Goal: Task Accomplishment & Management: Complete application form

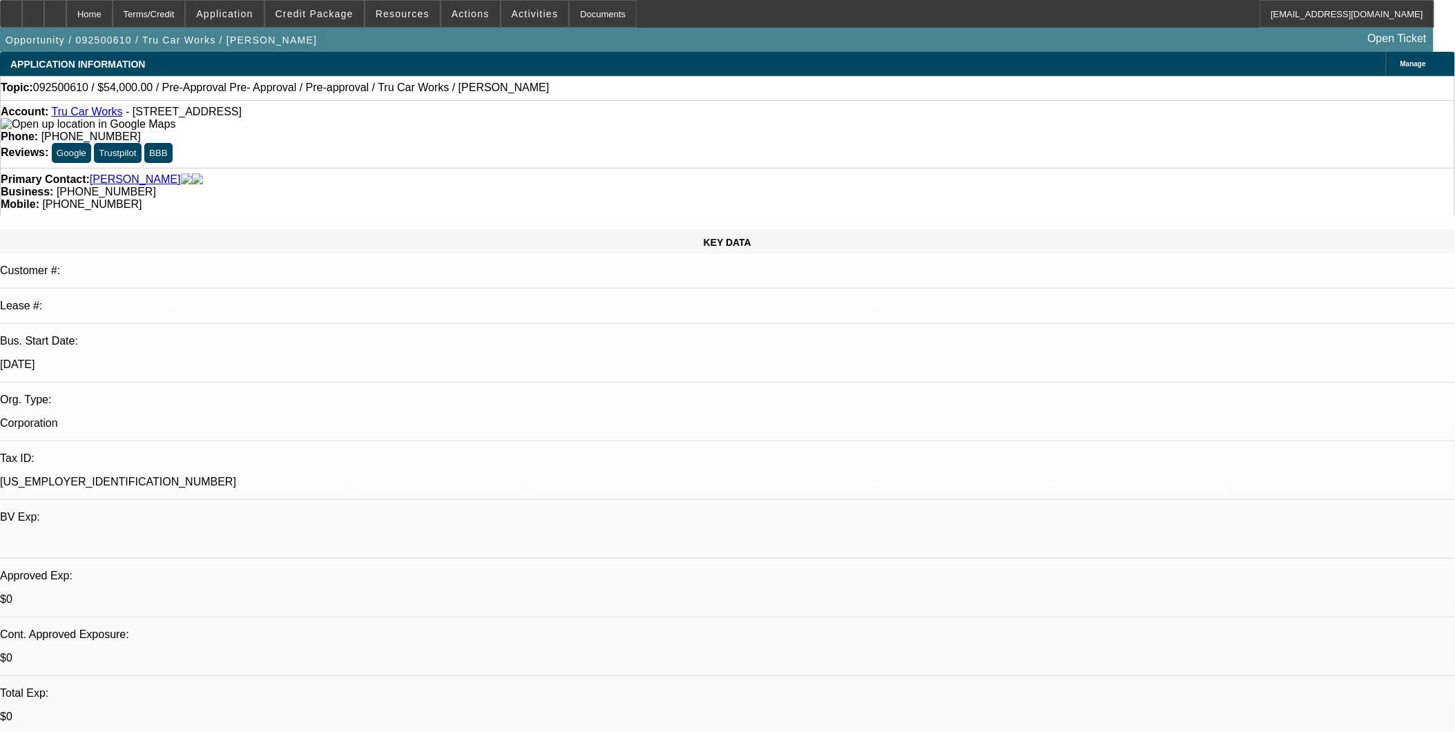
select select "0.1"
select select "0"
select select "0.1"
select select "1"
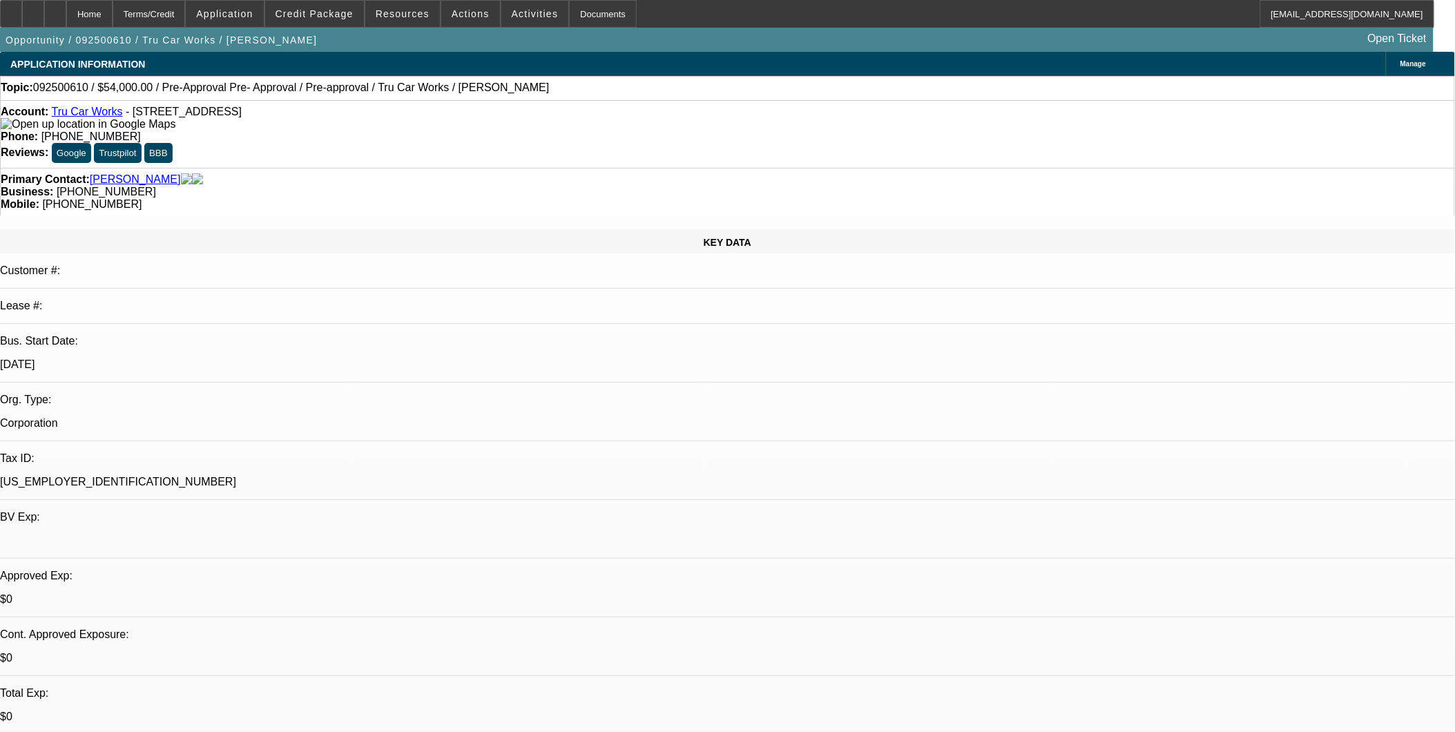
select select "4"
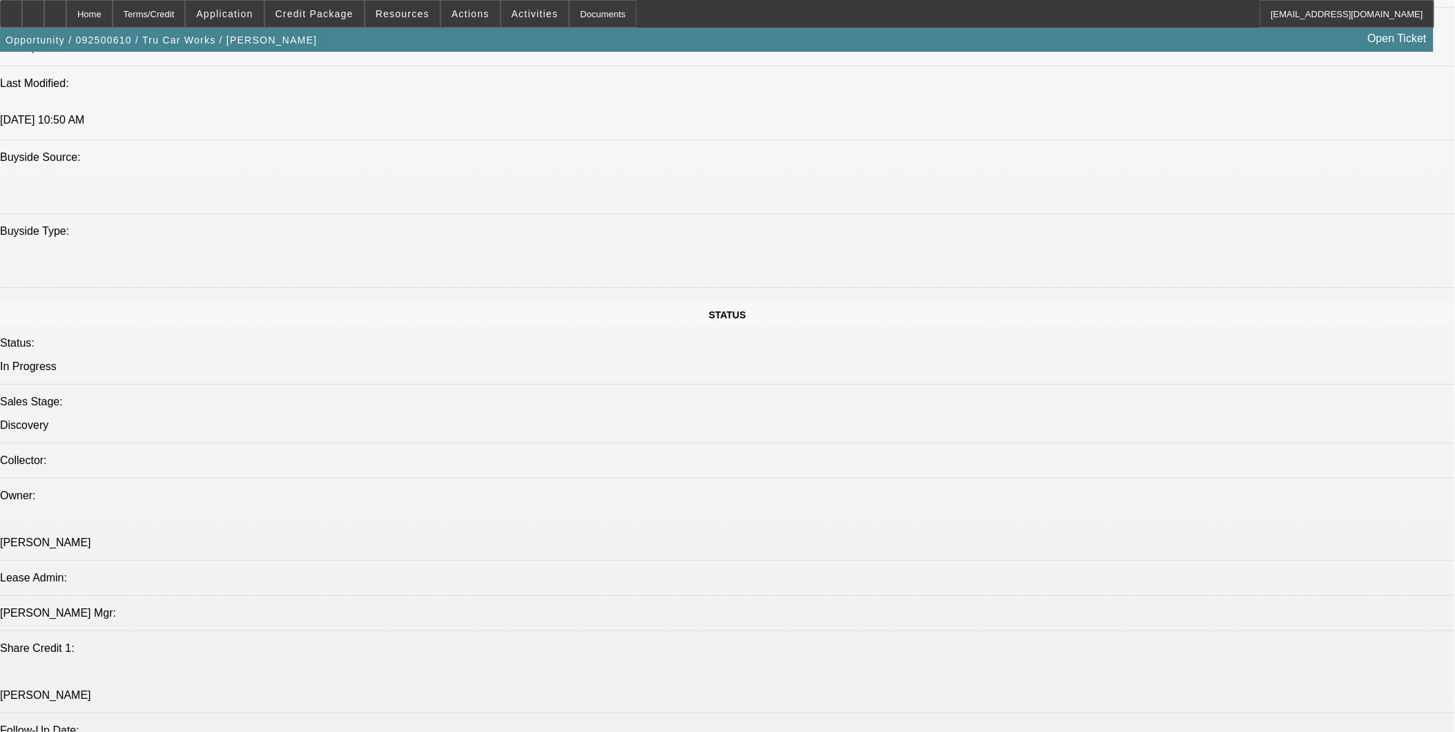
scroll to position [1381, 0]
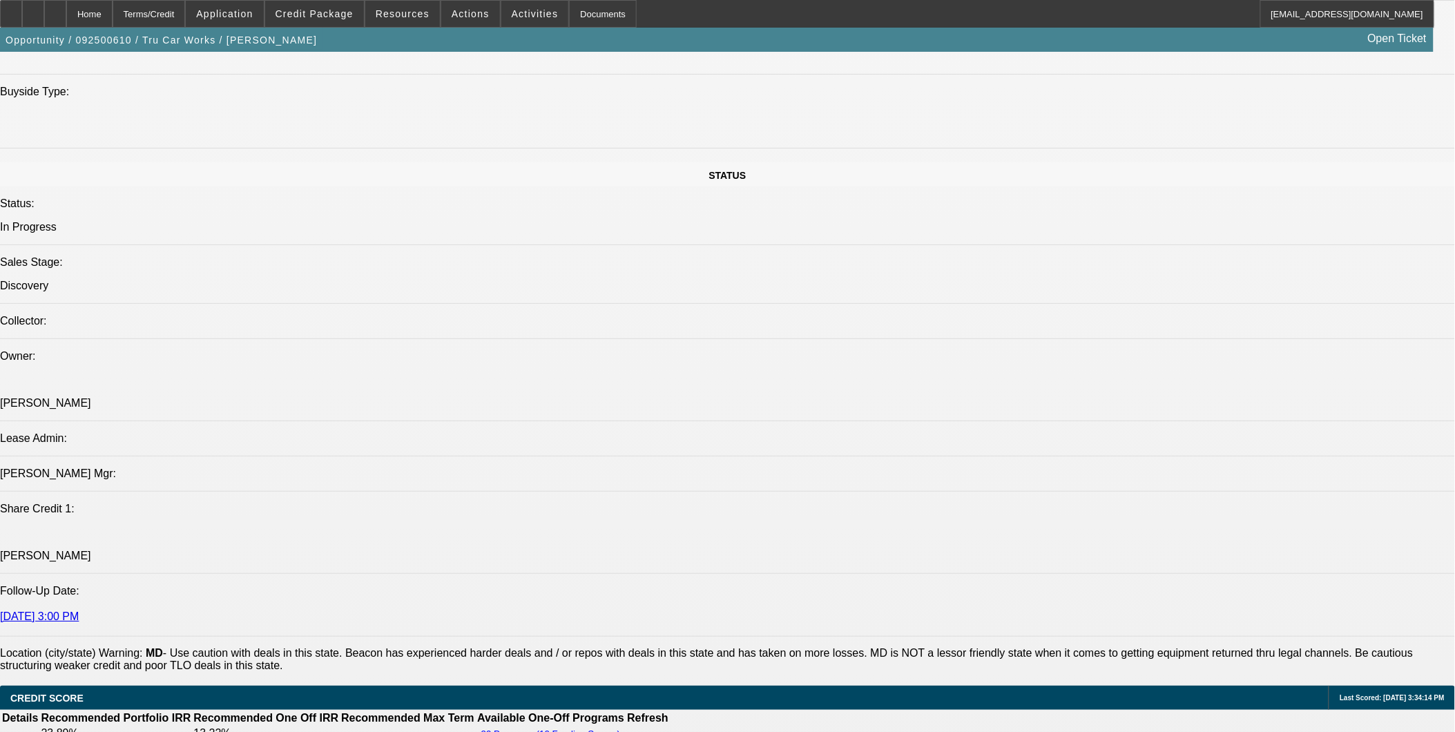
drag, startPoint x: 1345, startPoint y: 147, endPoint x: 852, endPoint y: 376, distance: 543.1
click at [353, 15] on span "Credit Package" at bounding box center [315, 13] width 78 height 11
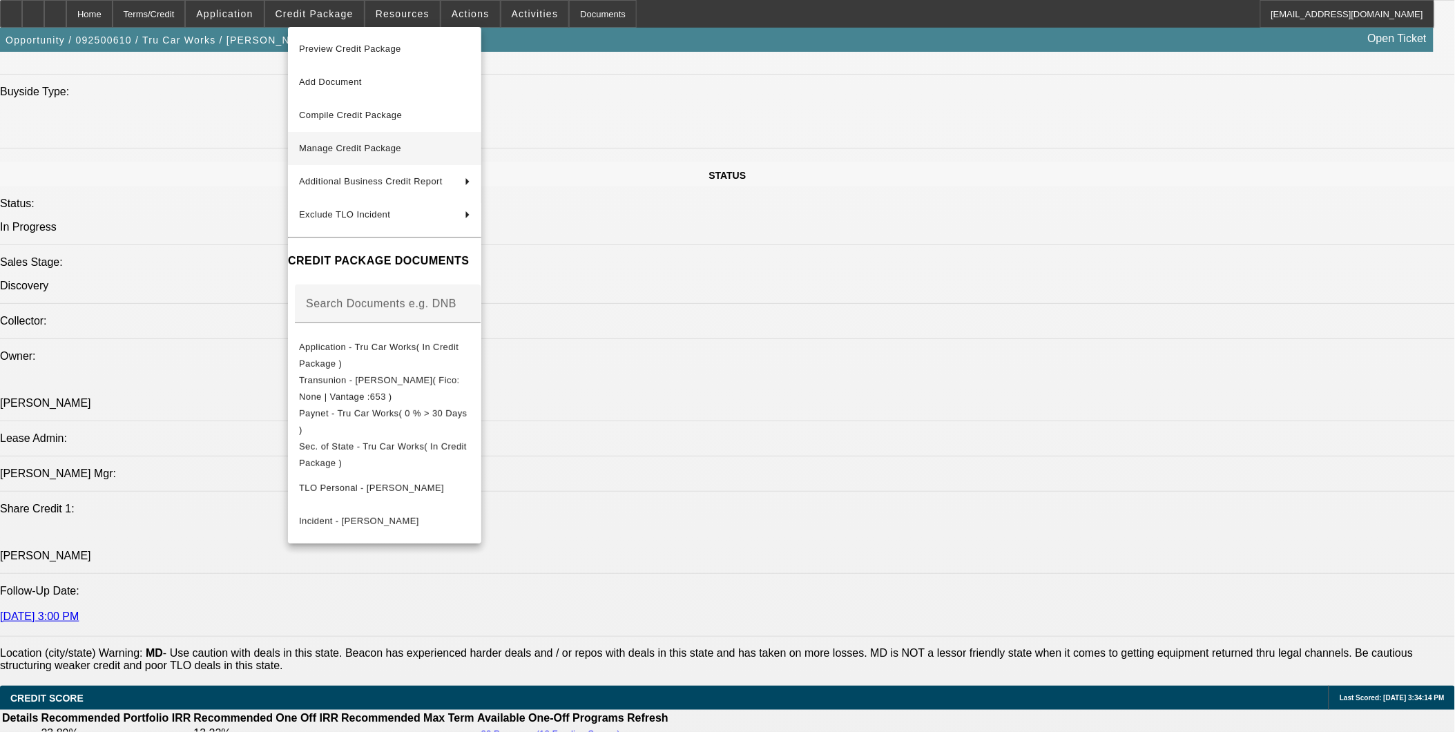
click at [389, 153] on span "Manage Credit Package" at bounding box center [384, 148] width 171 height 17
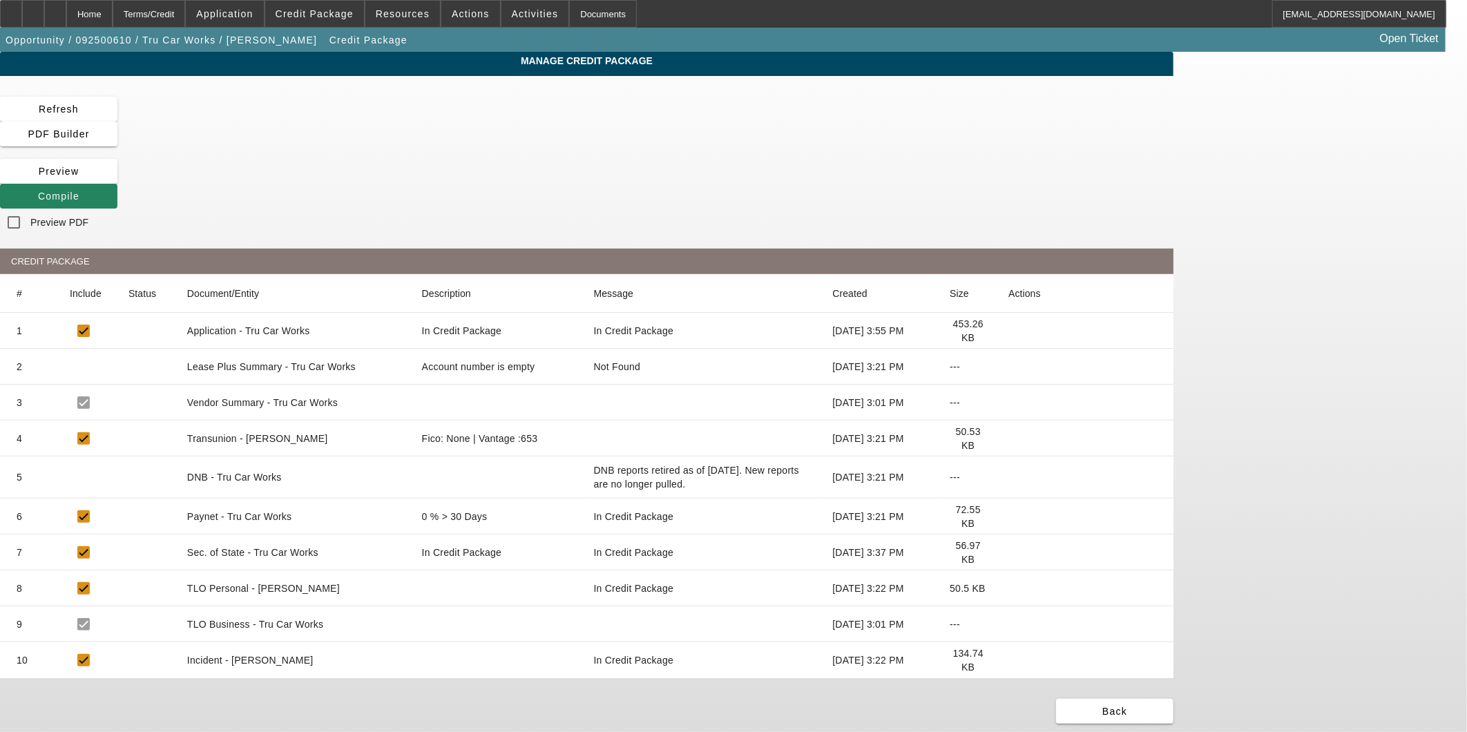
click at [1008, 439] on icon at bounding box center [1008, 439] width 0 height 0
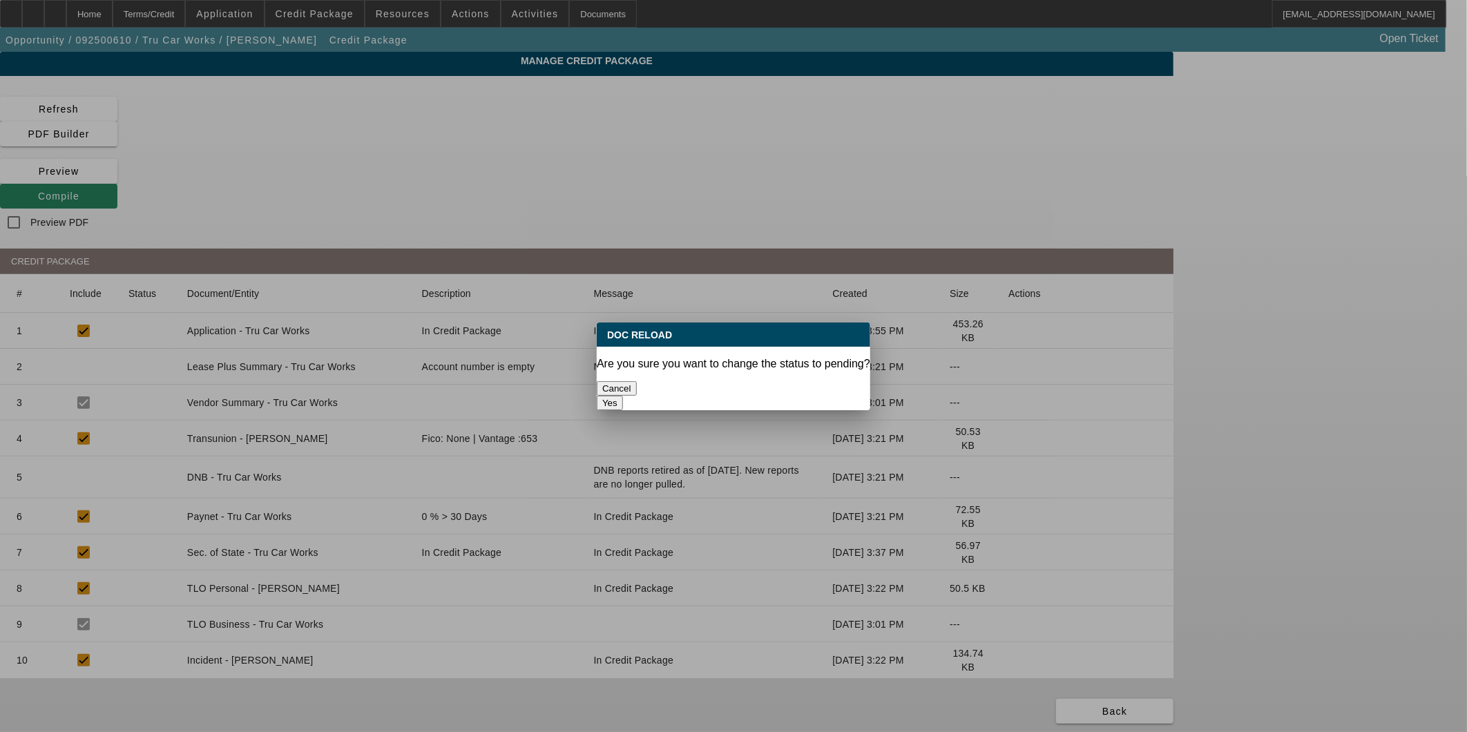
click at [623, 396] on button "Yes" at bounding box center [610, 403] width 26 height 15
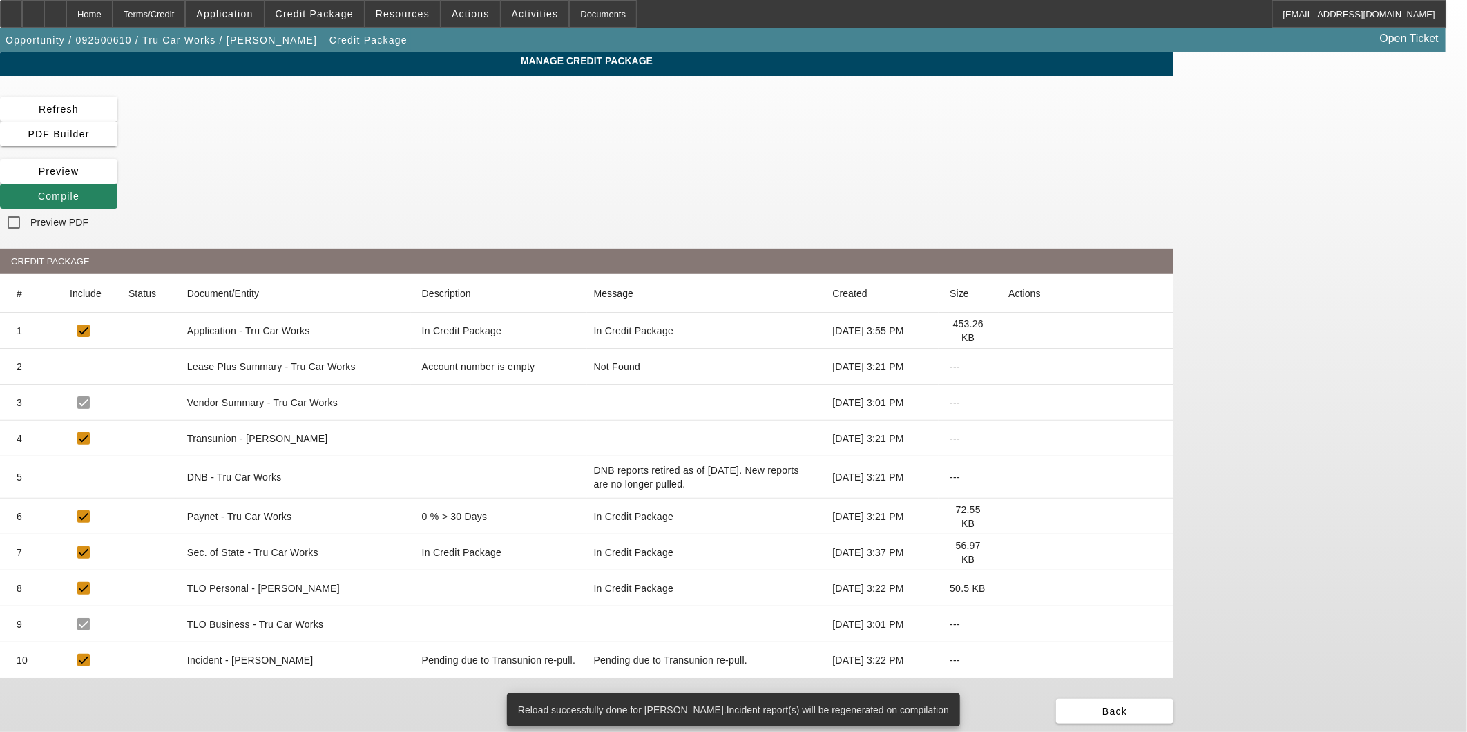
click at [117, 180] on span at bounding box center [58, 196] width 117 height 33
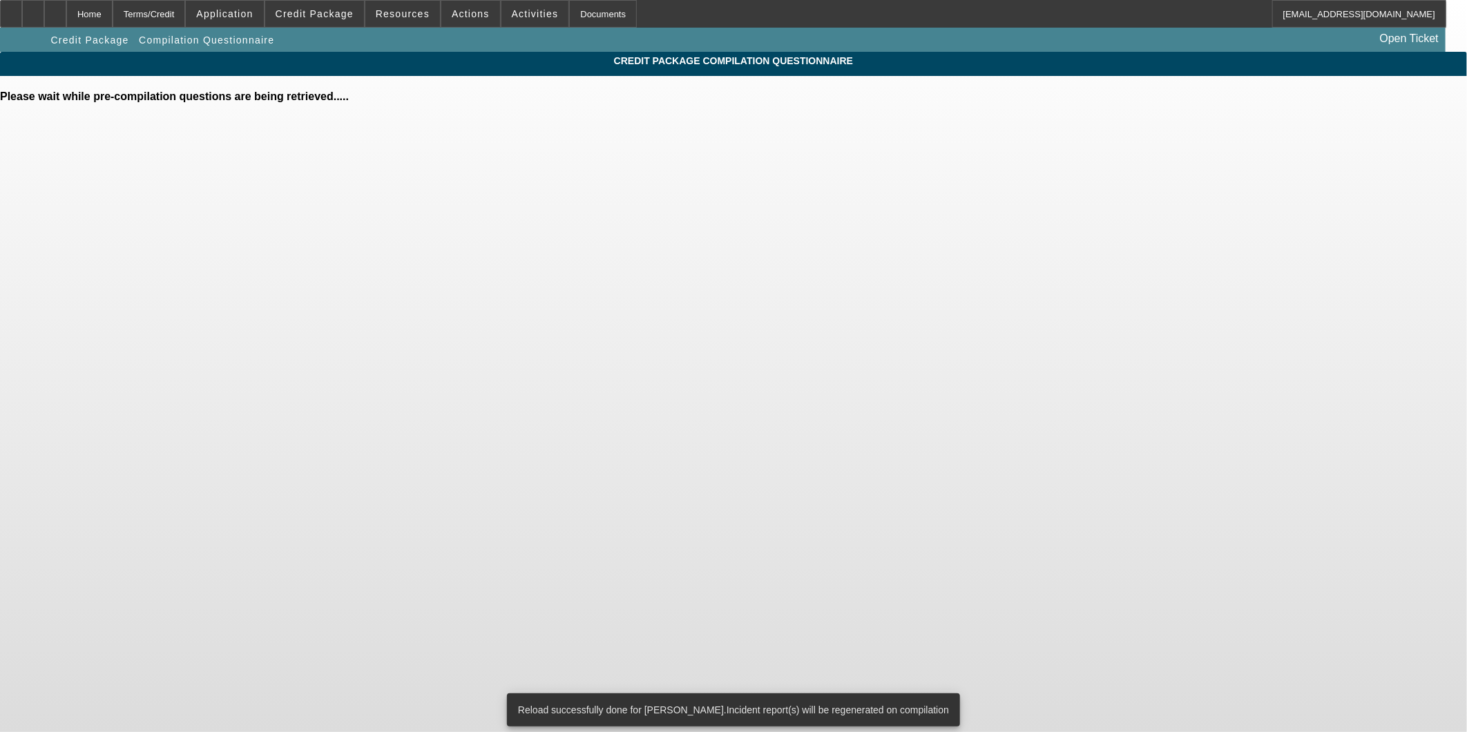
click at [963, 103] on div "Please wait while pre-compilation questions are being retrieved....." at bounding box center [733, 96] width 1467 height 12
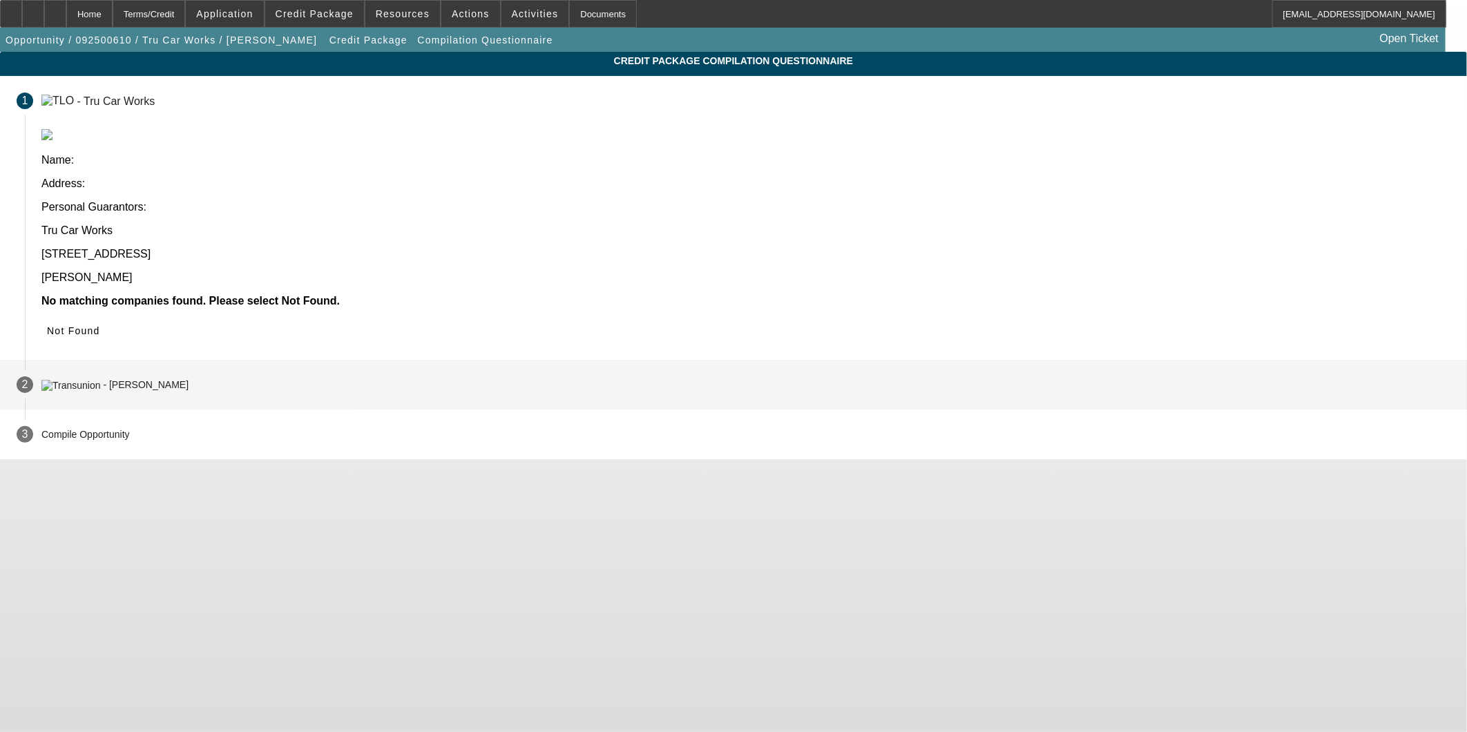
drag, startPoint x: 1066, startPoint y: 217, endPoint x: 1037, endPoint y: 222, distance: 29.4
click at [47, 325] on icon at bounding box center [47, 330] width 0 height 11
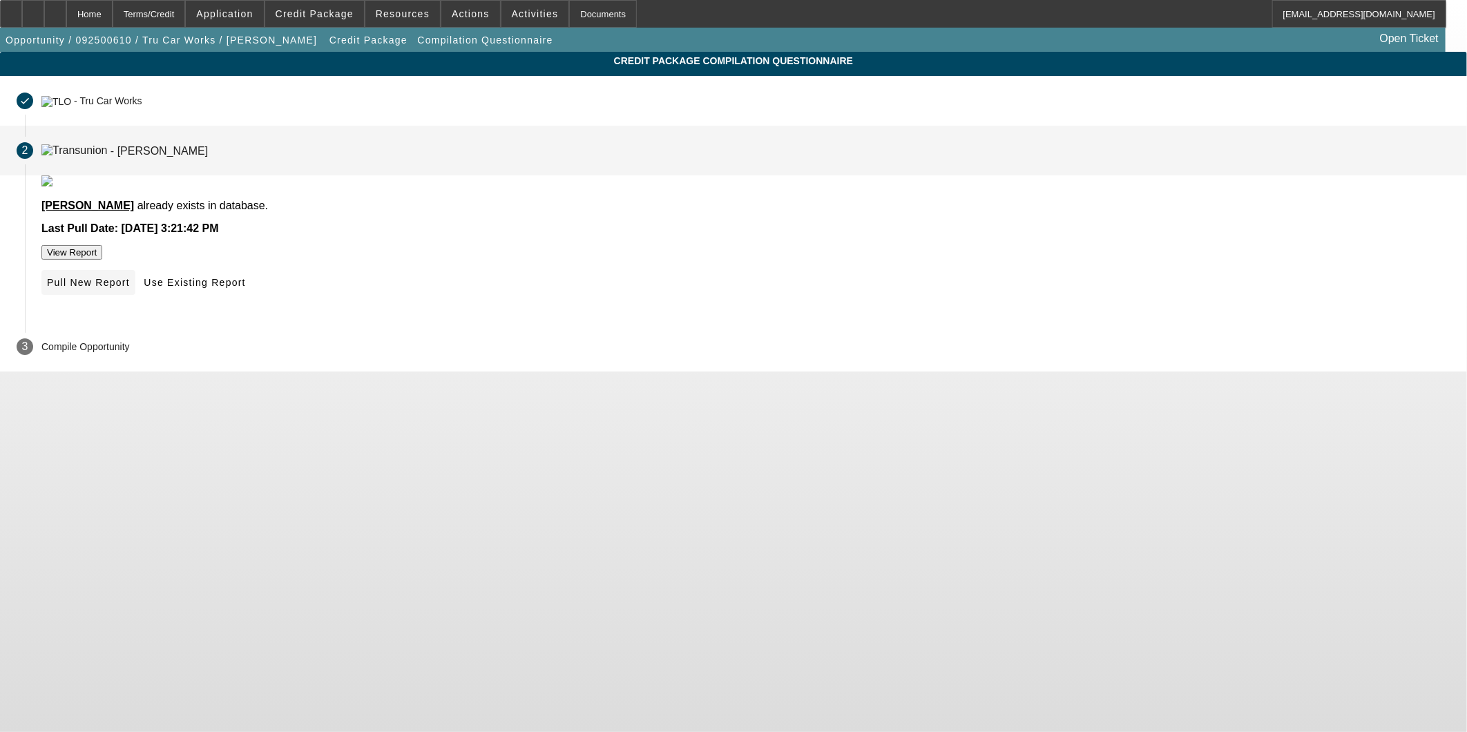
click at [135, 299] on span at bounding box center [88, 282] width 94 height 33
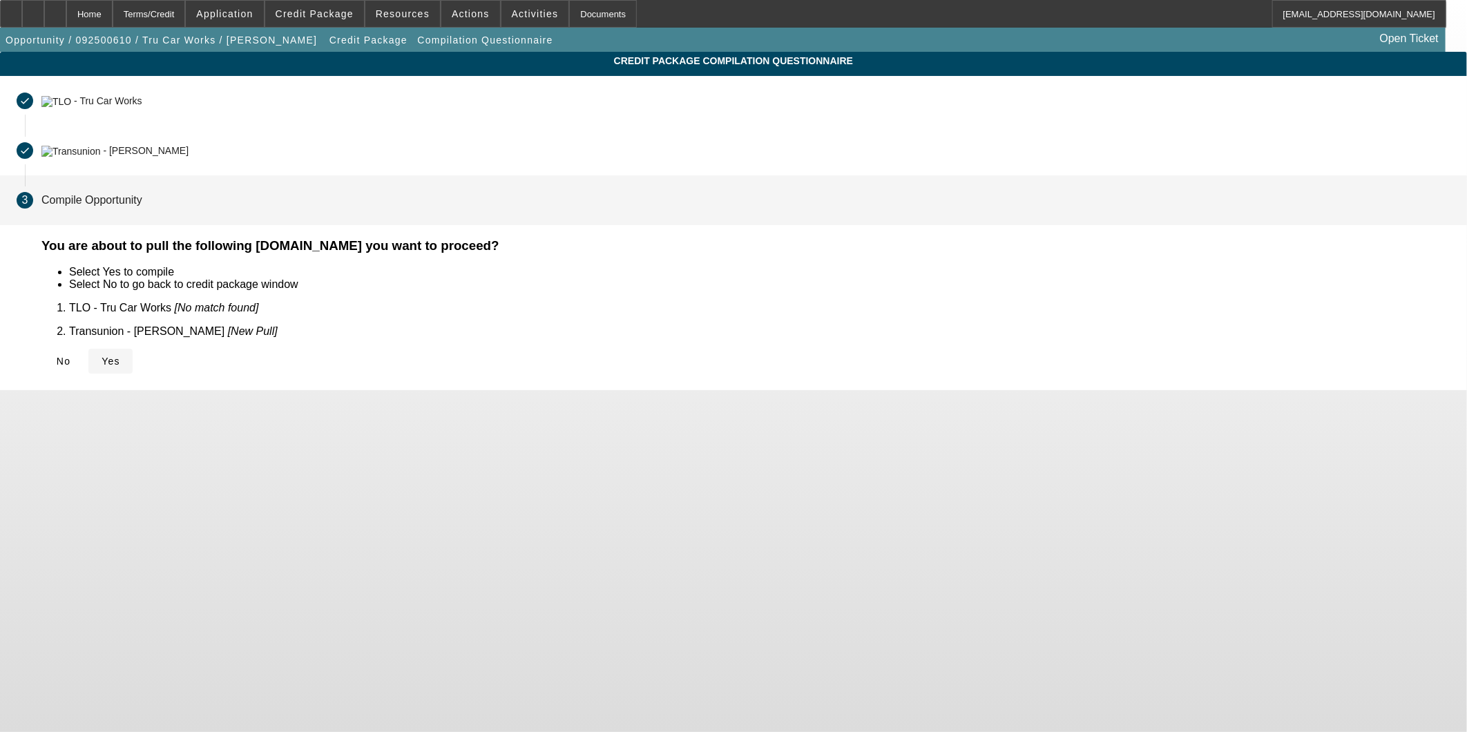
click at [102, 356] on icon at bounding box center [102, 361] width 0 height 11
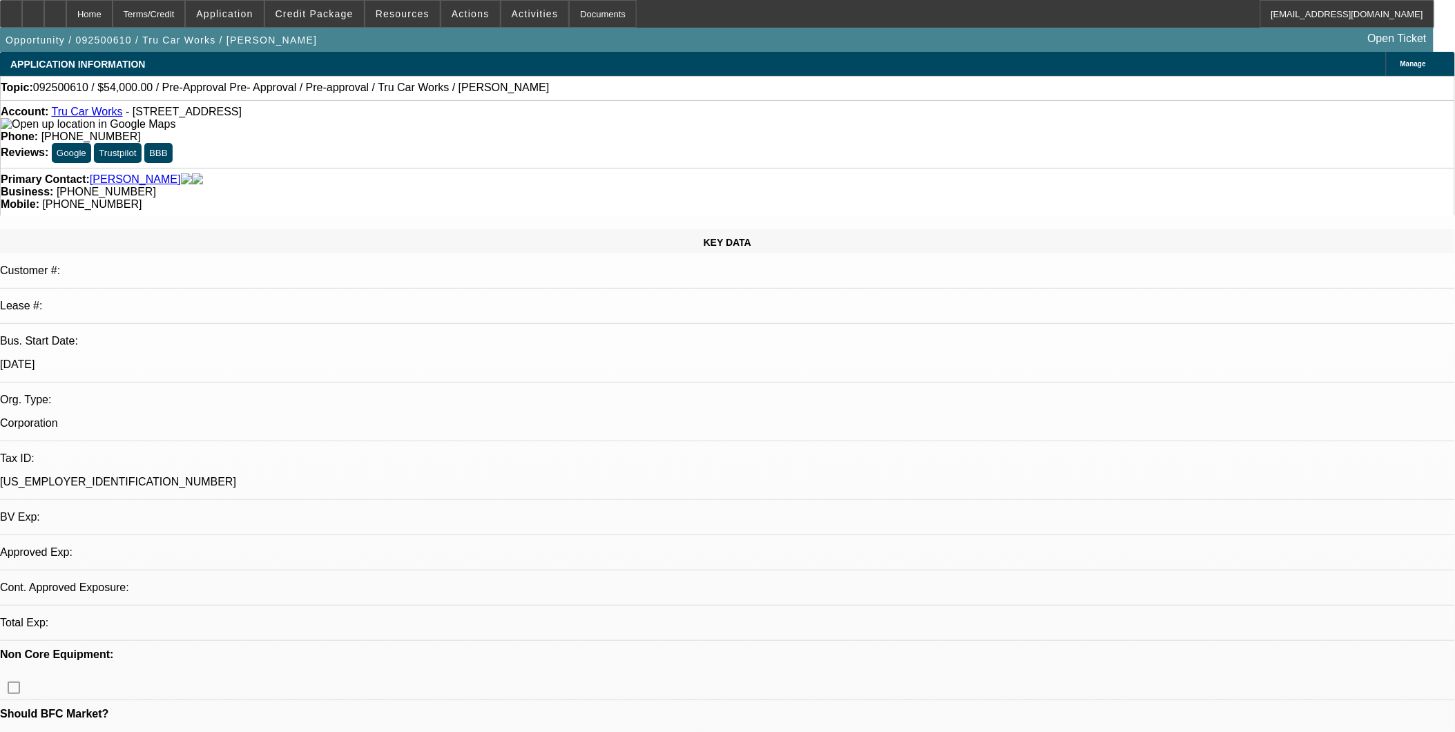
select select "0.1"
select select "0"
select select "0.1"
select select "4"
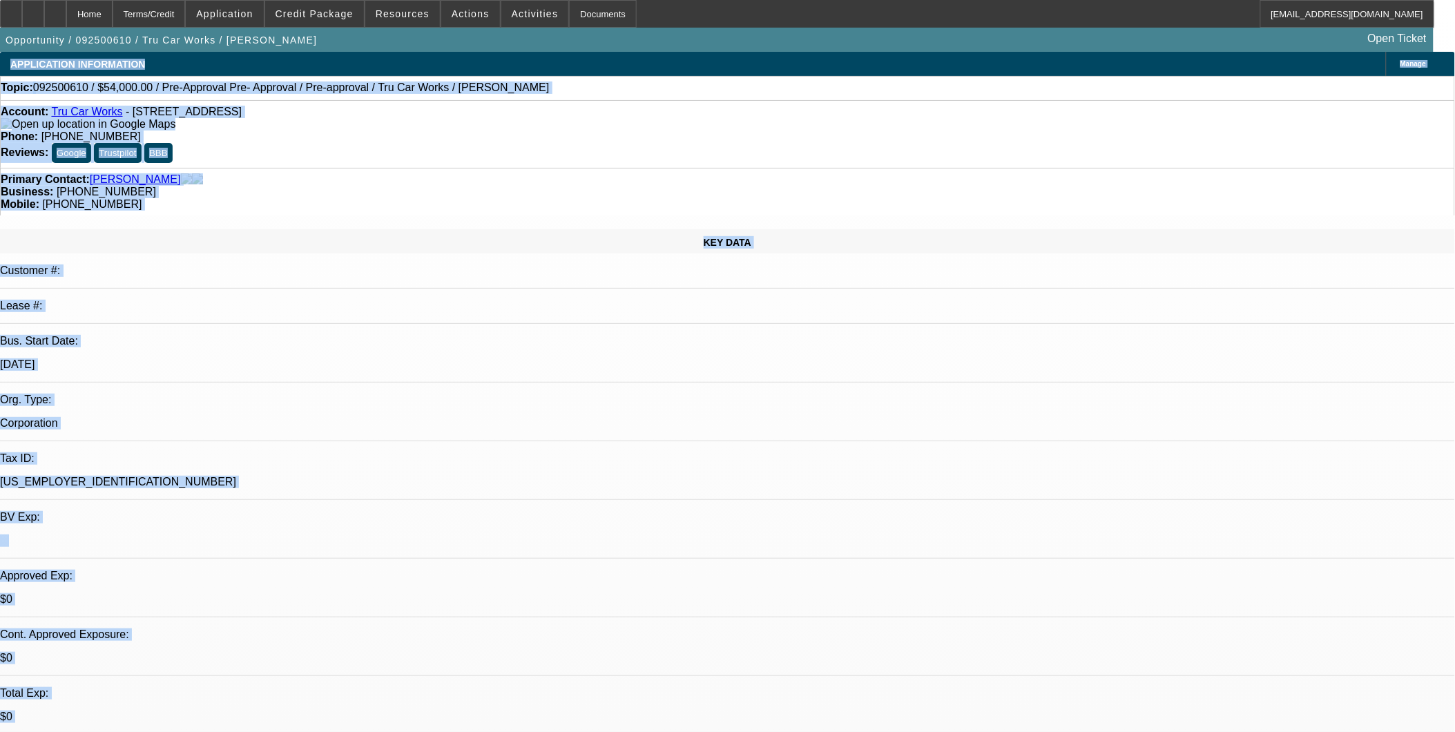
drag, startPoint x: 1124, startPoint y: 598, endPoint x: 1005, endPoint y: 561, distance: 123.8
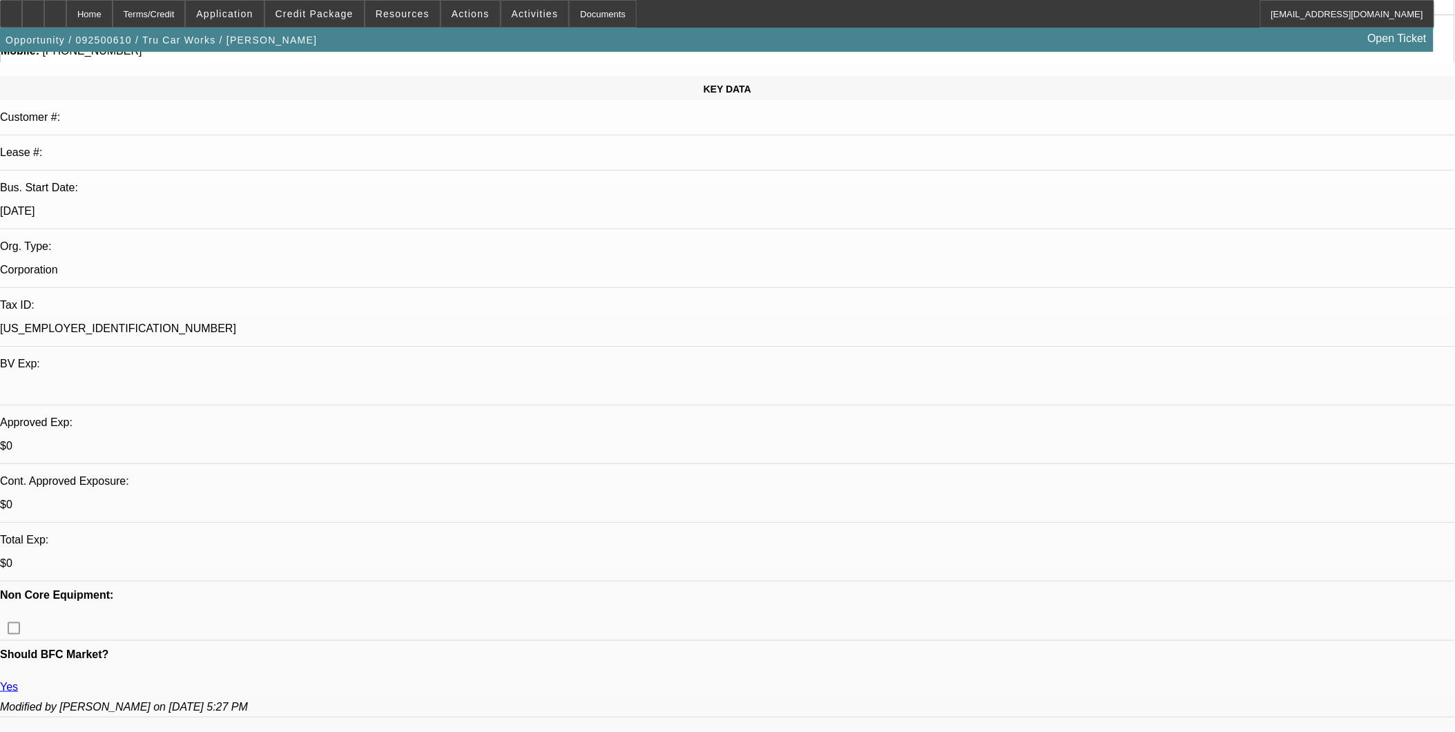
scroll to position [383, 0]
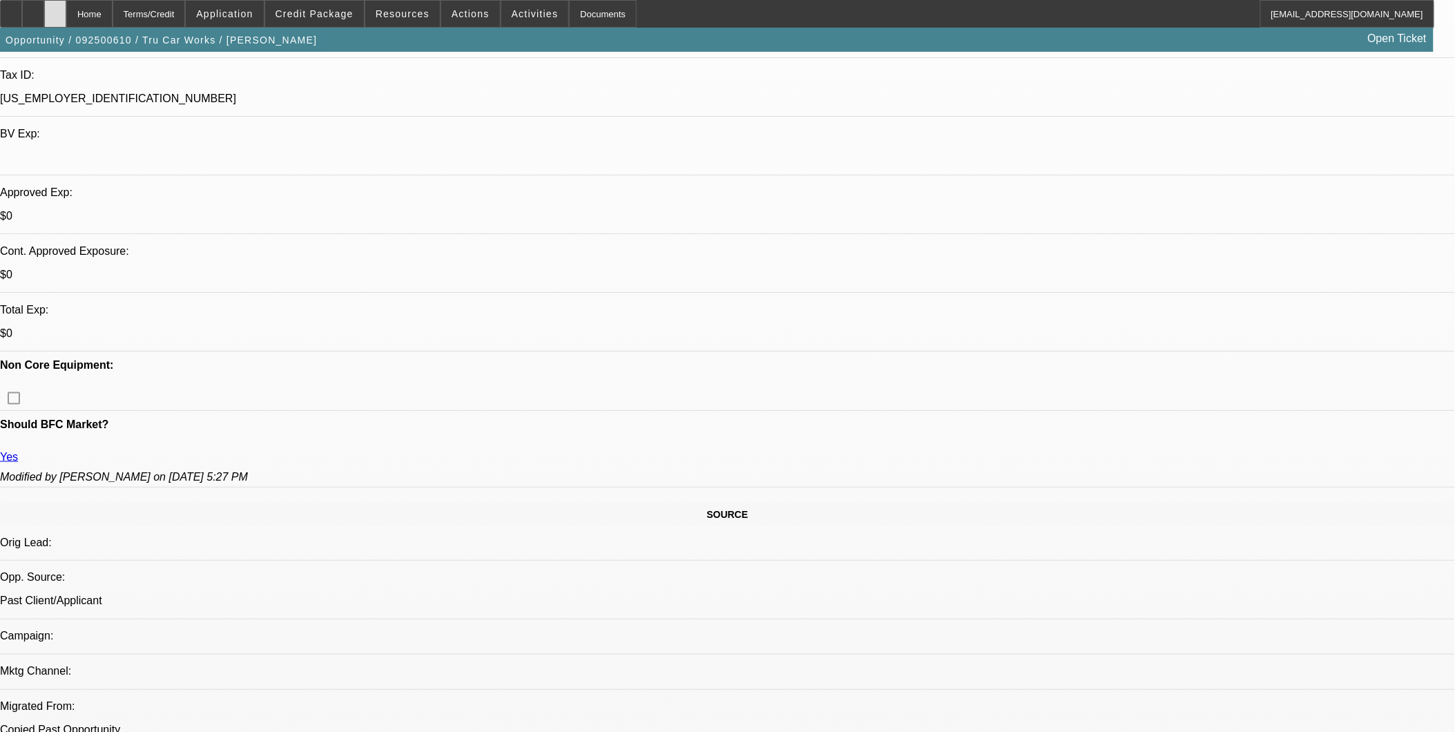
click at [66, 19] on div at bounding box center [55, 14] width 22 height 28
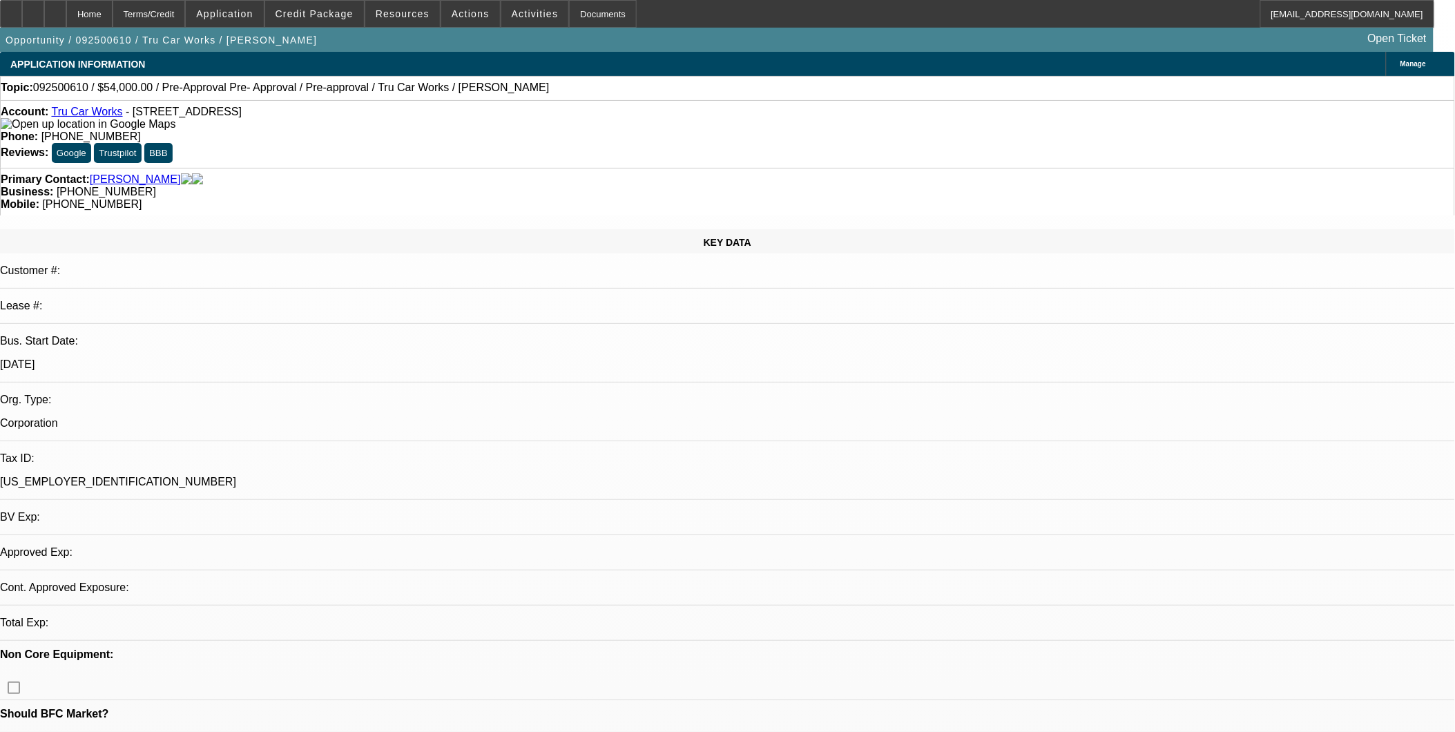
select select "0.1"
select select "0"
select select "0.1"
select select "1"
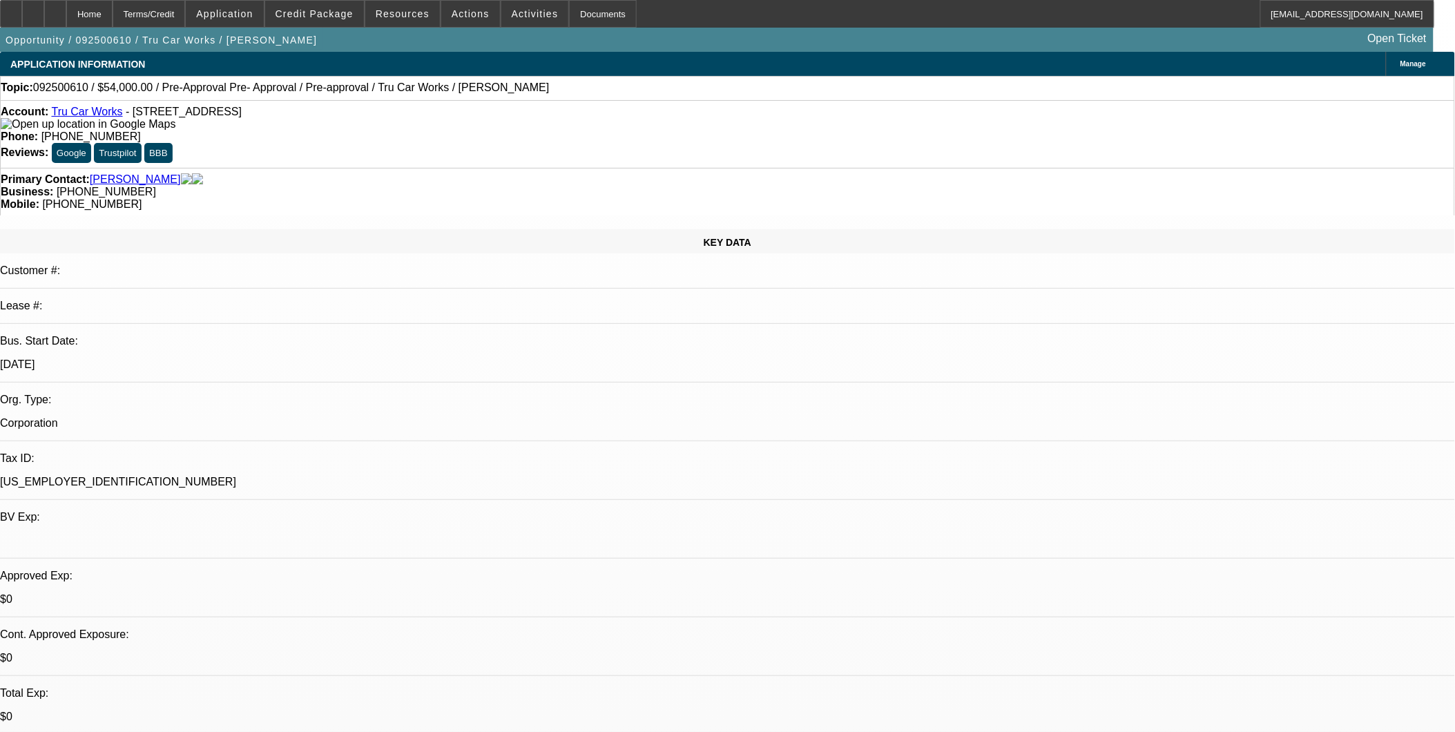
select select "4"
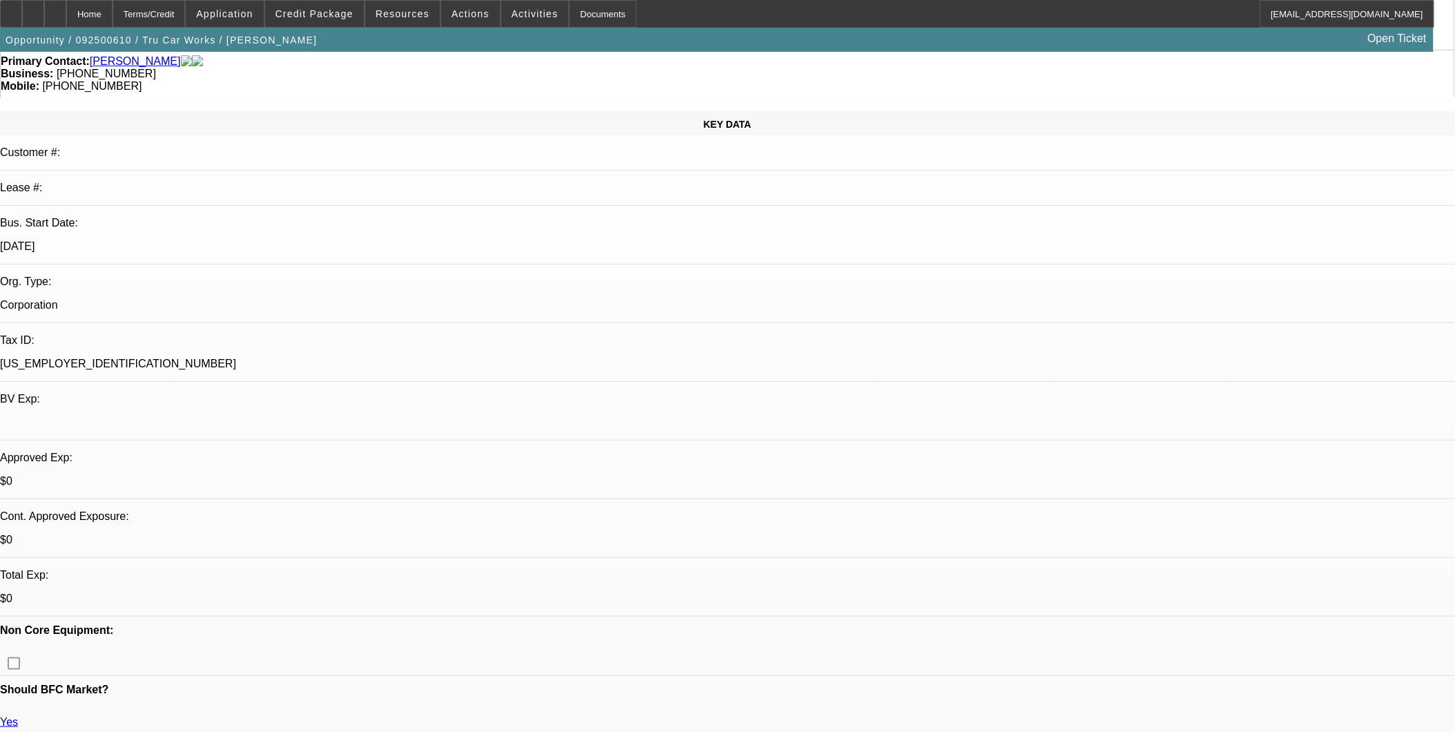
scroll to position [153, 0]
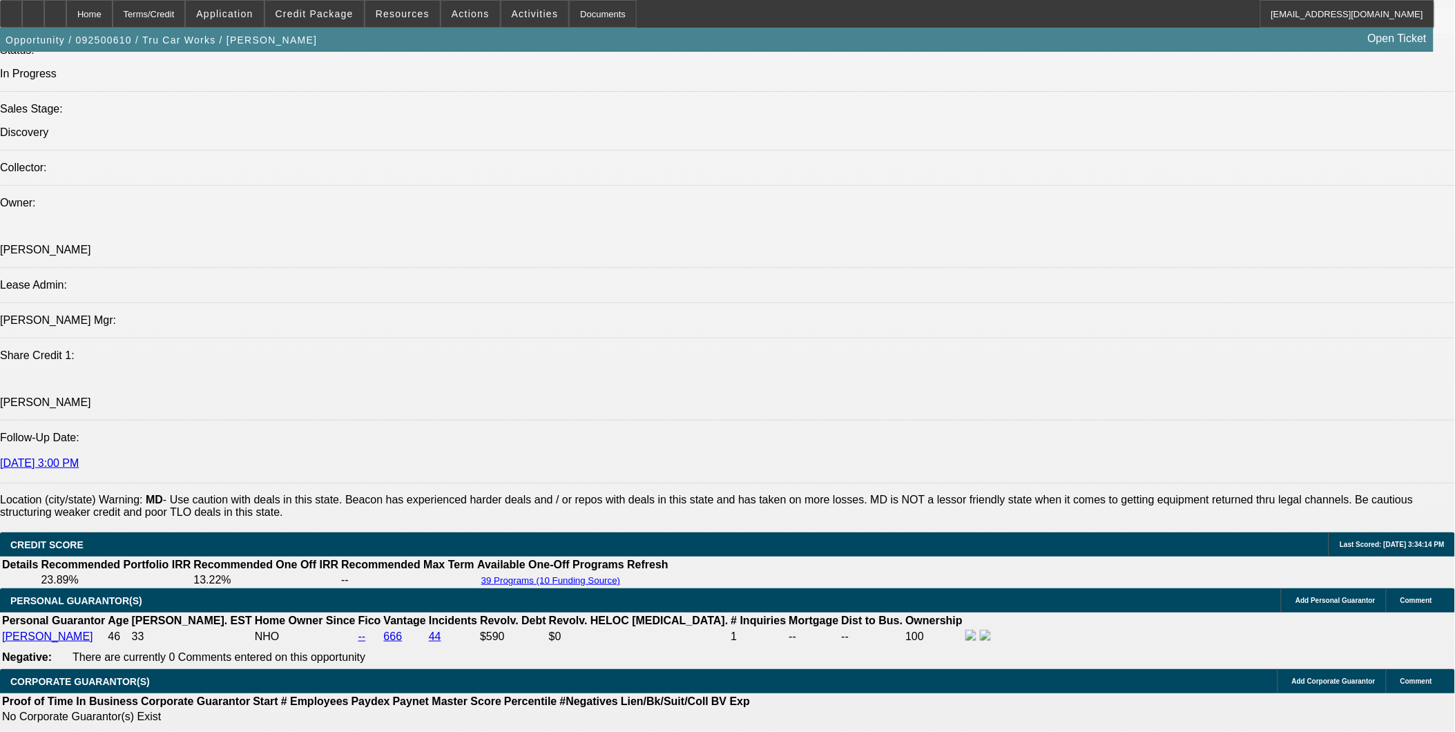
scroll to position [1150, 0]
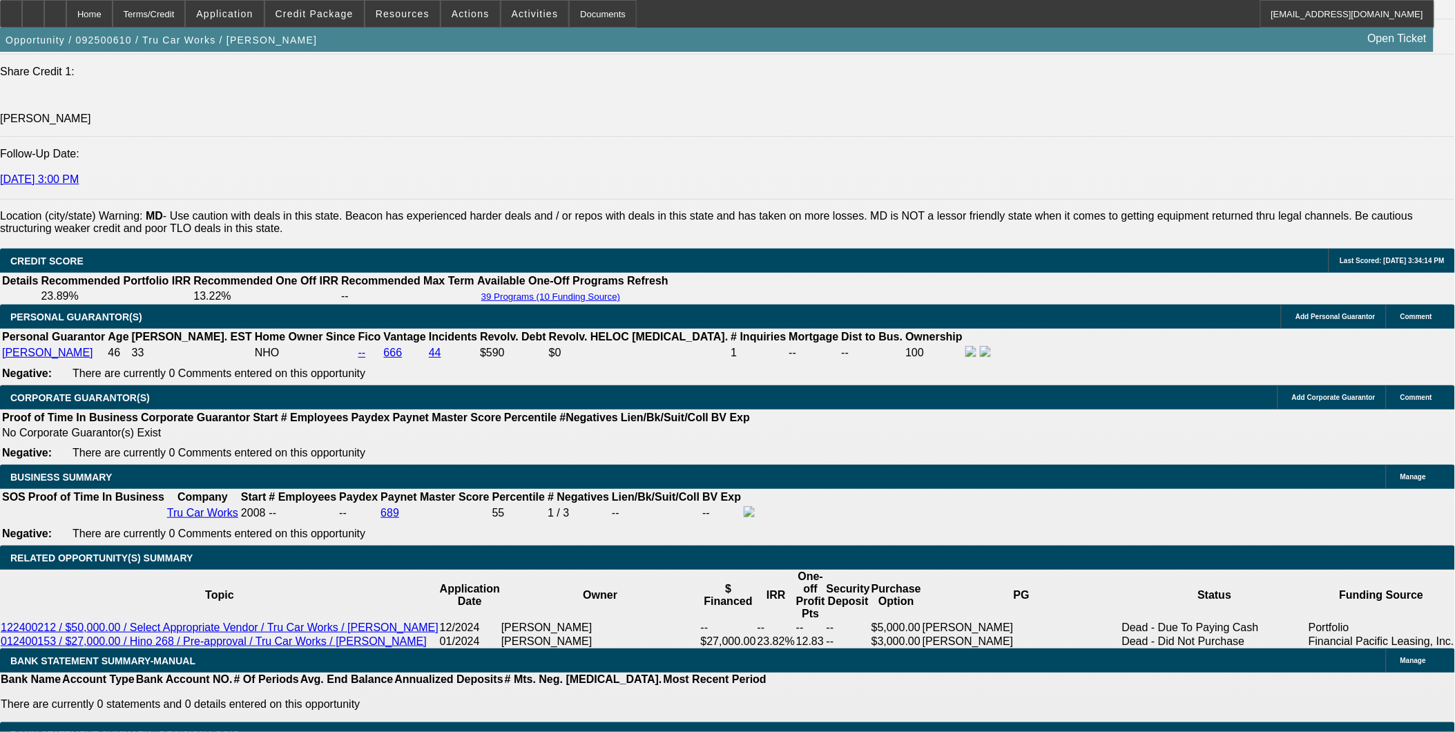
scroll to position [1841, 0]
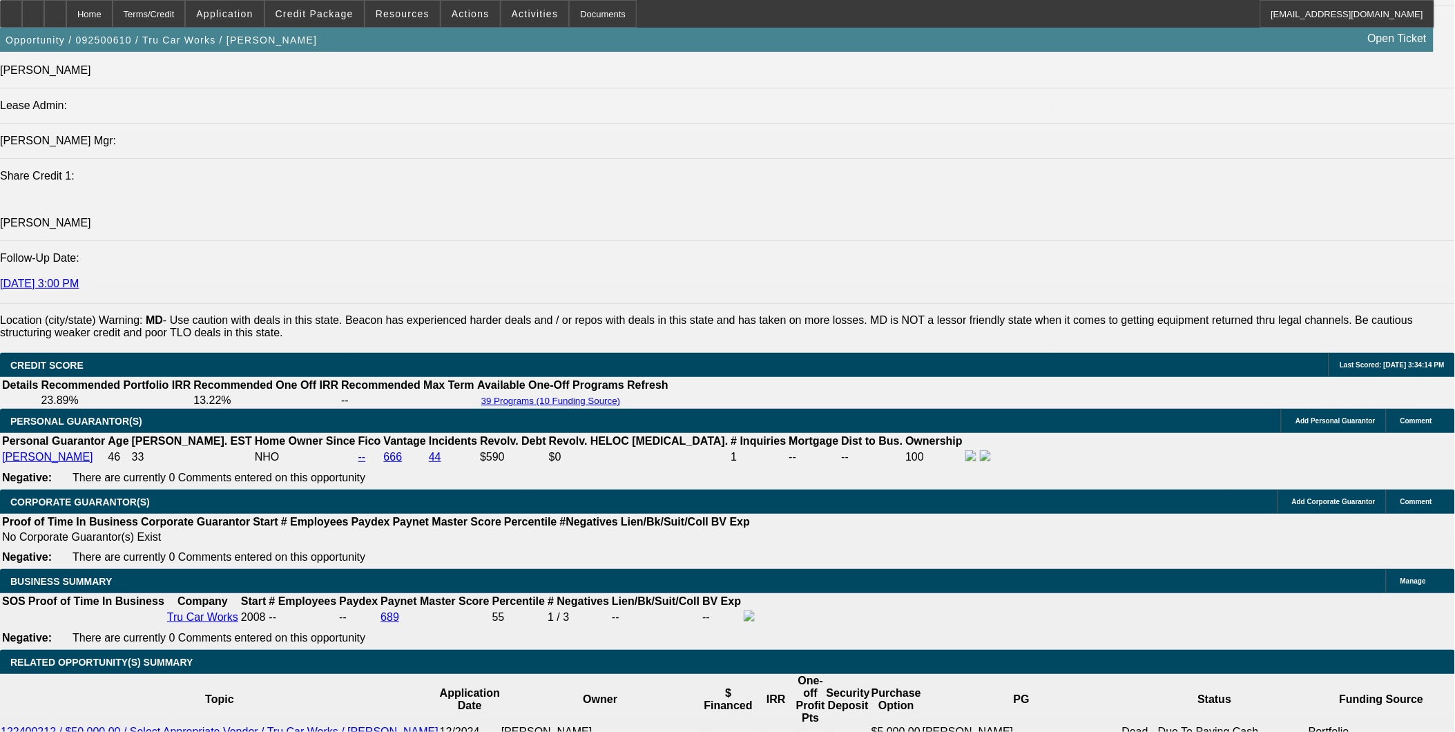
scroll to position [1688, 0]
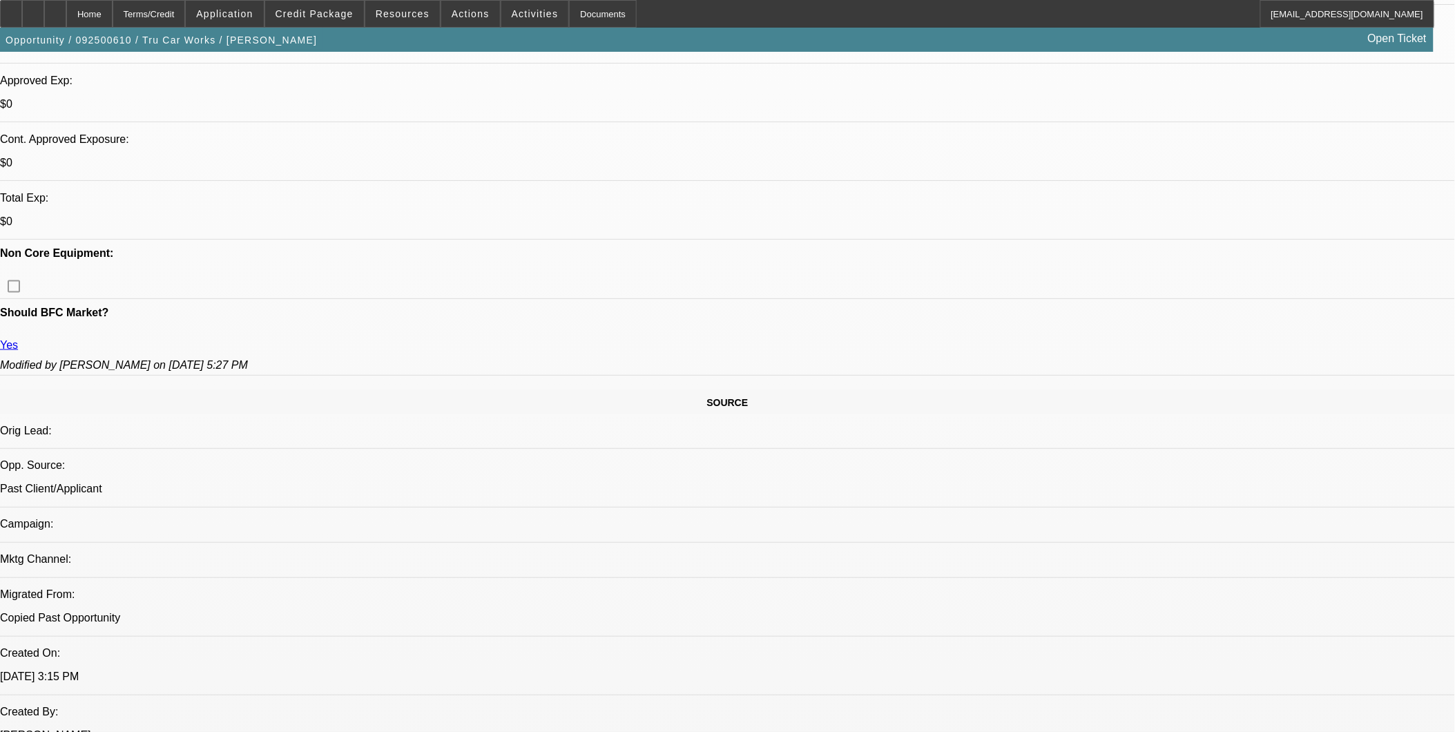
scroll to position [307, 0]
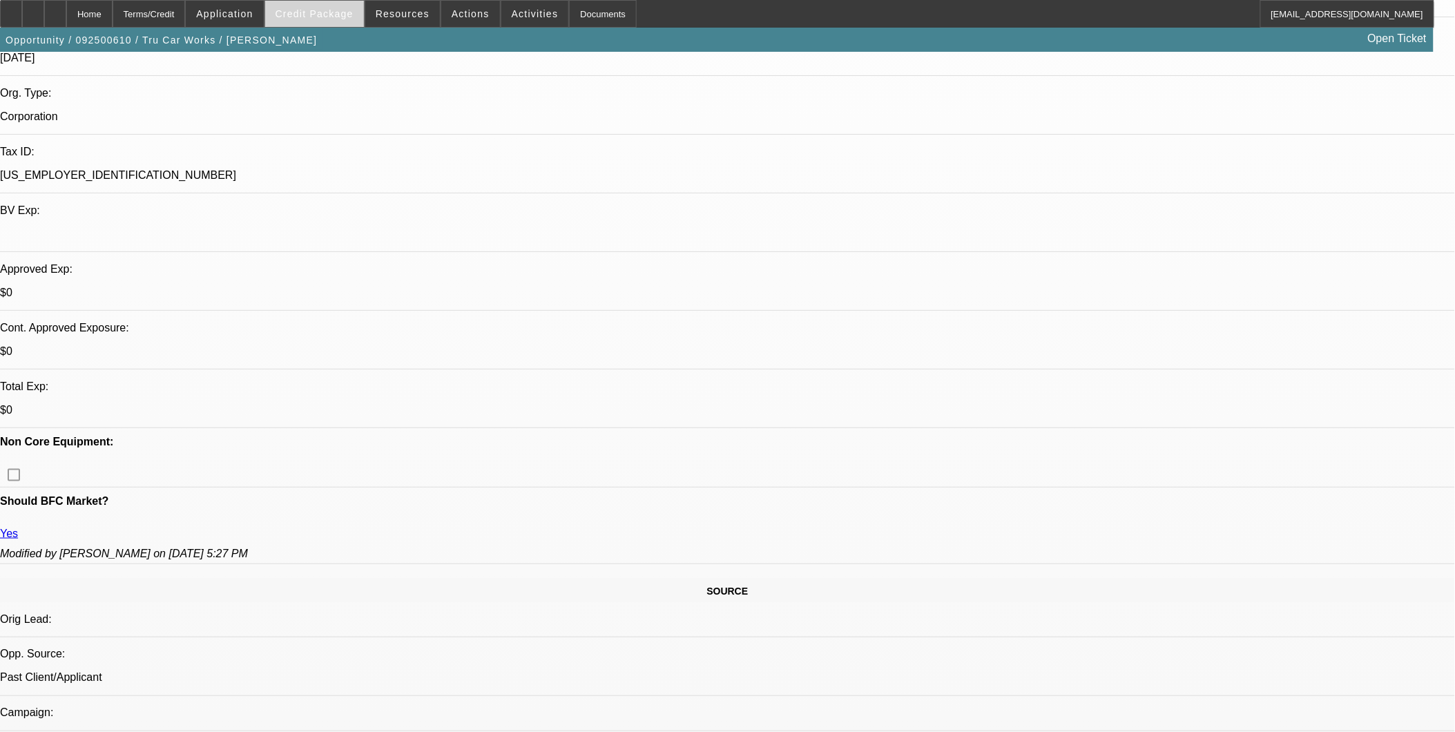
click at [328, 10] on span "Credit Package" at bounding box center [315, 13] width 78 height 11
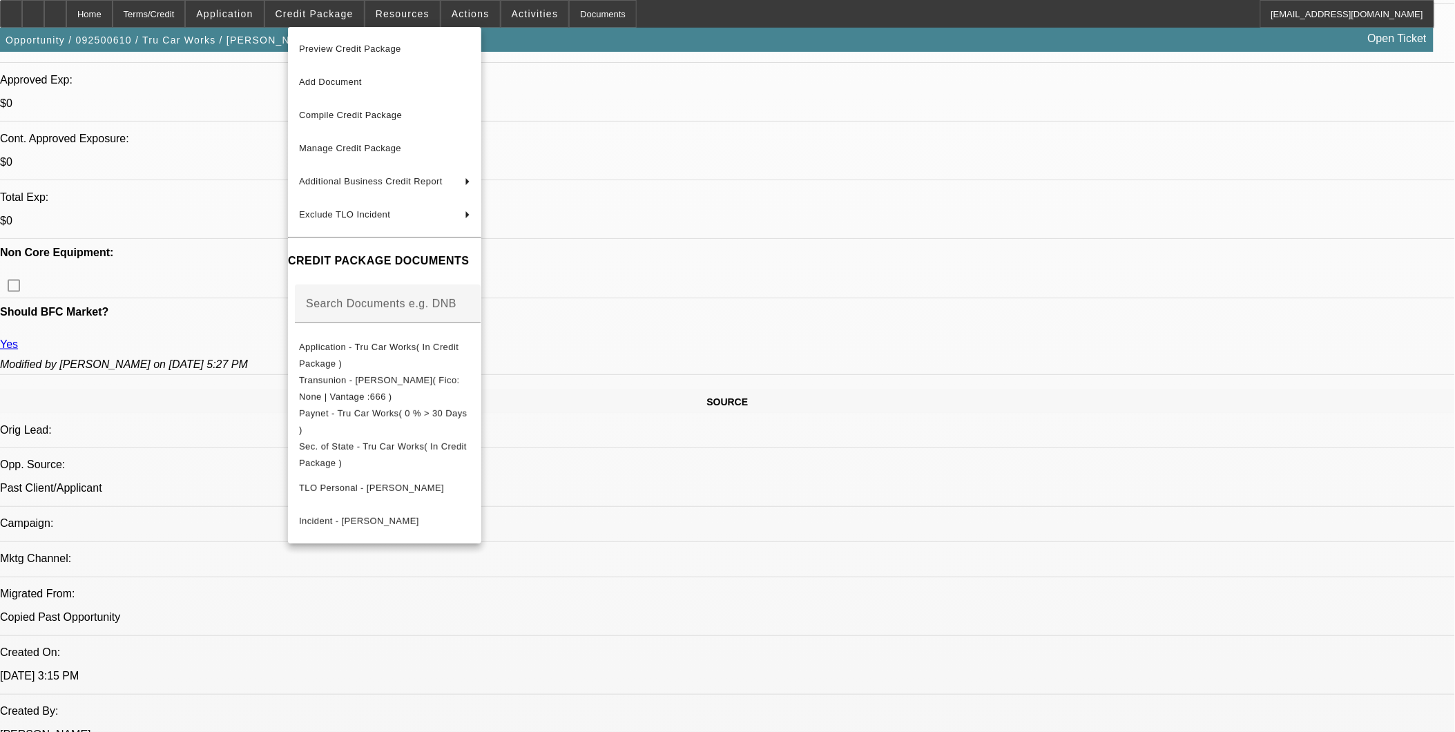
scroll to position [691, 0]
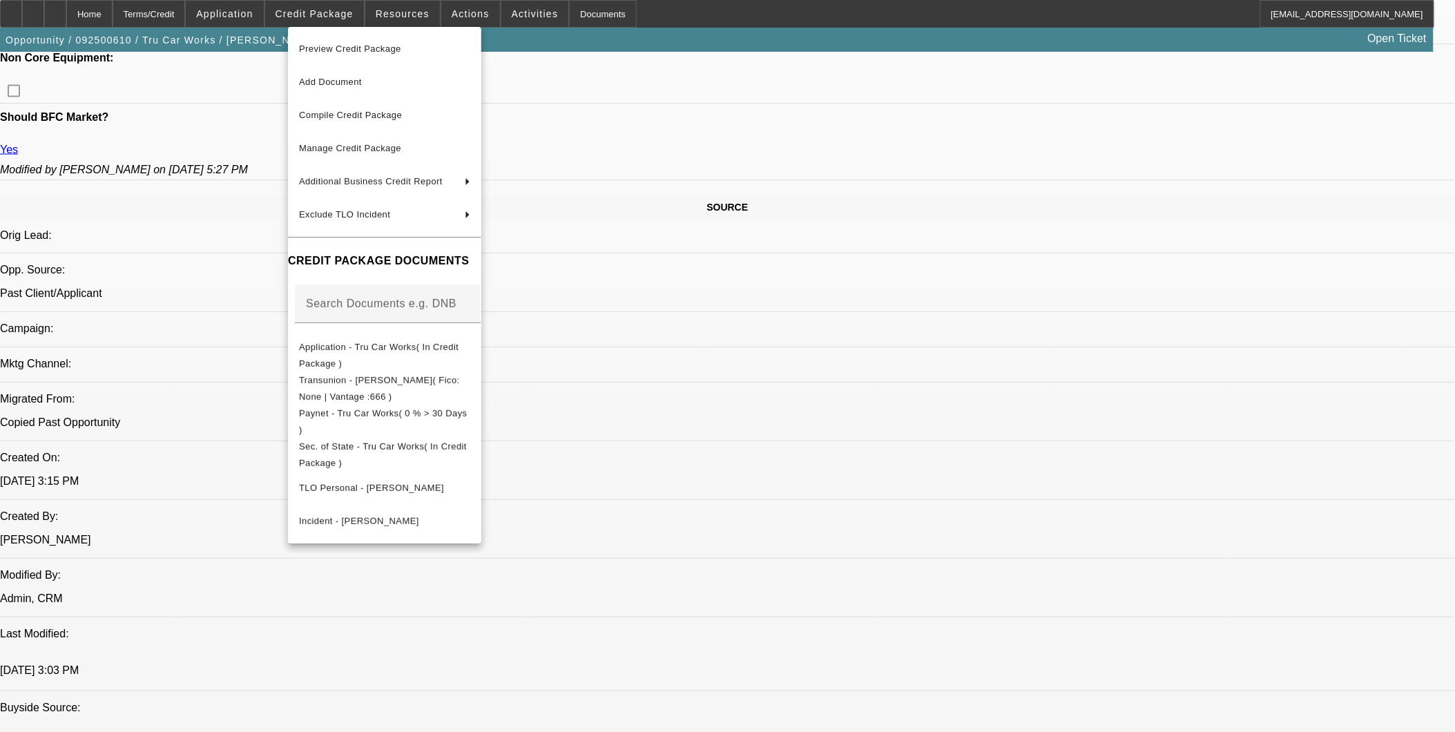
click at [1141, 583] on div at bounding box center [727, 366] width 1455 height 732
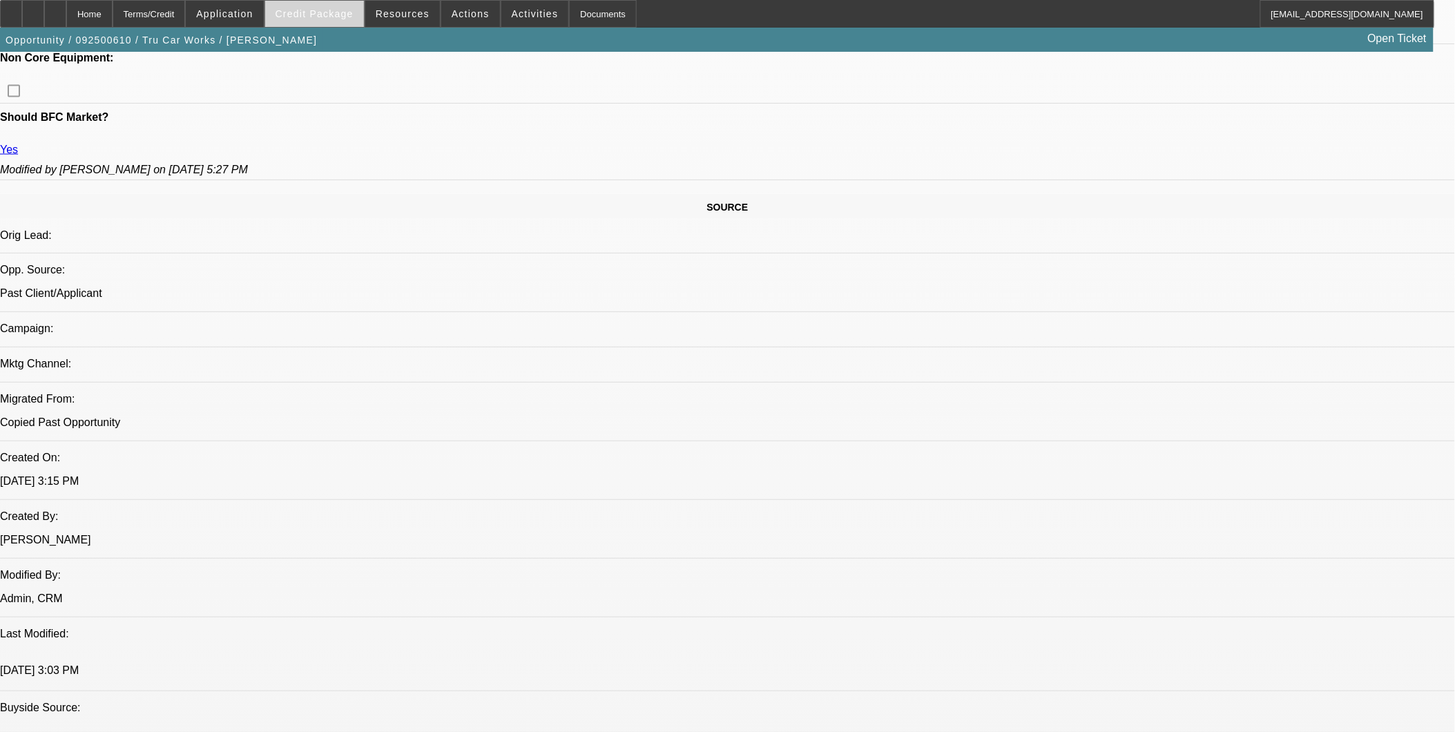
click at [318, 18] on span "Credit Package" at bounding box center [315, 13] width 78 height 11
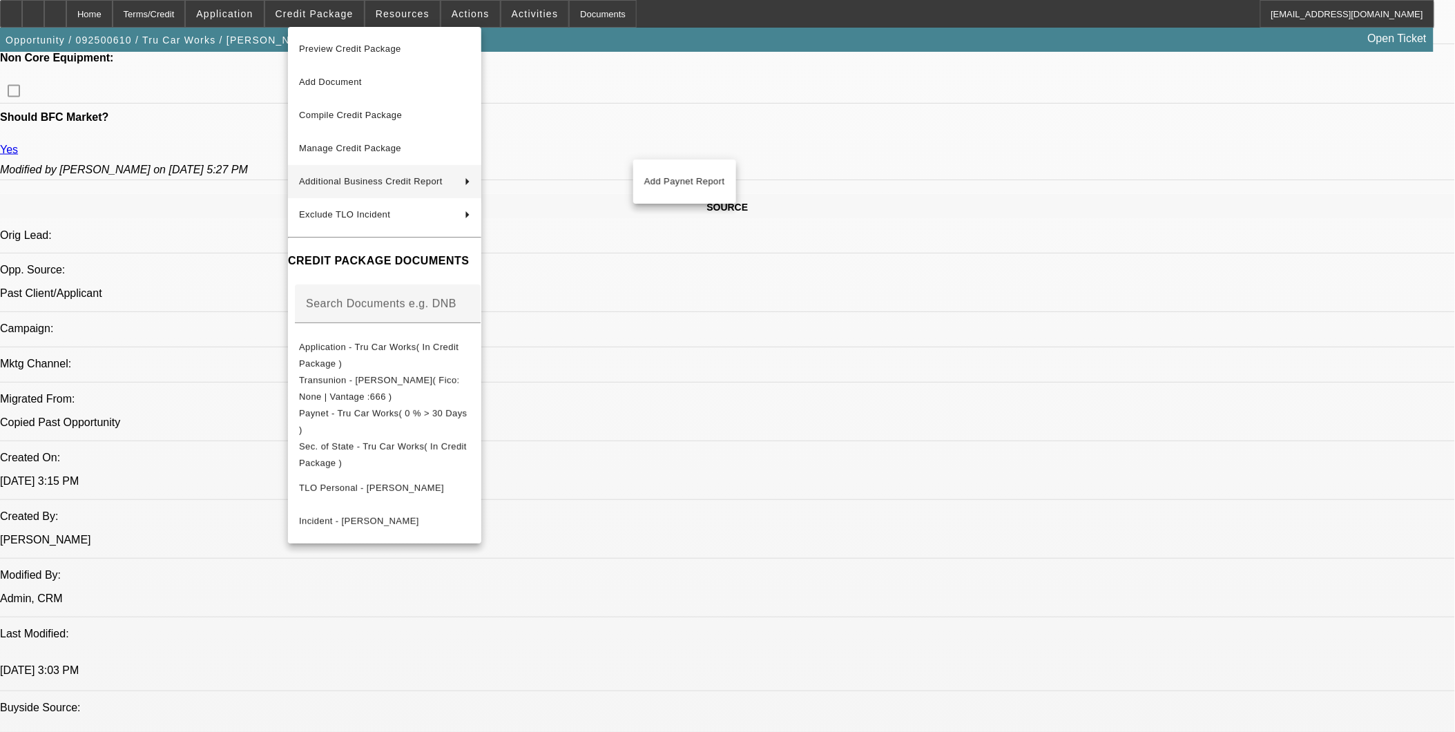
click at [1162, 692] on div at bounding box center [727, 366] width 1455 height 732
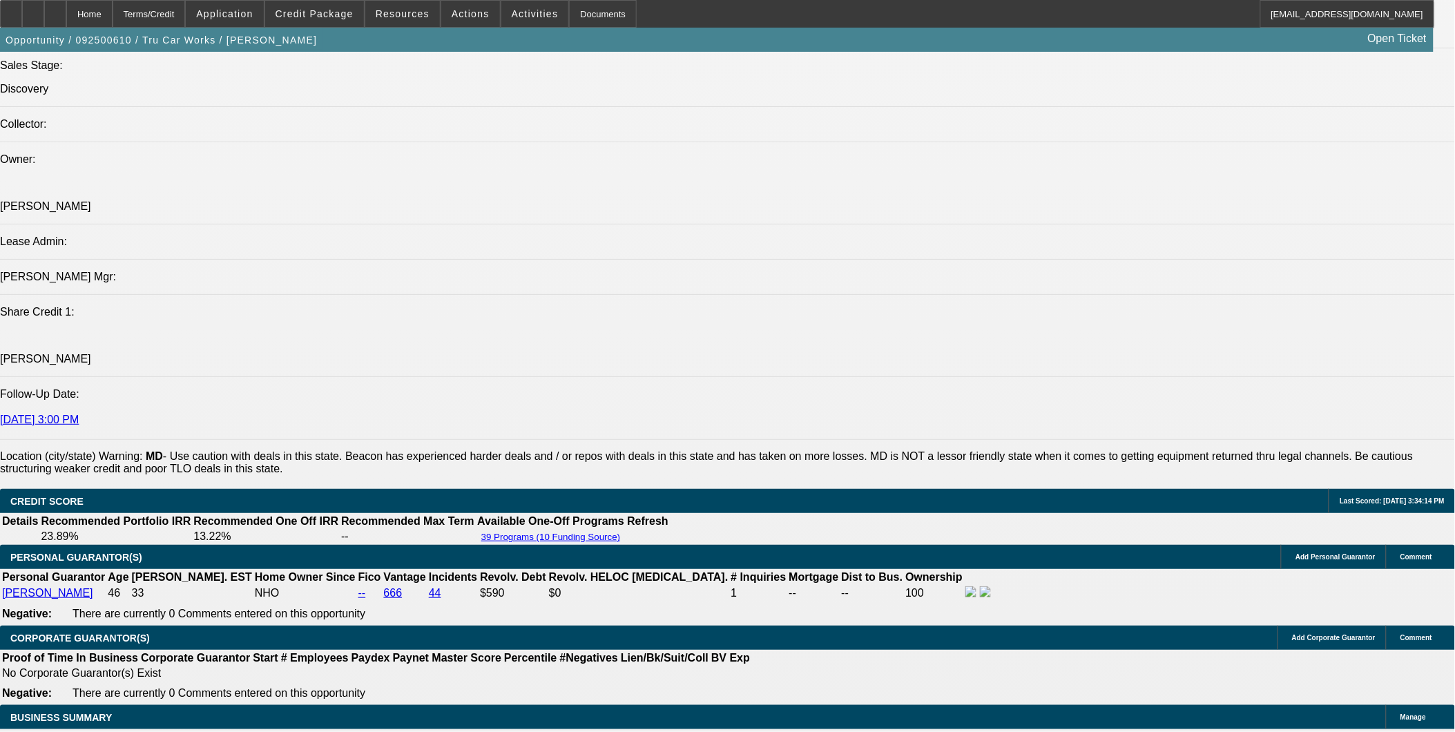
scroll to position [1764, 0]
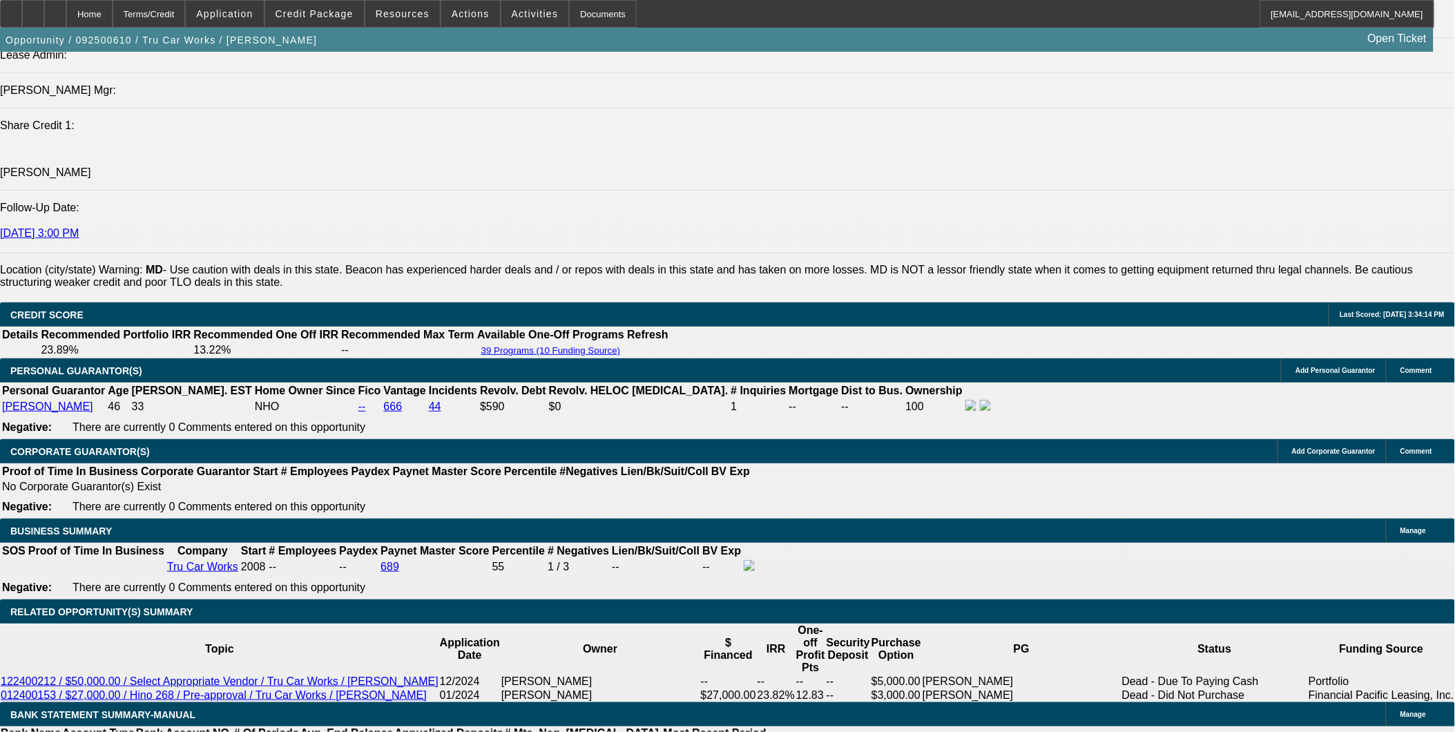
drag, startPoint x: 86, startPoint y: 14, endPoint x: 796, endPoint y: 216, distance: 738.2
click at [55, 9] on icon at bounding box center [55, 9] width 0 height 0
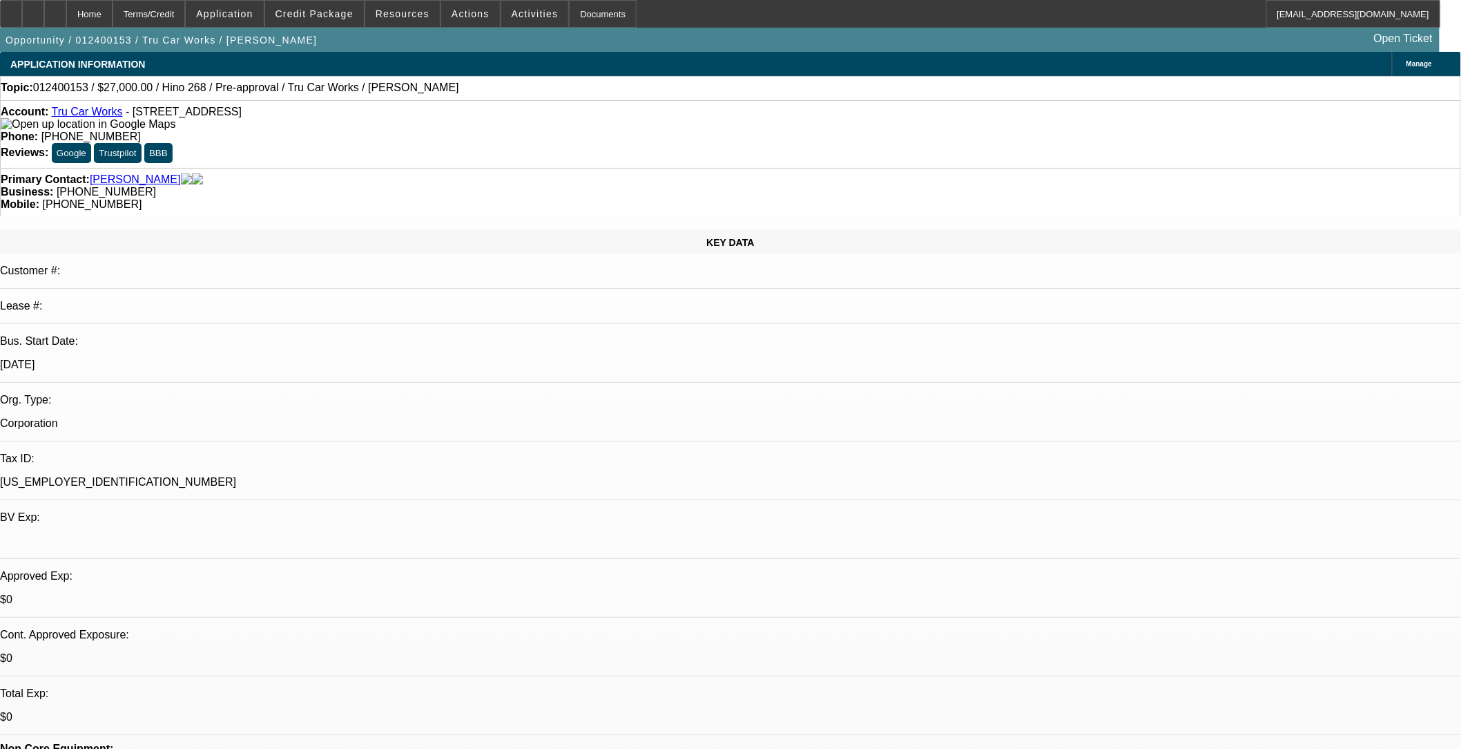
select select "0"
select select "0.1"
select select "0"
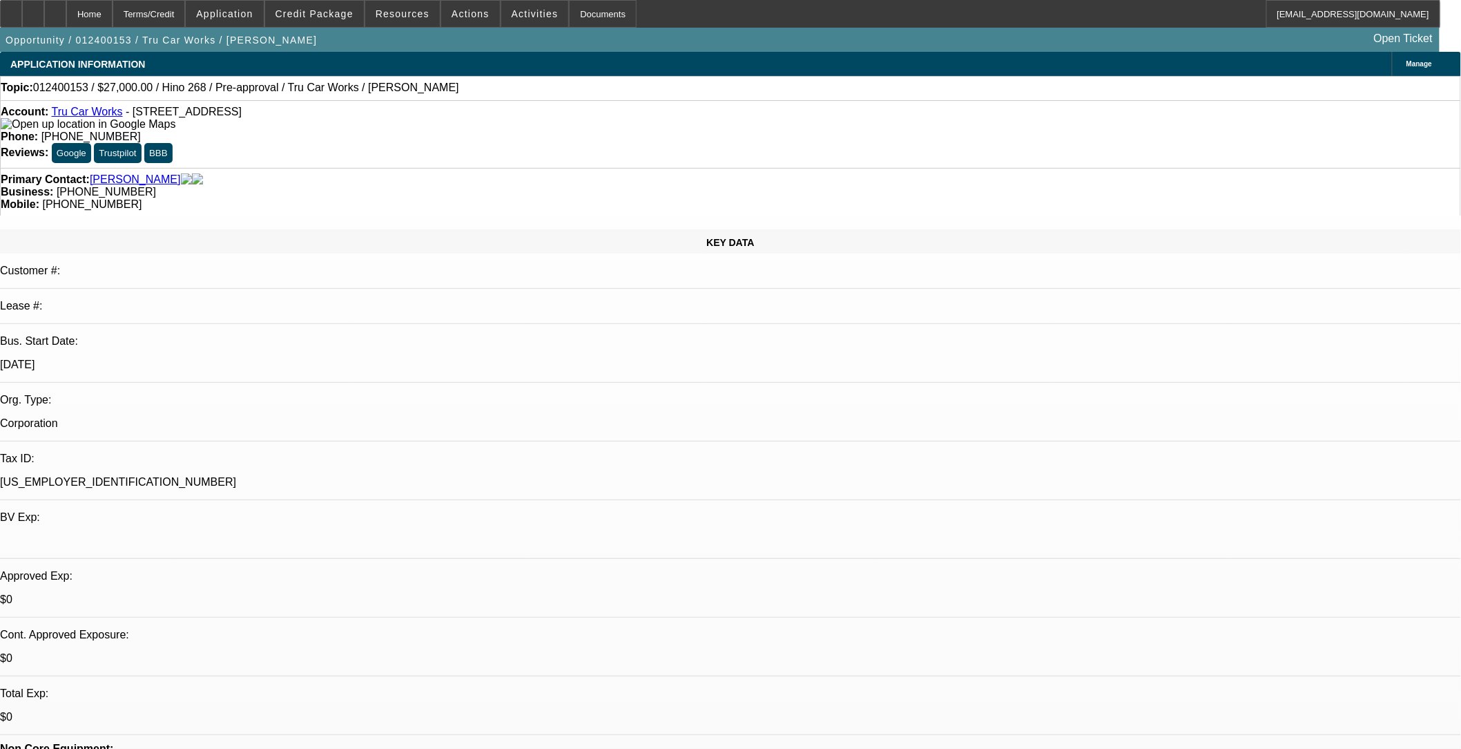
select select "0.1"
select select "0"
select select "0.1"
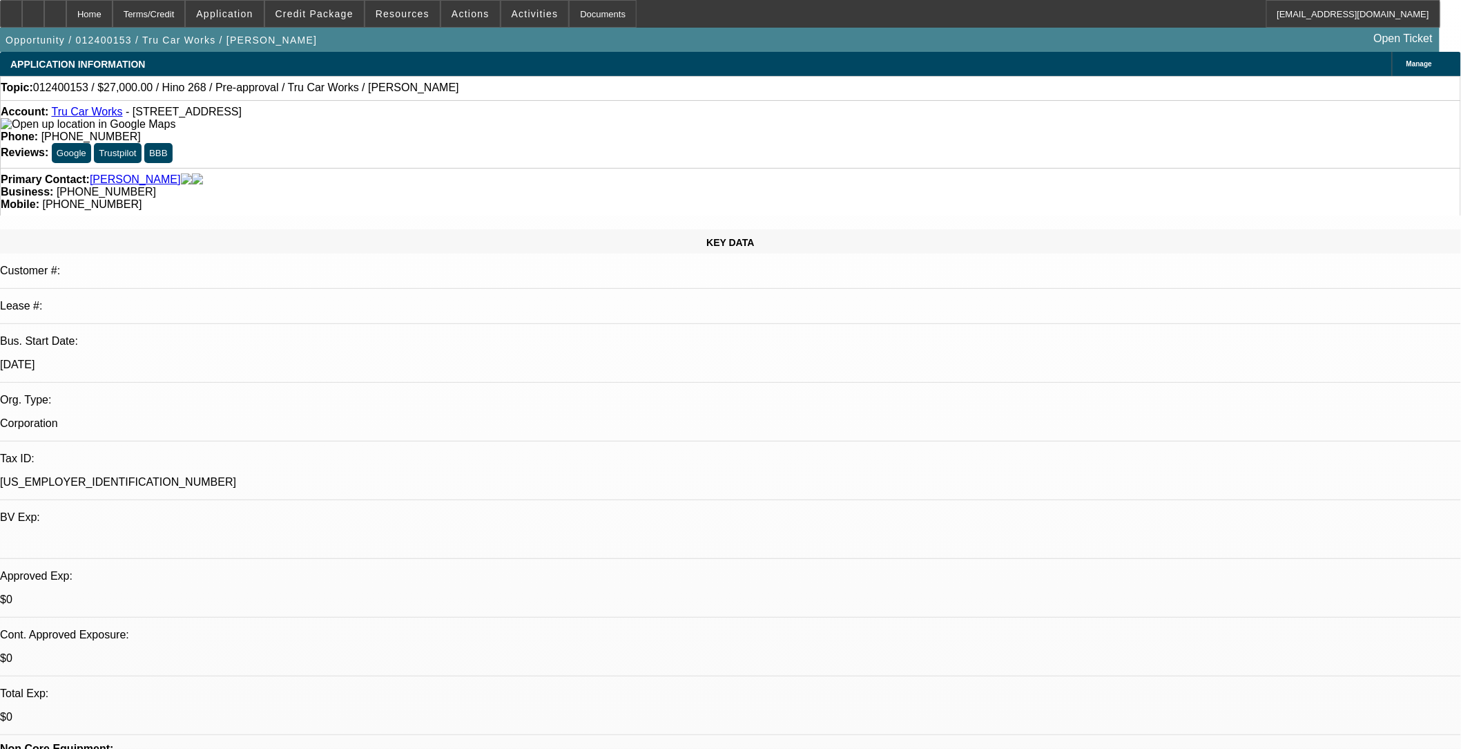
select select "0"
select select "0.1"
select select "1"
select select "4"
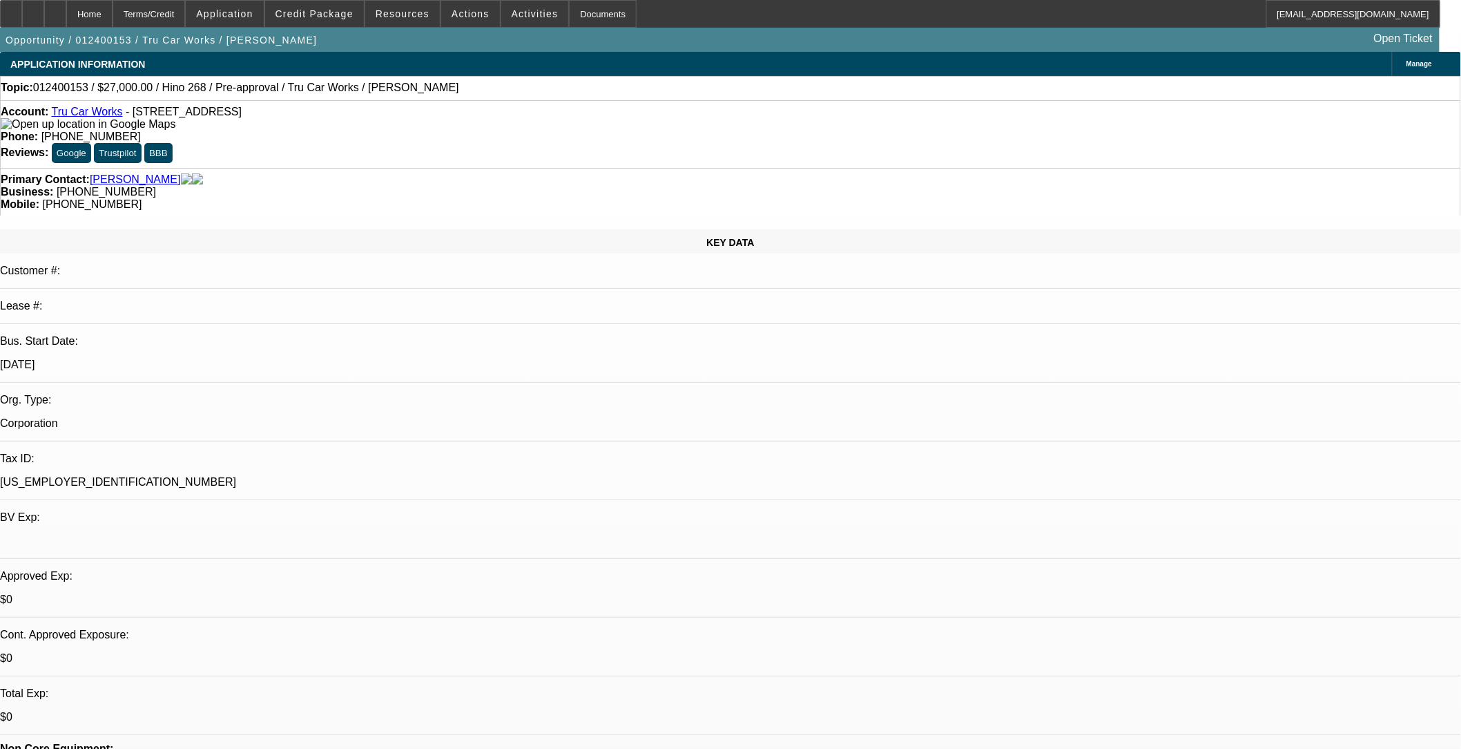
select select "1"
select select "4"
select select "1"
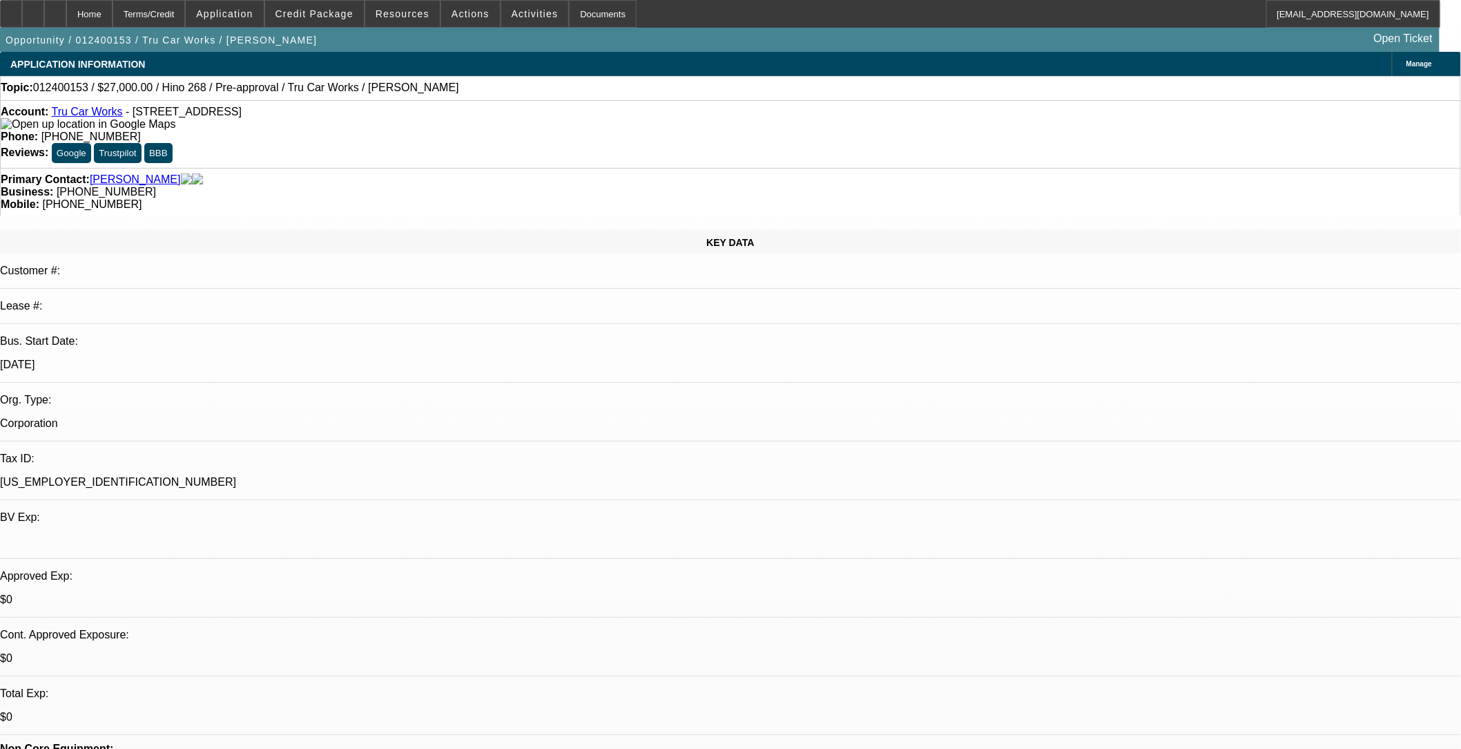
select select "4"
select select "1"
select select "4"
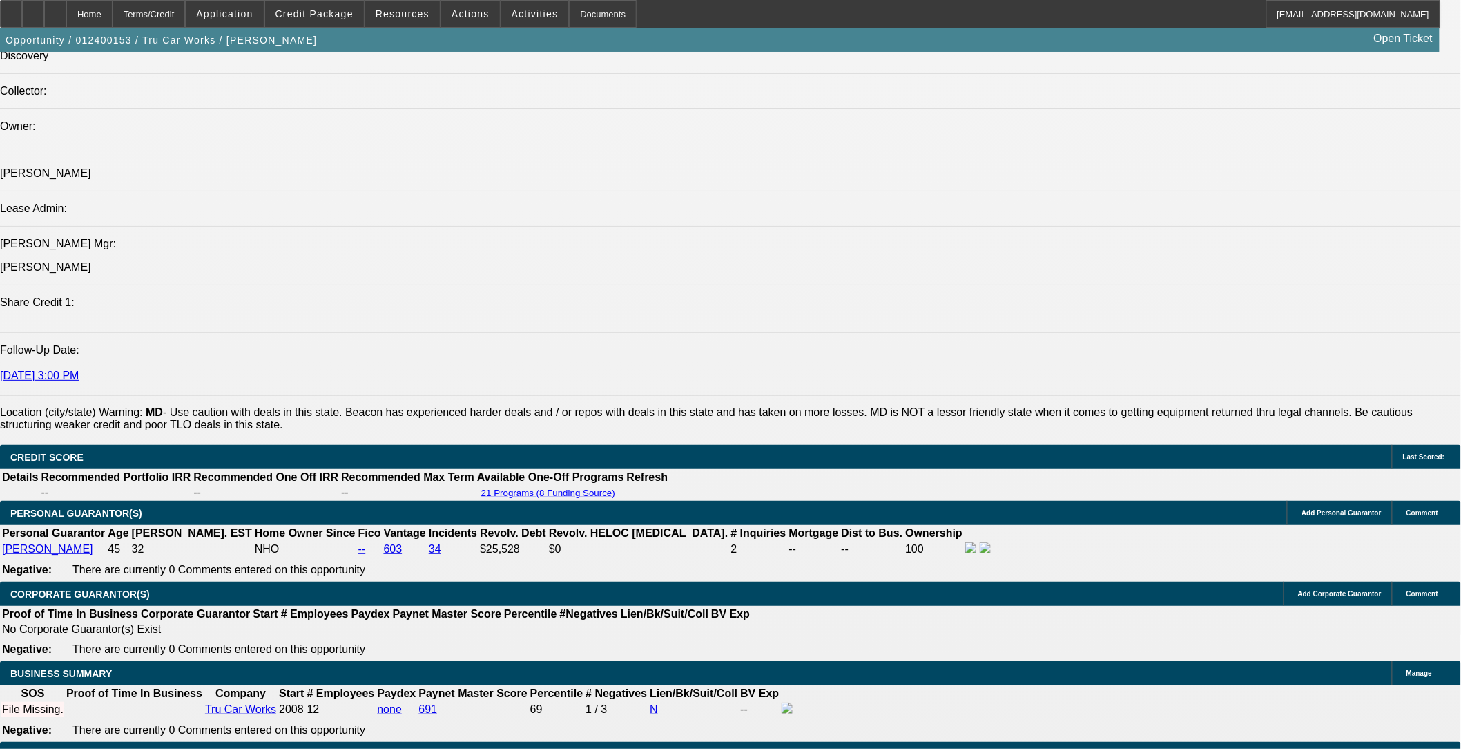
scroll to position [554, 0]
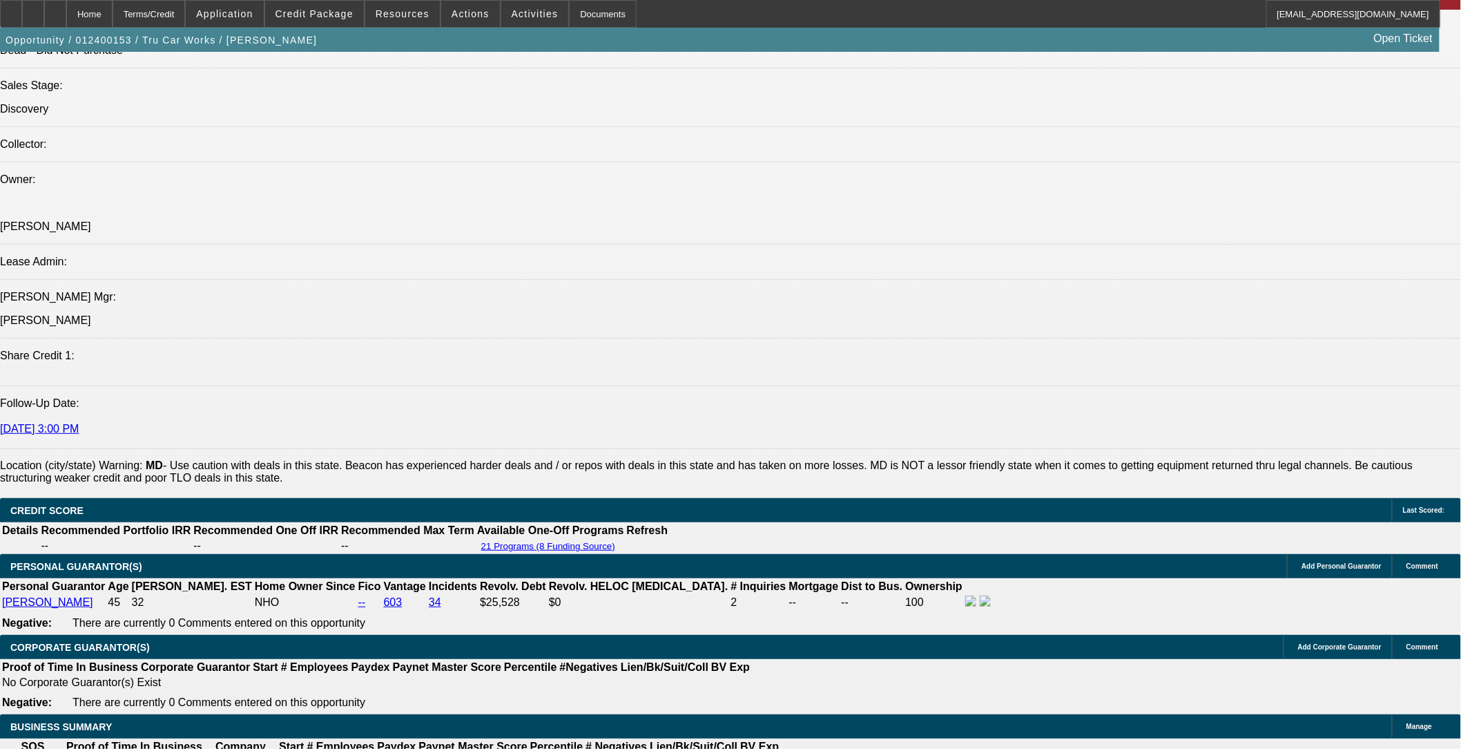
scroll to position [1764, 0]
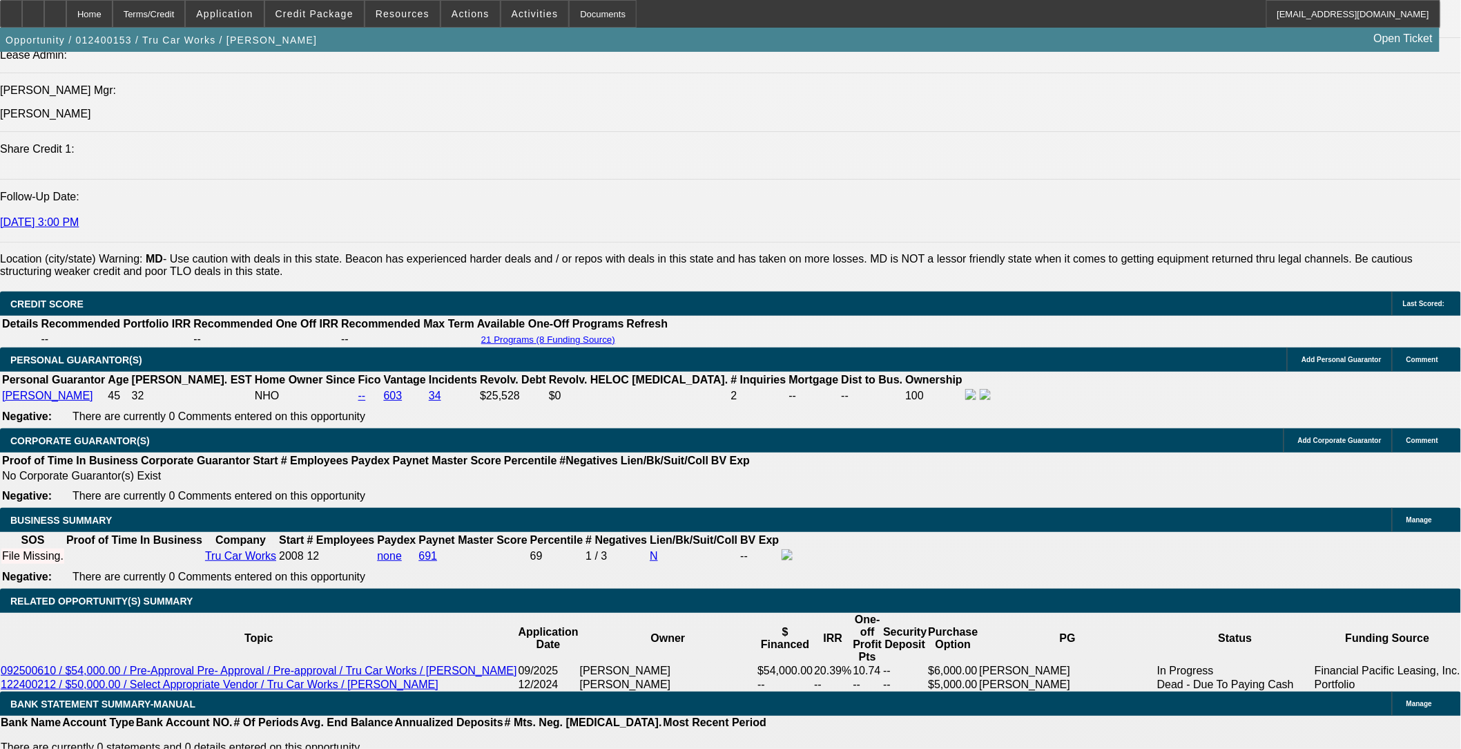
drag, startPoint x: 1041, startPoint y: 598, endPoint x: 1021, endPoint y: 601, distance: 21.0
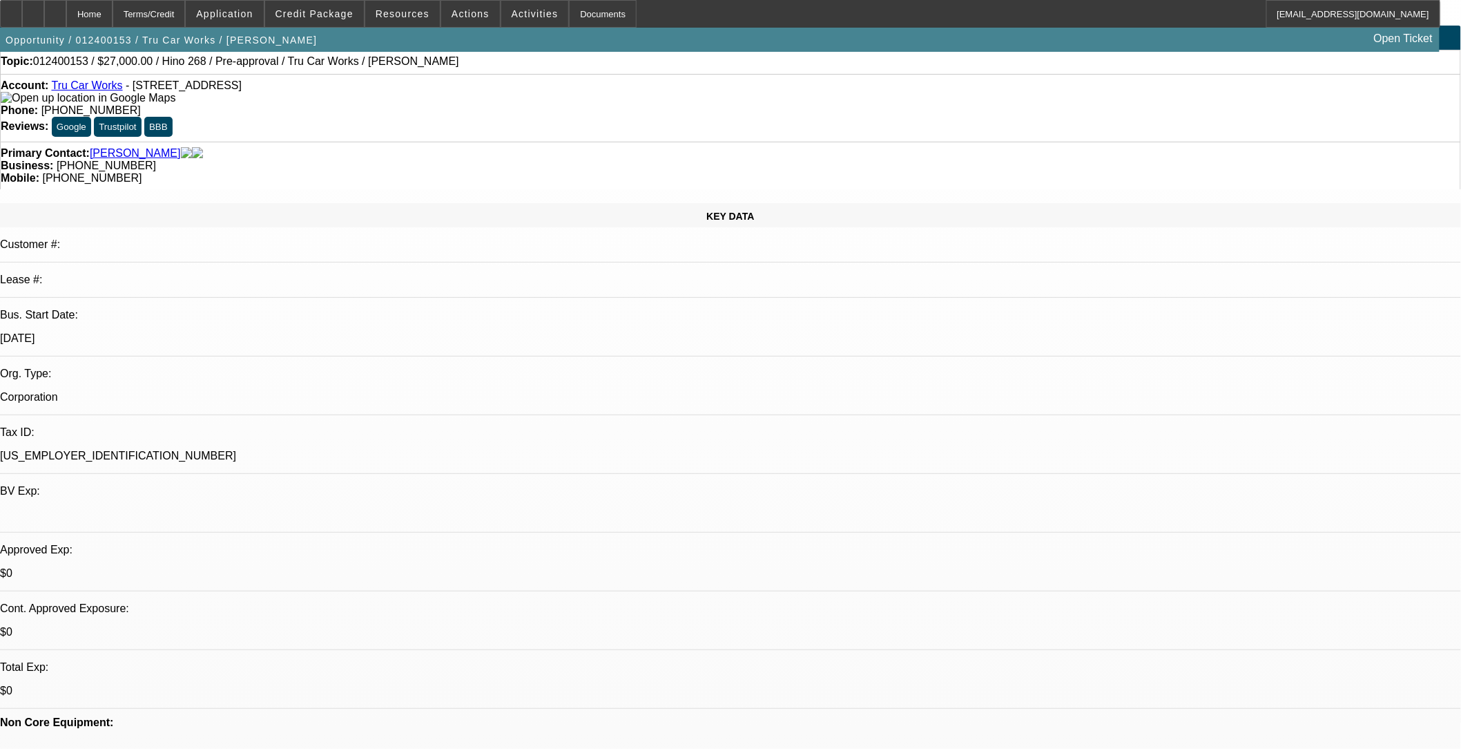
scroll to position [0, 0]
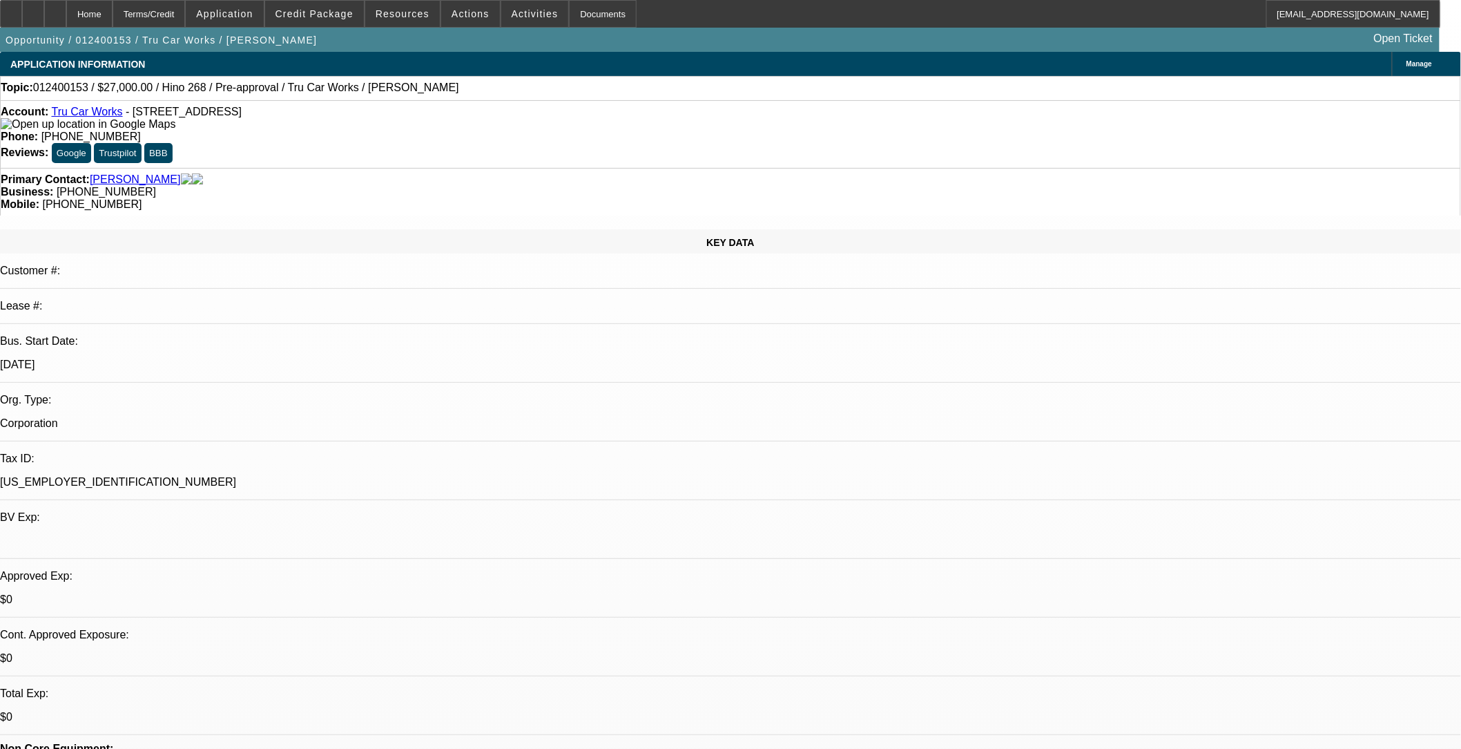
drag, startPoint x: 129, startPoint y: 116, endPoint x: 316, endPoint y: 108, distance: 187.3
click at [316, 108] on div "Account: Tru Car Works - 6312 Old Branch Ave, Temple Hills, MD 20748" at bounding box center [731, 118] width 1460 height 25
copy span "6312 Old Branch Ave, Temple Hills, MD 20748"
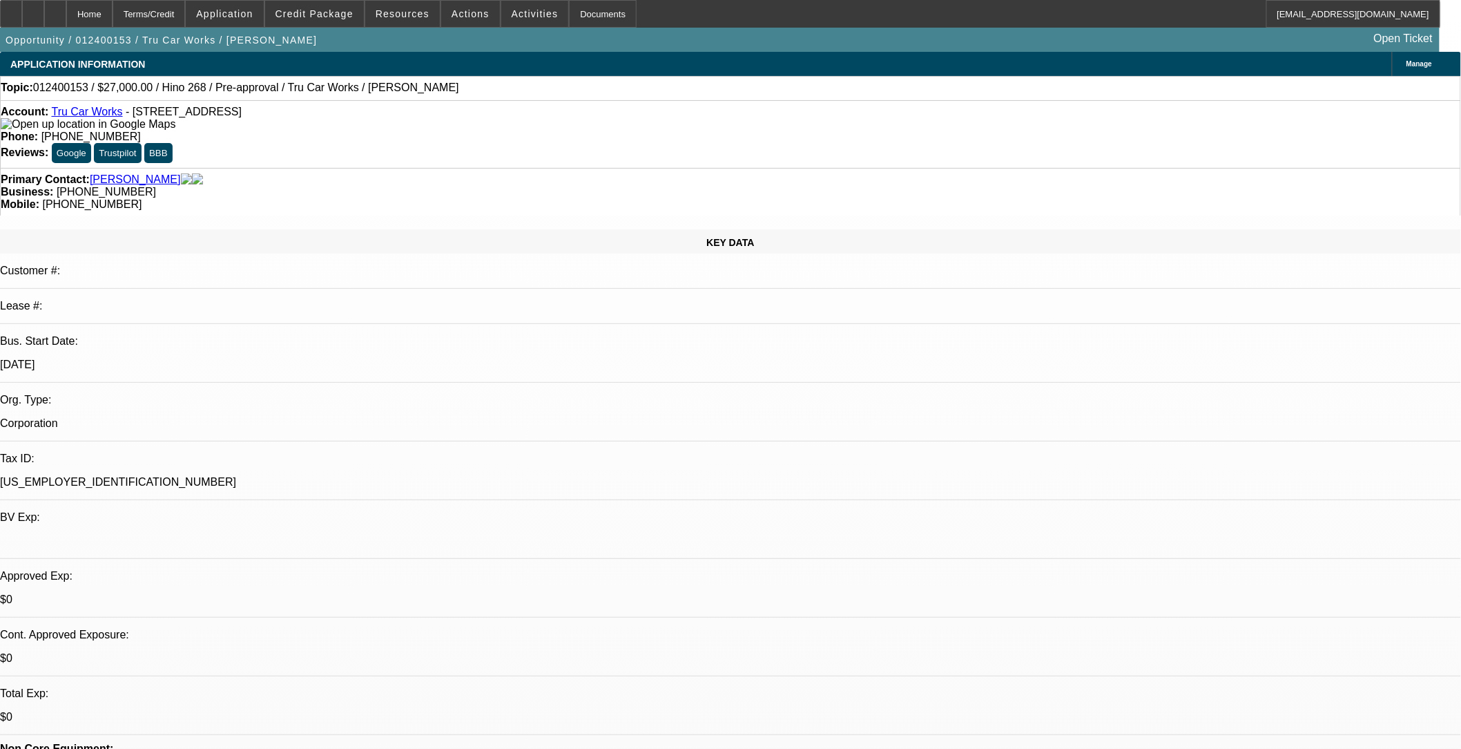
drag, startPoint x: 731, startPoint y: 384, endPoint x: 646, endPoint y: 461, distance: 114.9
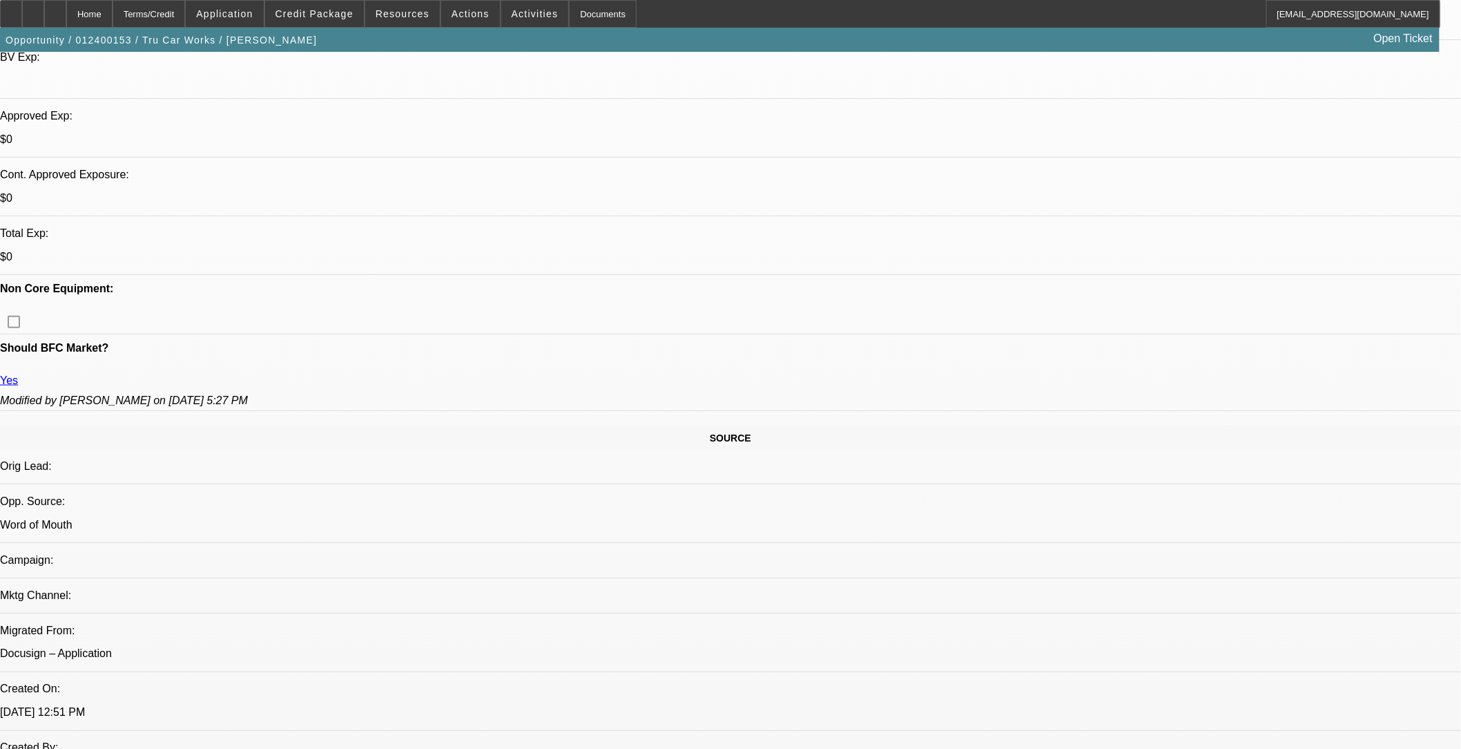
scroll to position [921, 0]
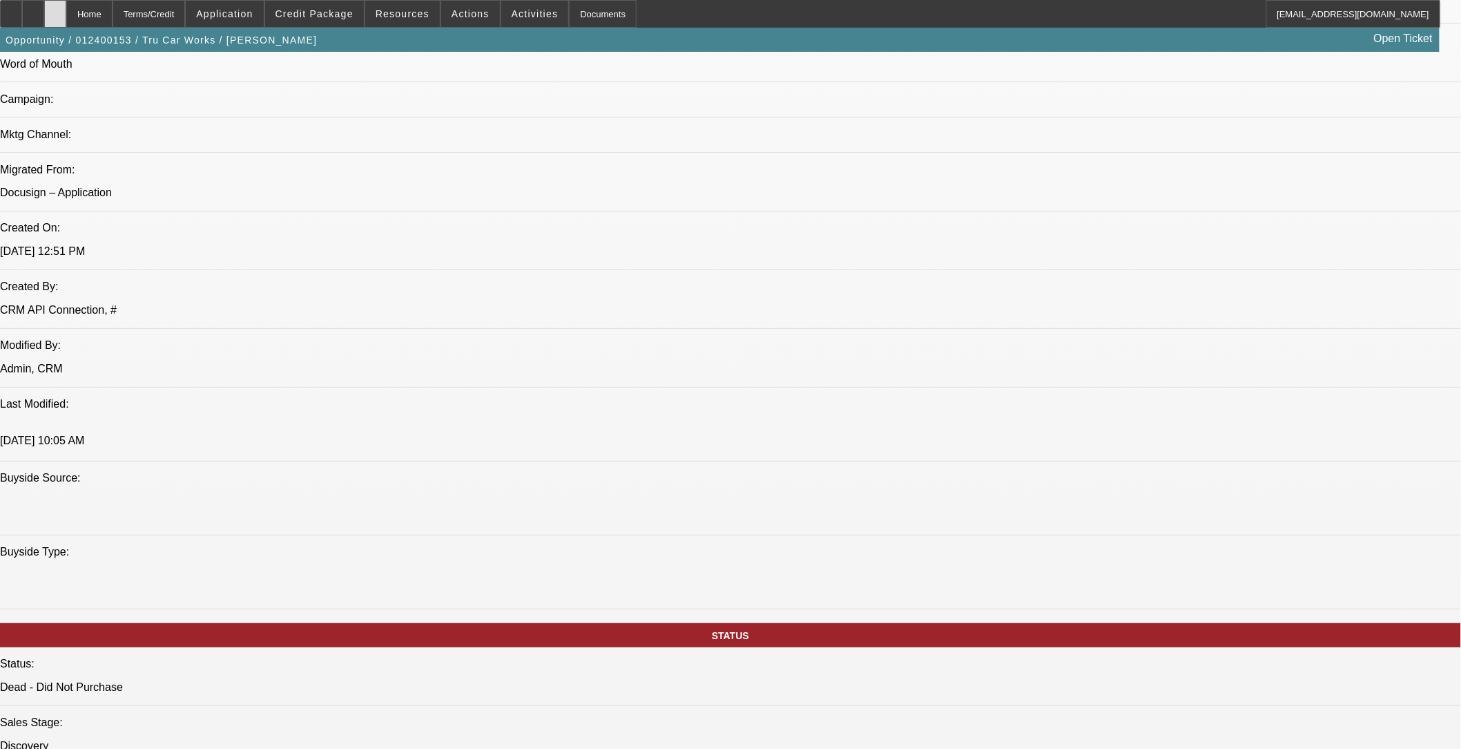
drag, startPoint x: 90, startPoint y: 16, endPoint x: 494, endPoint y: 291, distance: 488.4
click at [66, 16] on div at bounding box center [55, 14] width 22 height 28
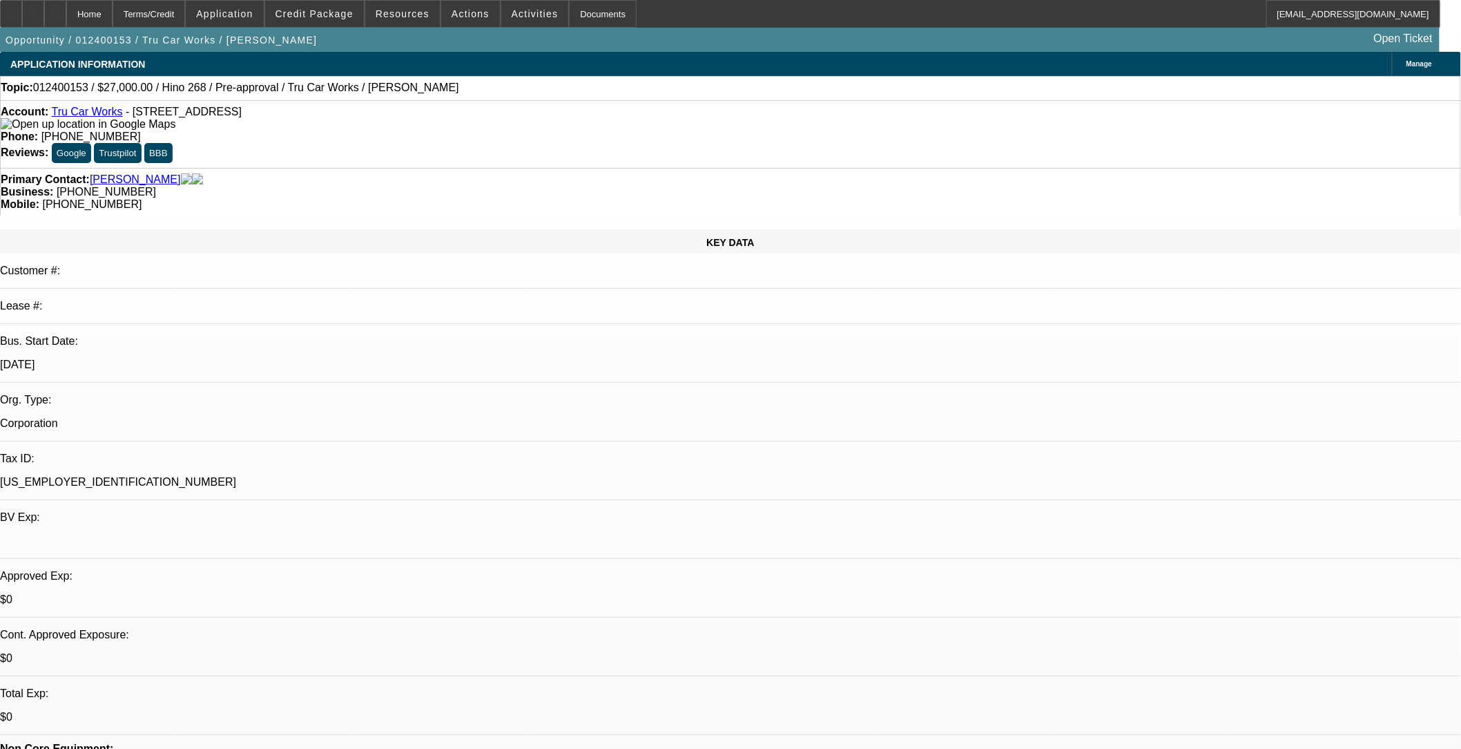
select select "0"
select select "0.1"
select select "0"
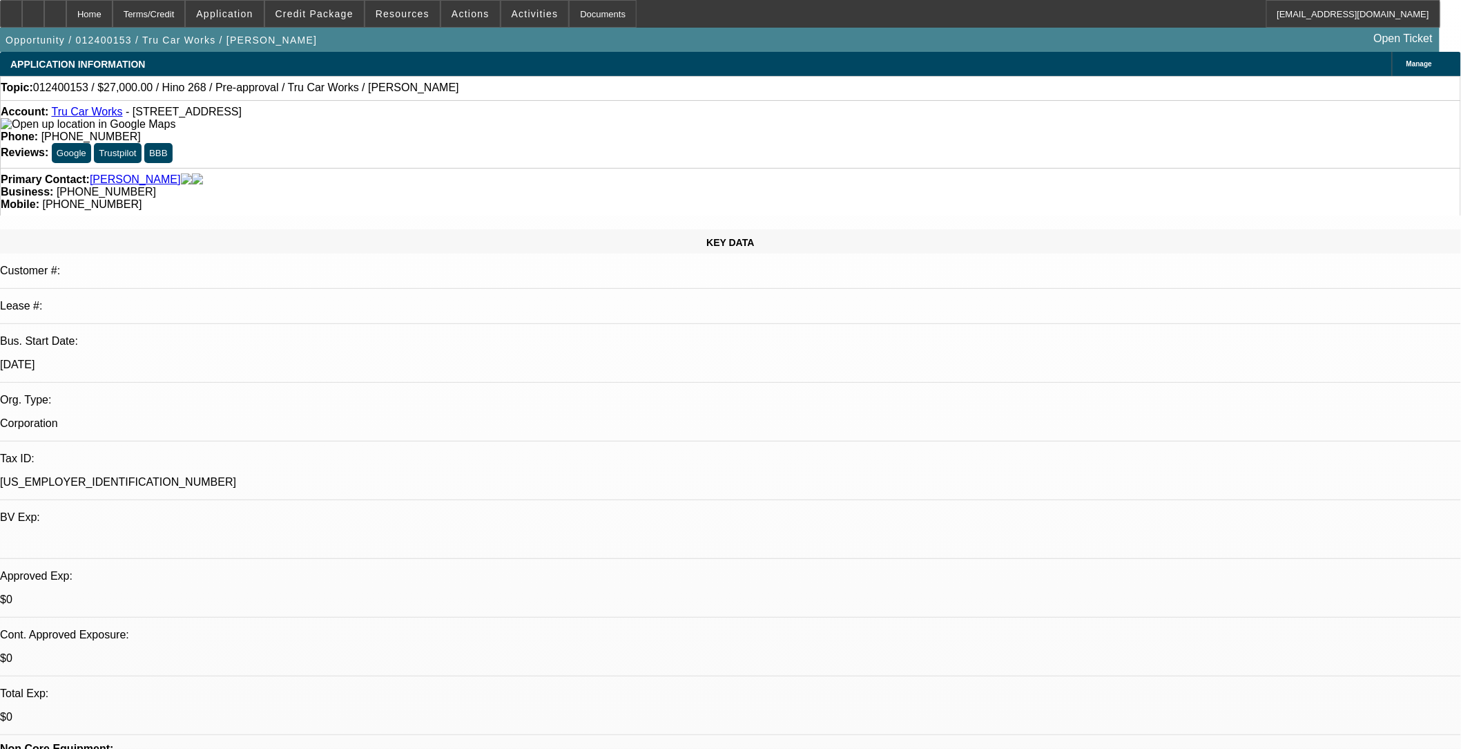
select select "0.1"
select select "0"
select select "0.1"
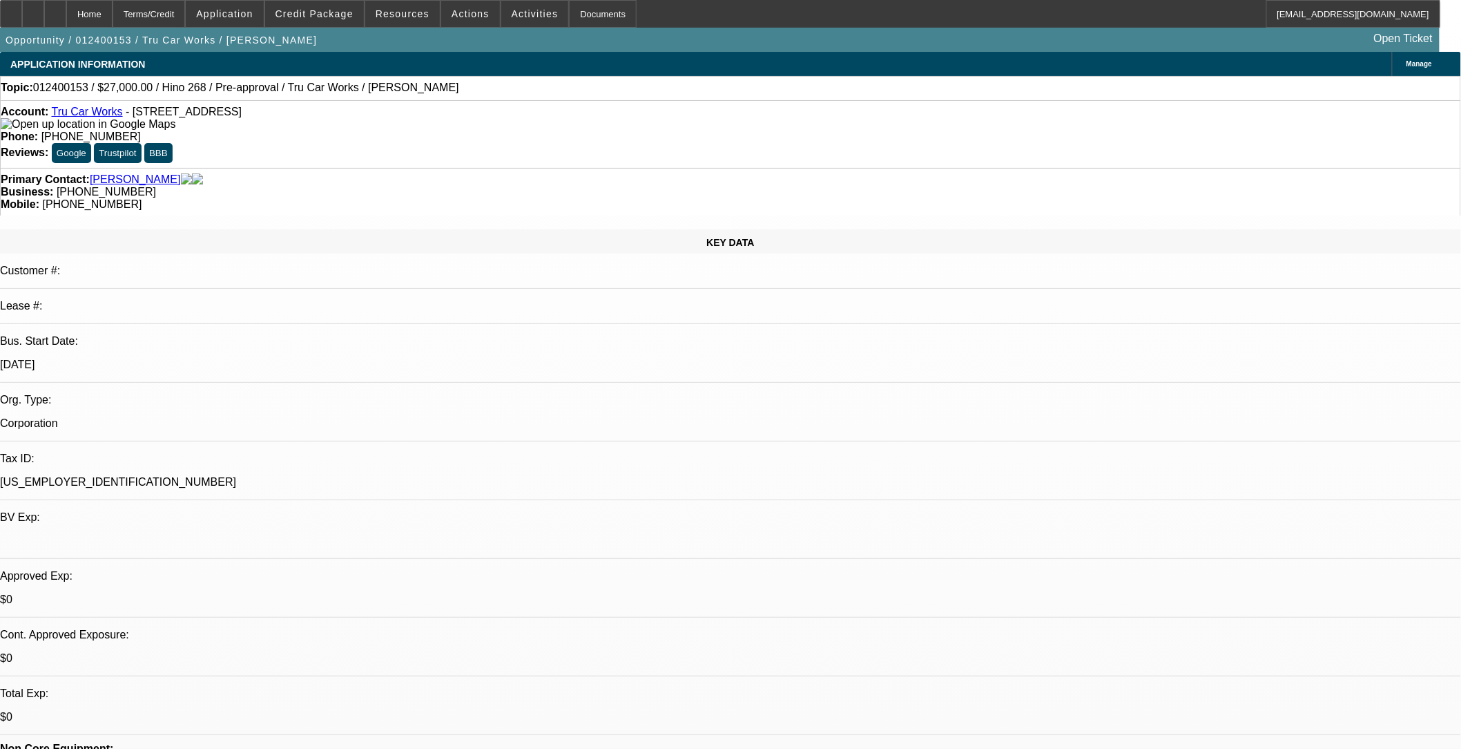
select select "0"
select select "0.1"
select select "1"
select select "4"
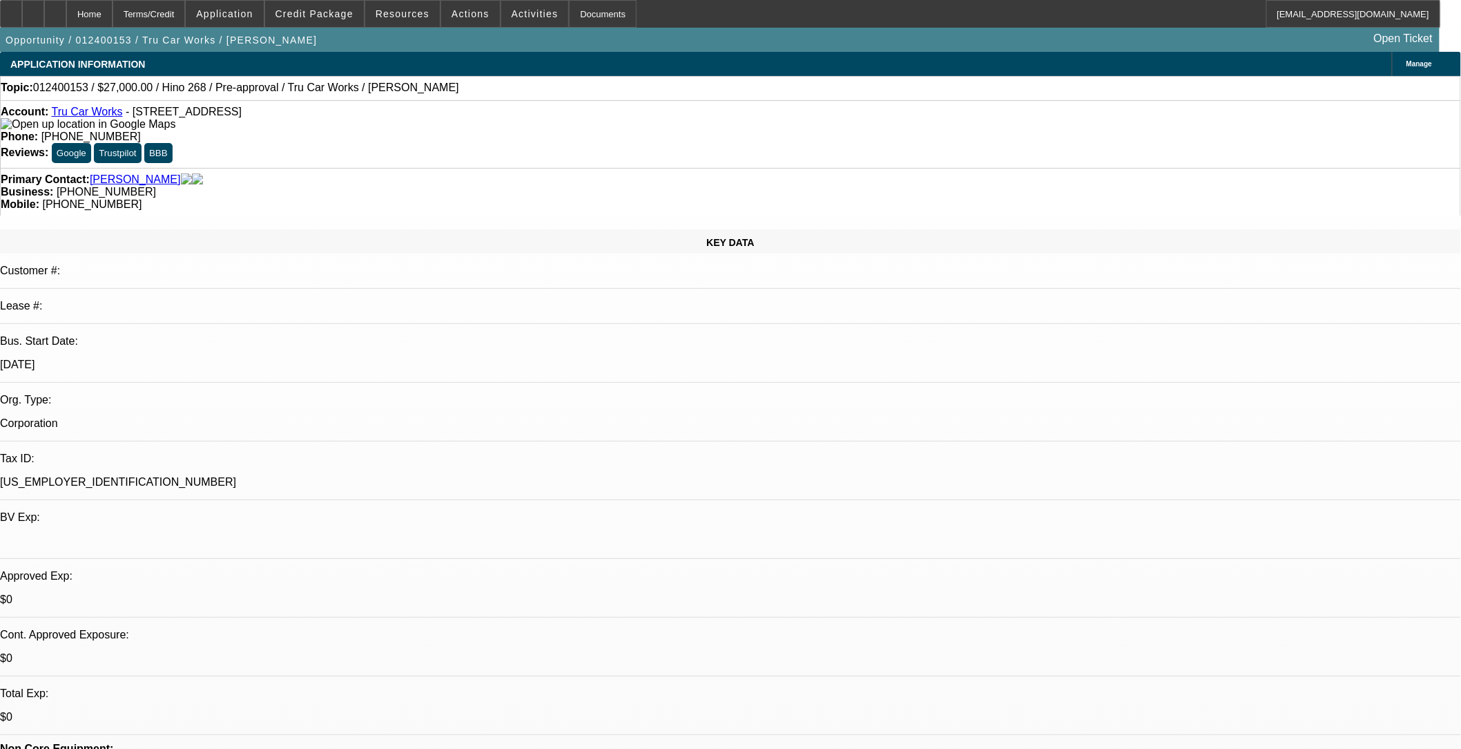
select select "1"
select select "4"
select select "1"
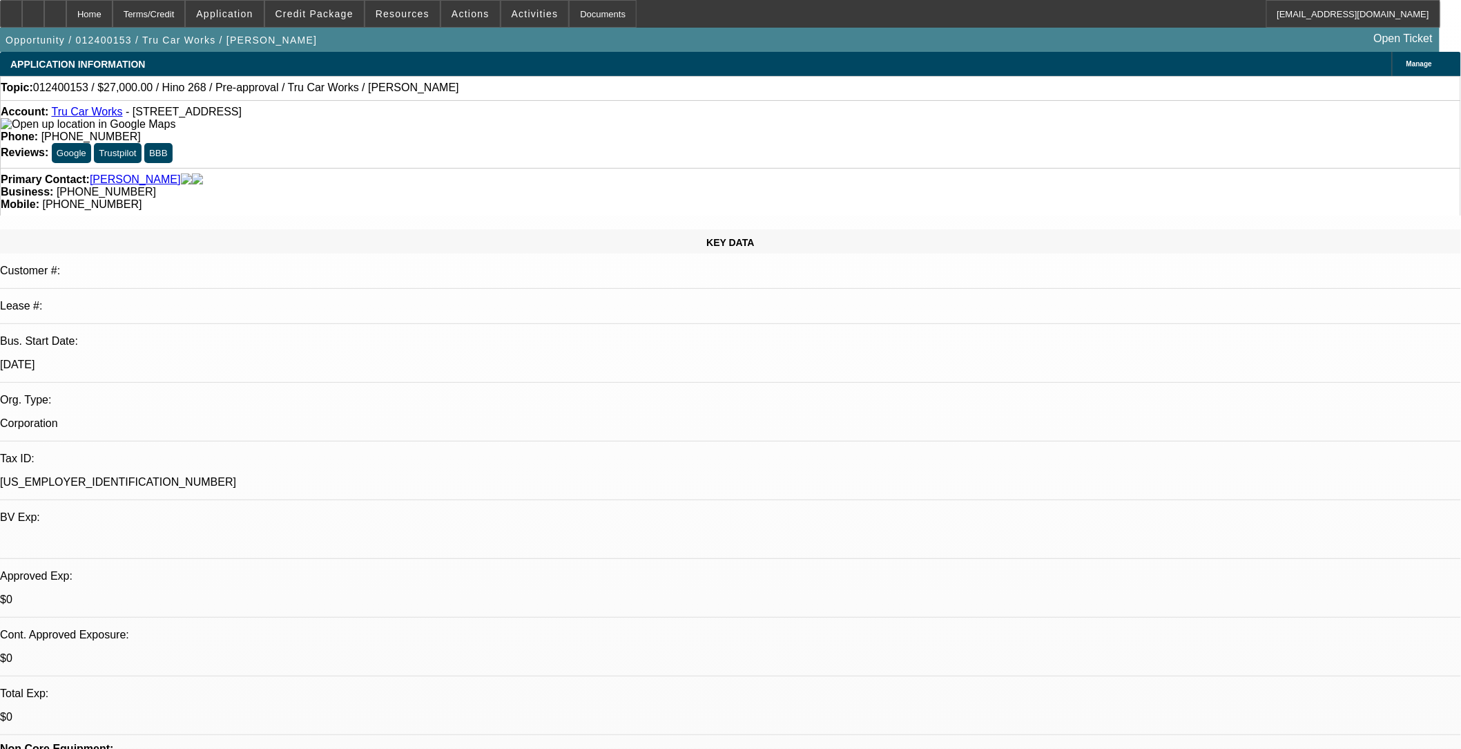
select select "4"
select select "1"
select select "4"
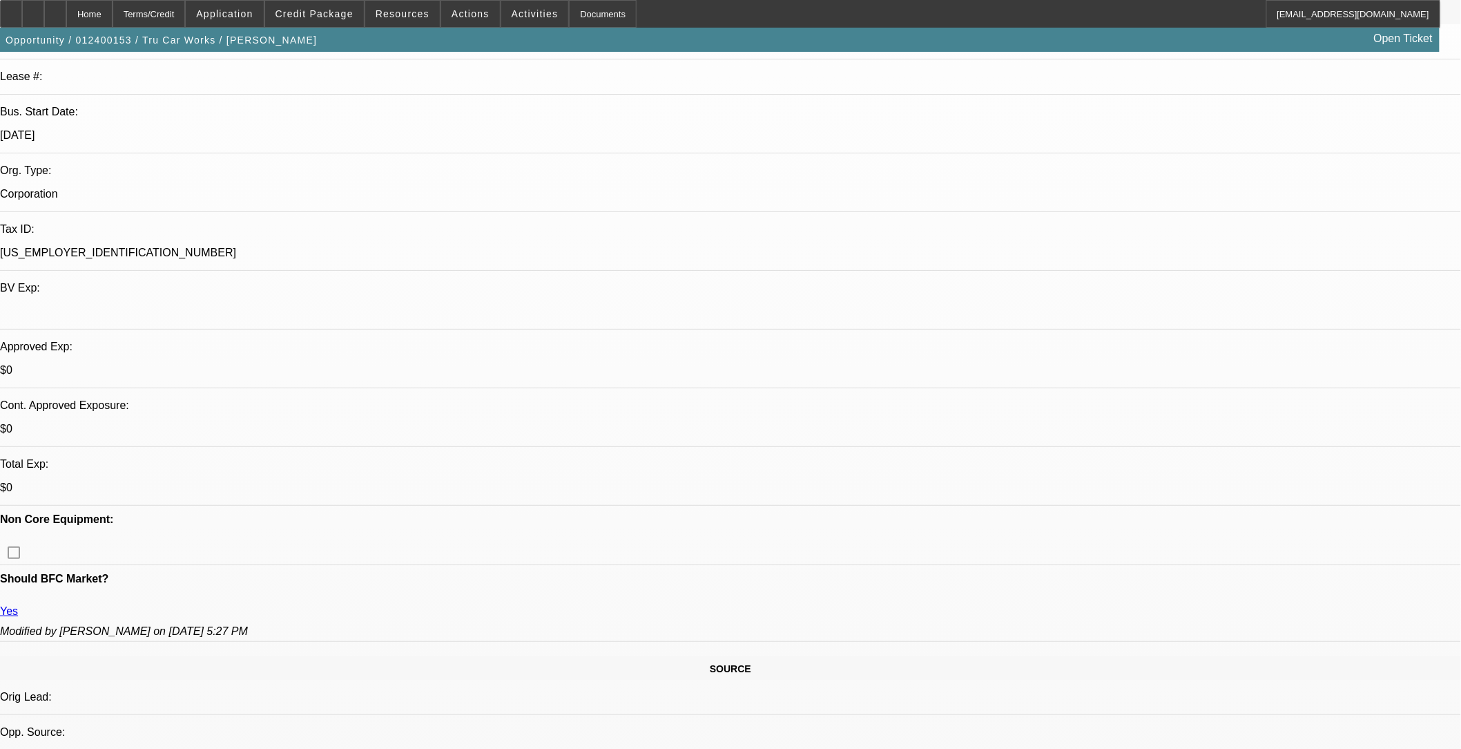
scroll to position [383, 0]
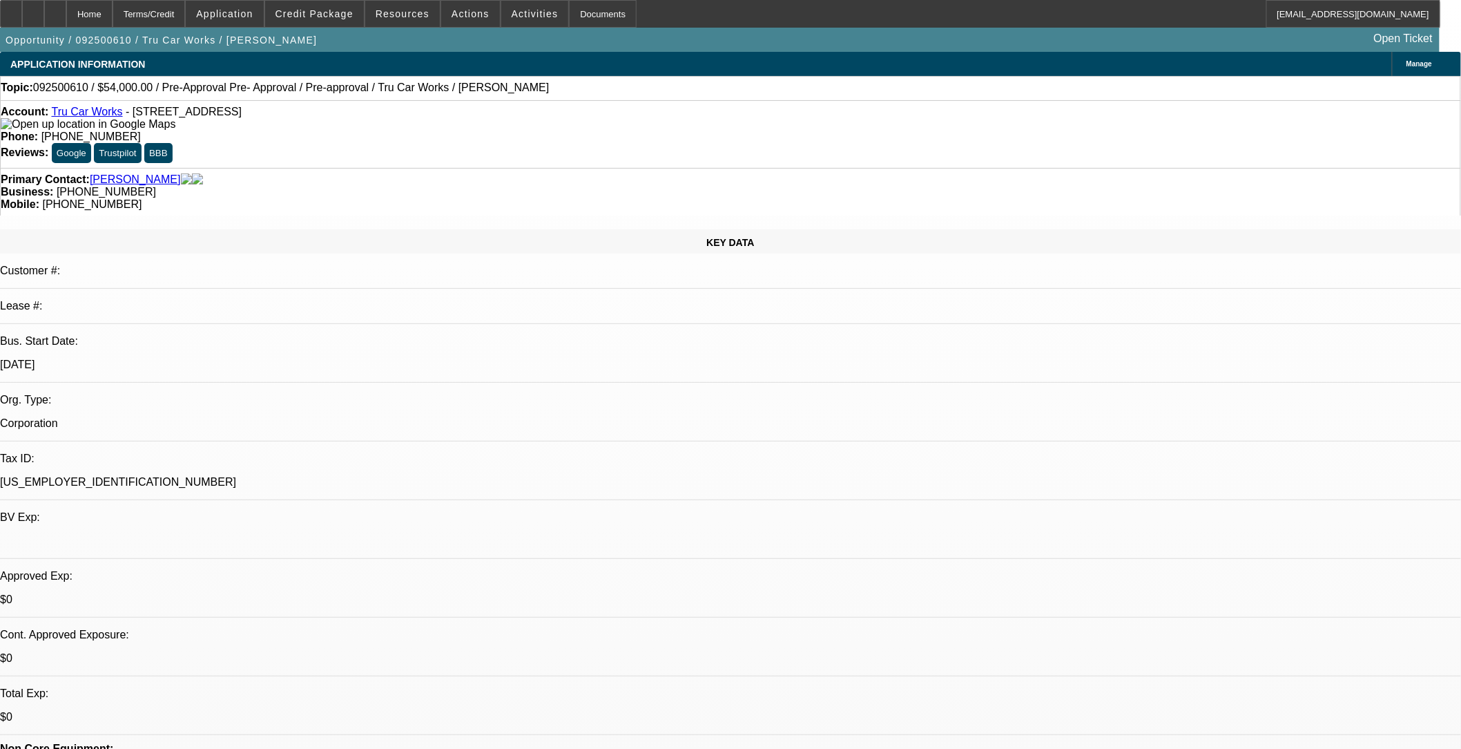
select select "0.1"
select select "0"
select select "0.1"
select select "1"
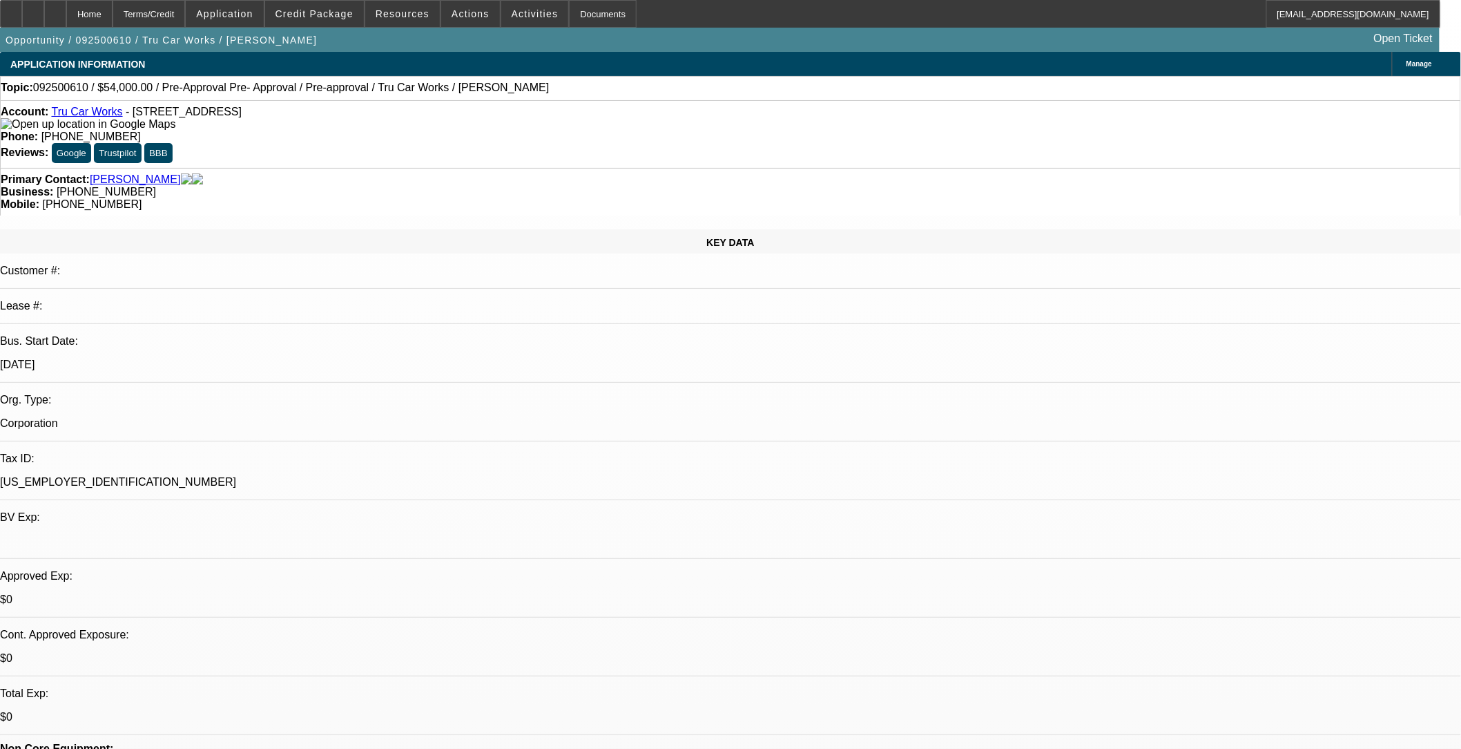
select select "4"
click at [481, 12] on span at bounding box center [470, 13] width 59 height 33
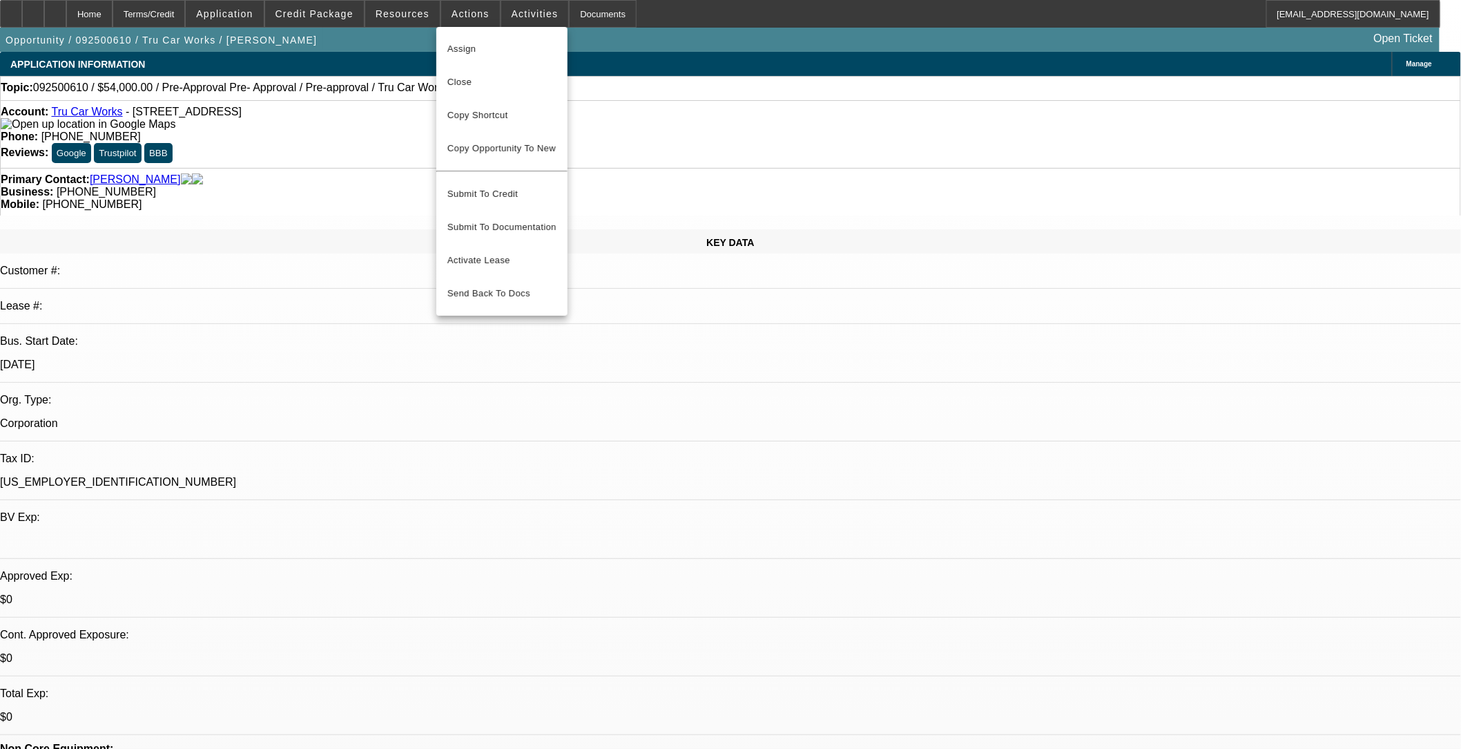
click at [613, 95] on div at bounding box center [730, 374] width 1461 height 749
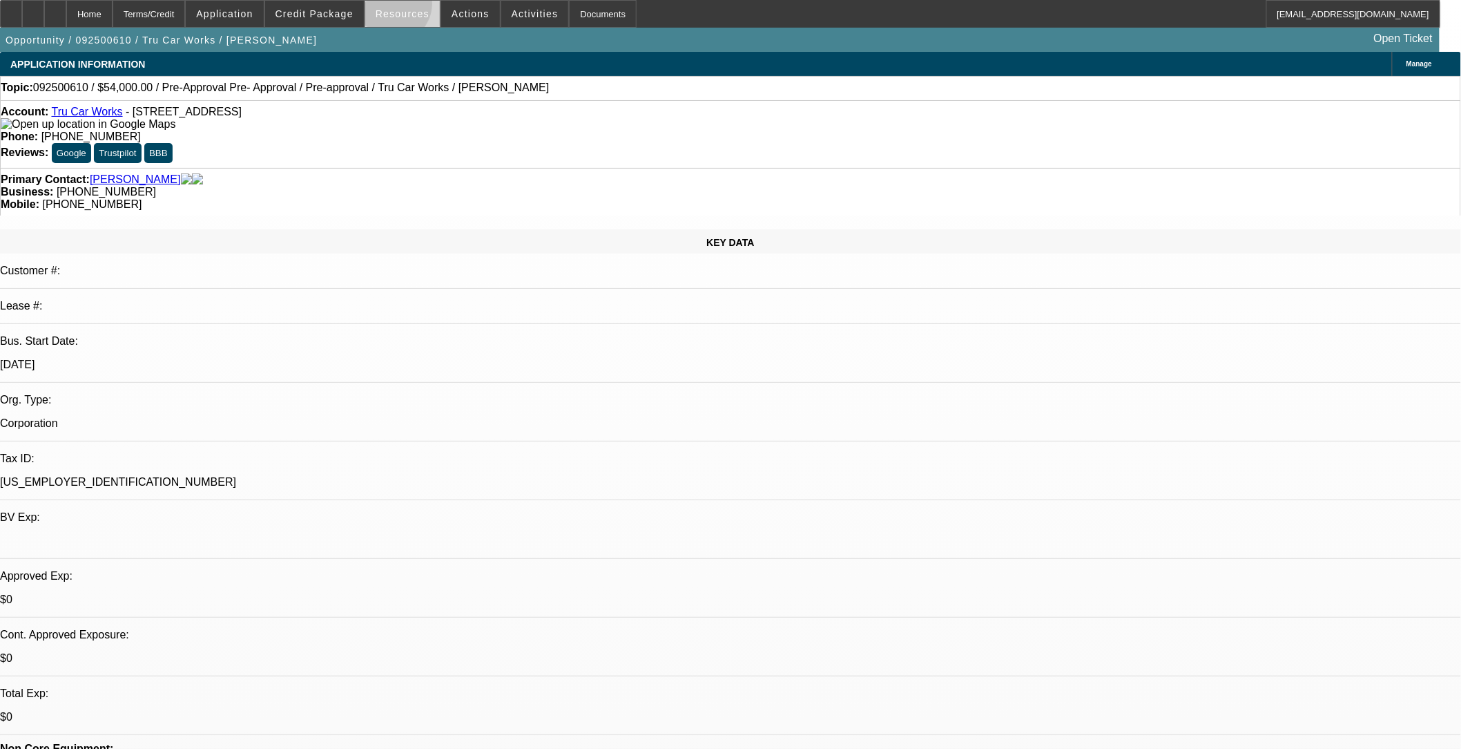
click at [398, 7] on span at bounding box center [402, 13] width 75 height 33
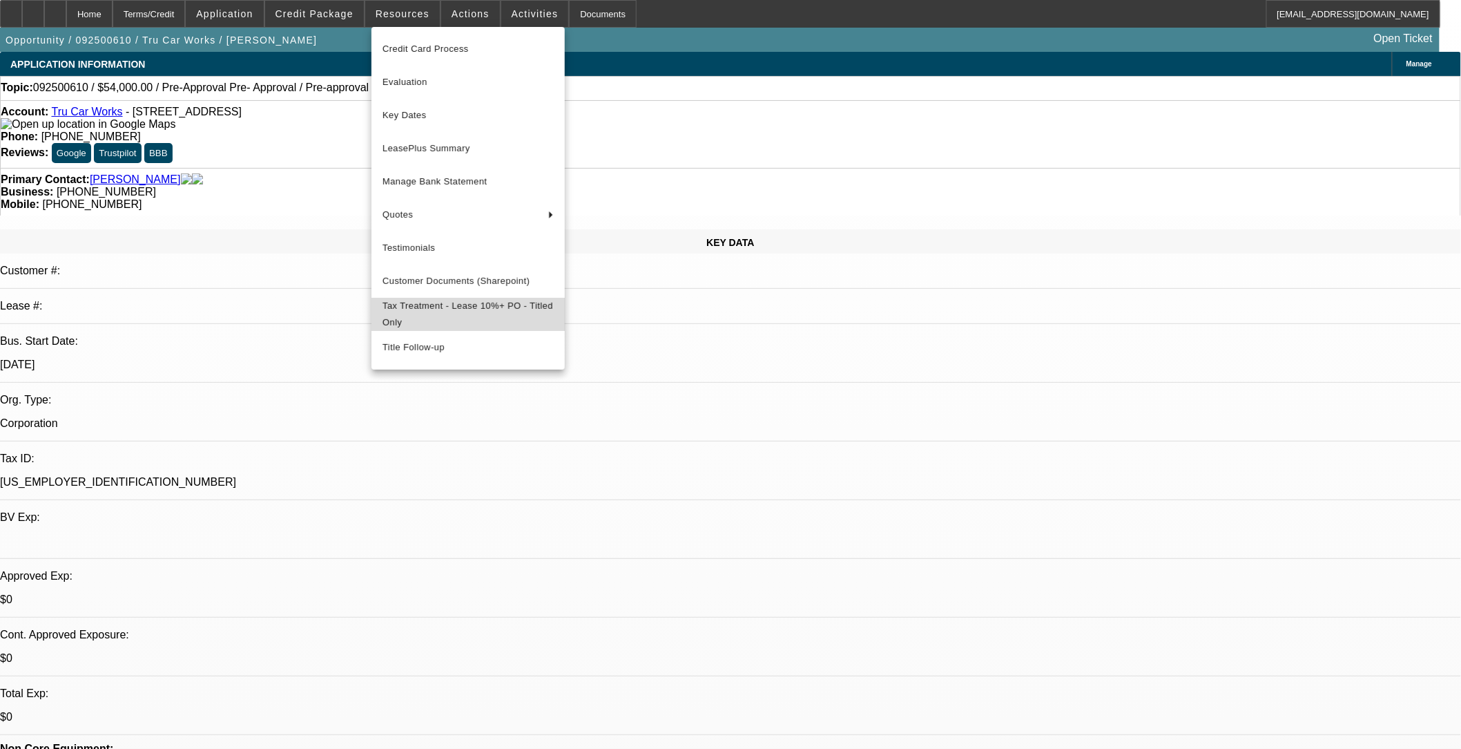
click at [464, 313] on span "Tax Treatment - Lease 10%+ PO - Titled Only" at bounding box center [468, 314] width 171 height 33
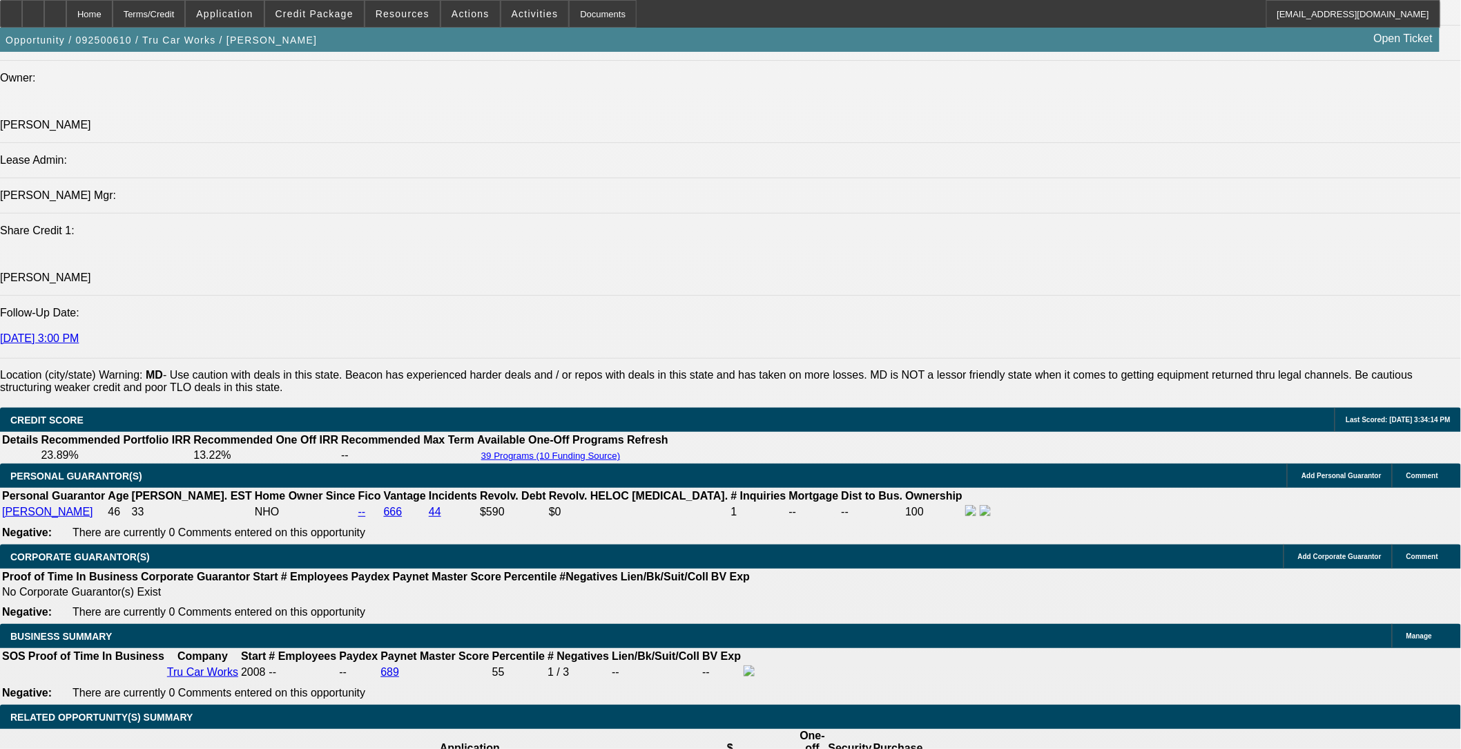
scroll to position [1688, 0]
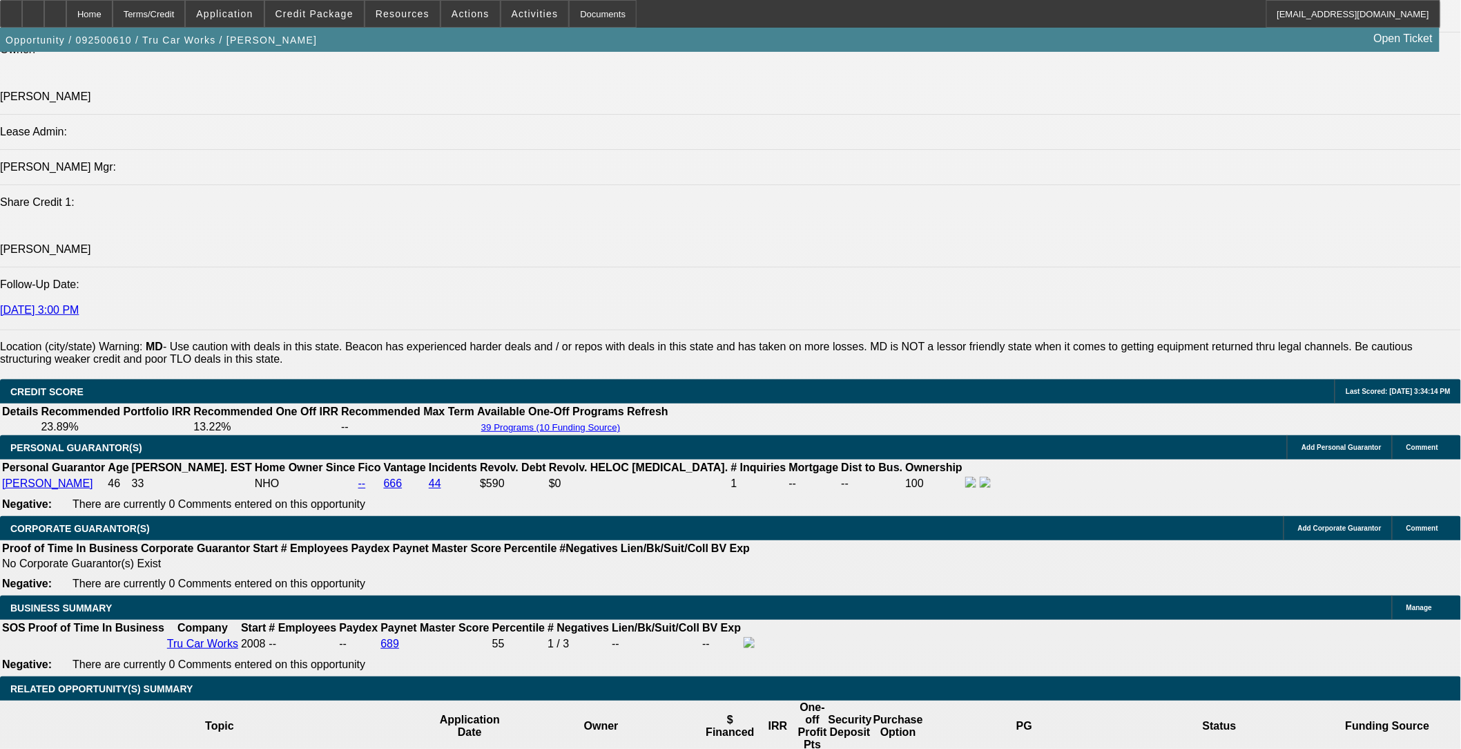
drag, startPoint x: 309, startPoint y: 427, endPoint x: 307, endPoint y: 399, distance: 27.7
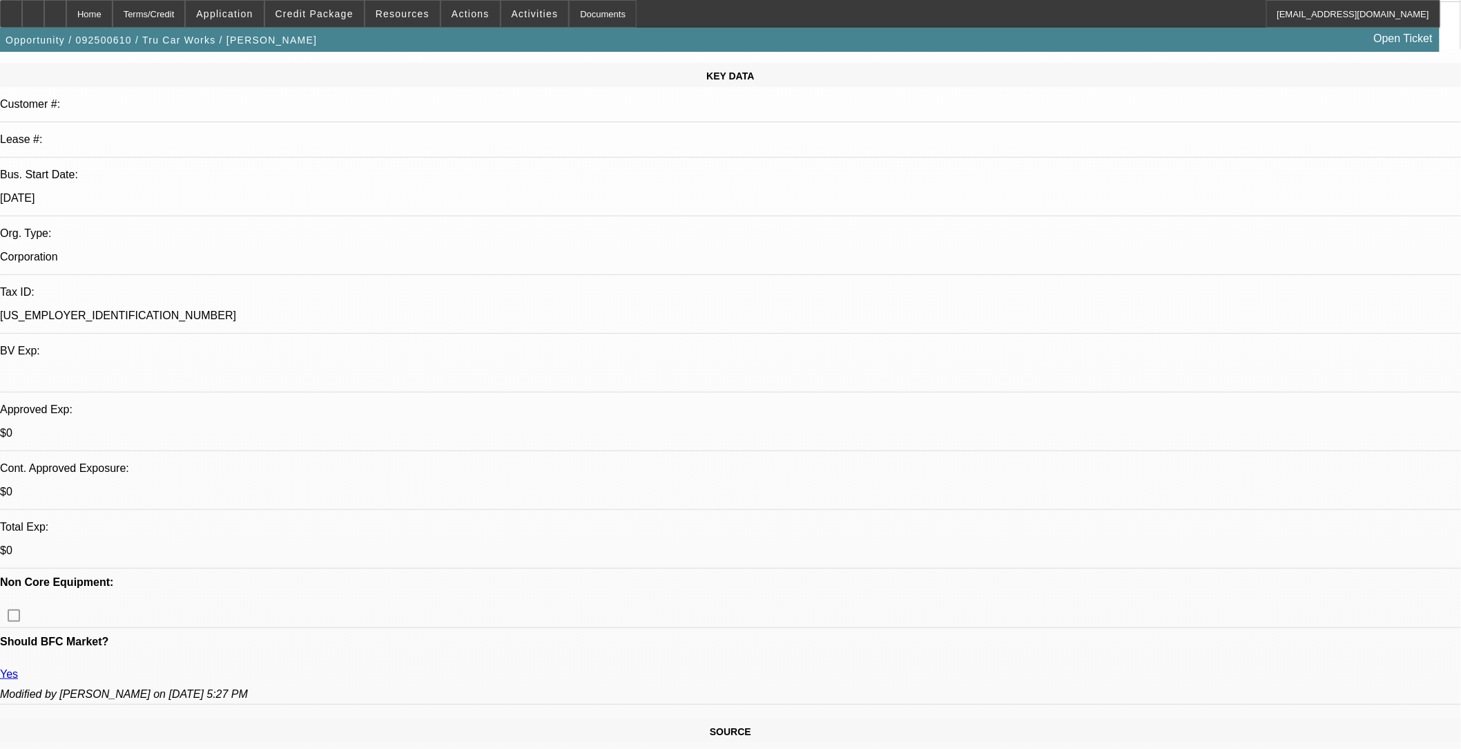
scroll to position [153, 0]
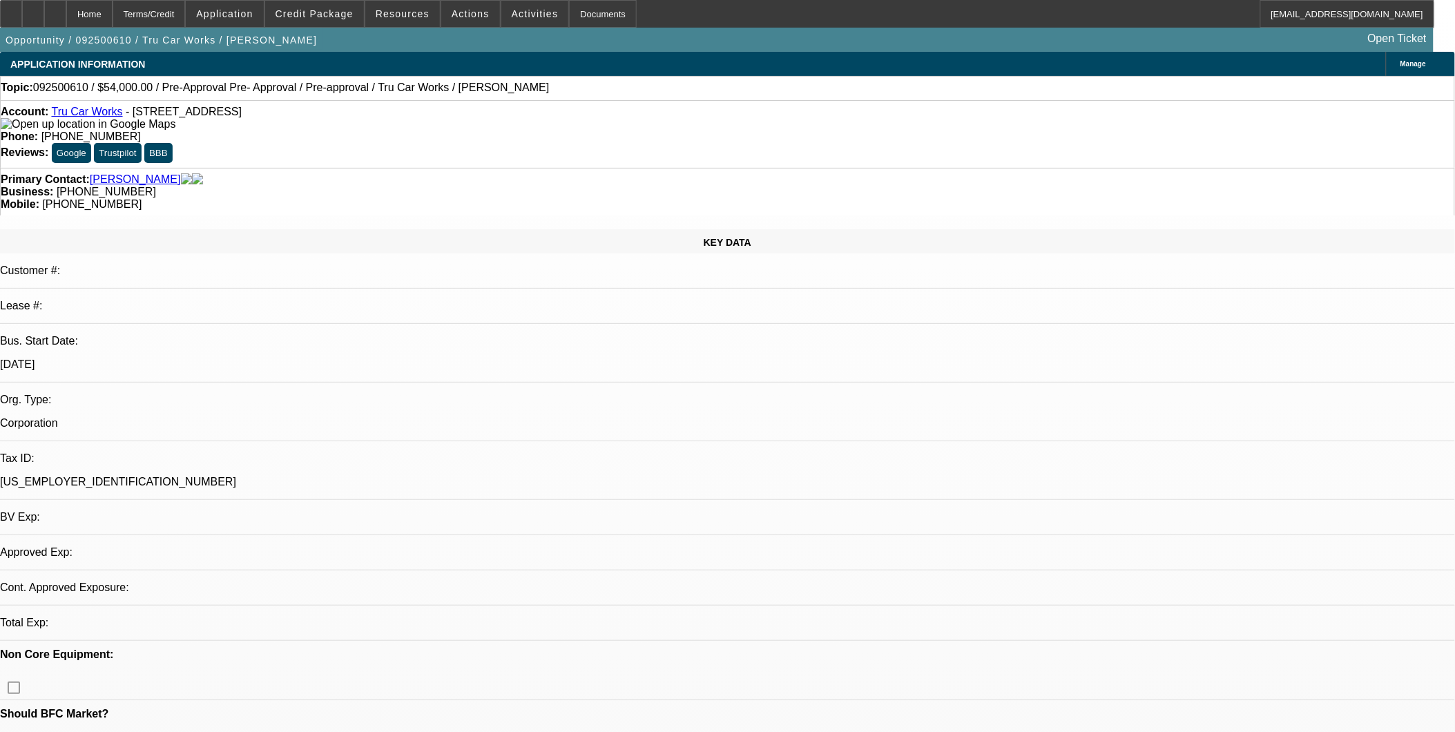
select select "0.1"
select select "0"
select select "0.1"
select select "1"
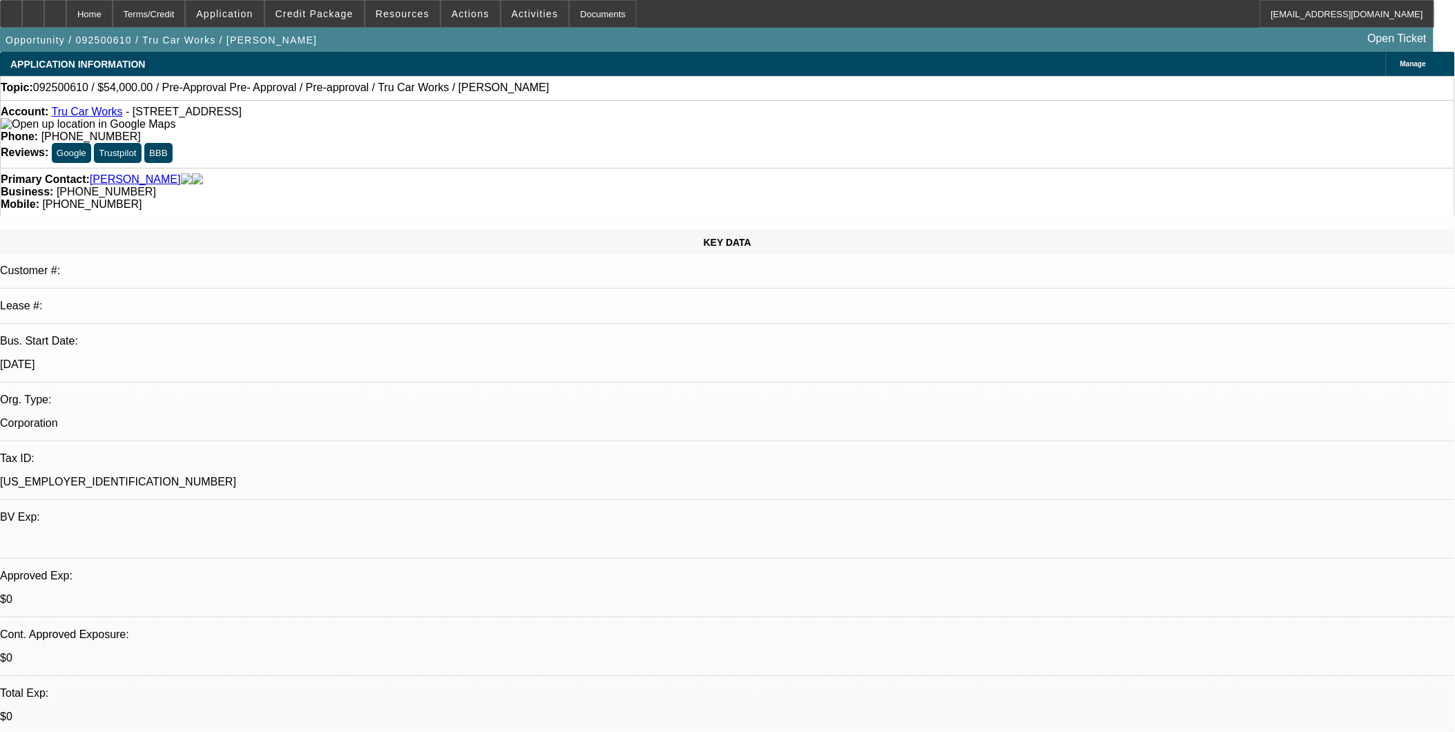
select select "4"
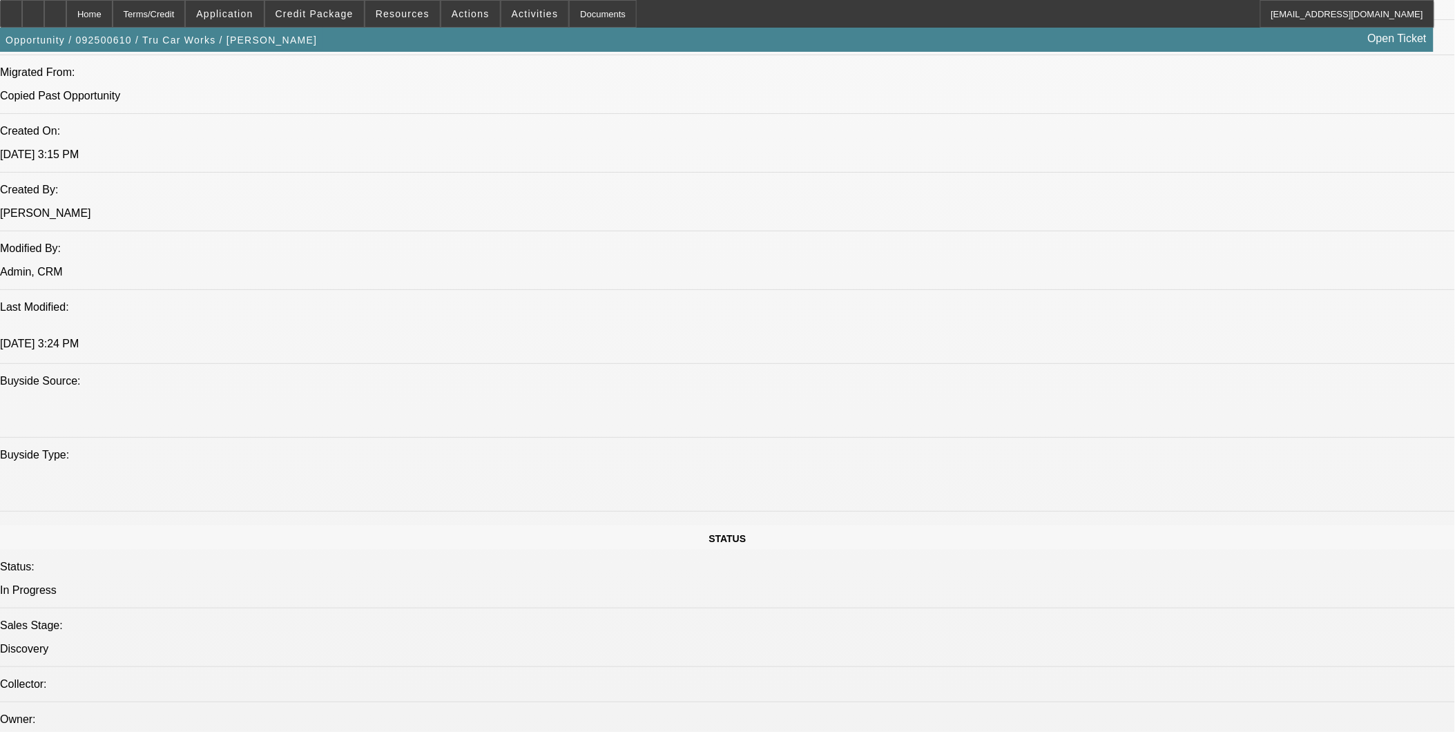
scroll to position [1381, 0]
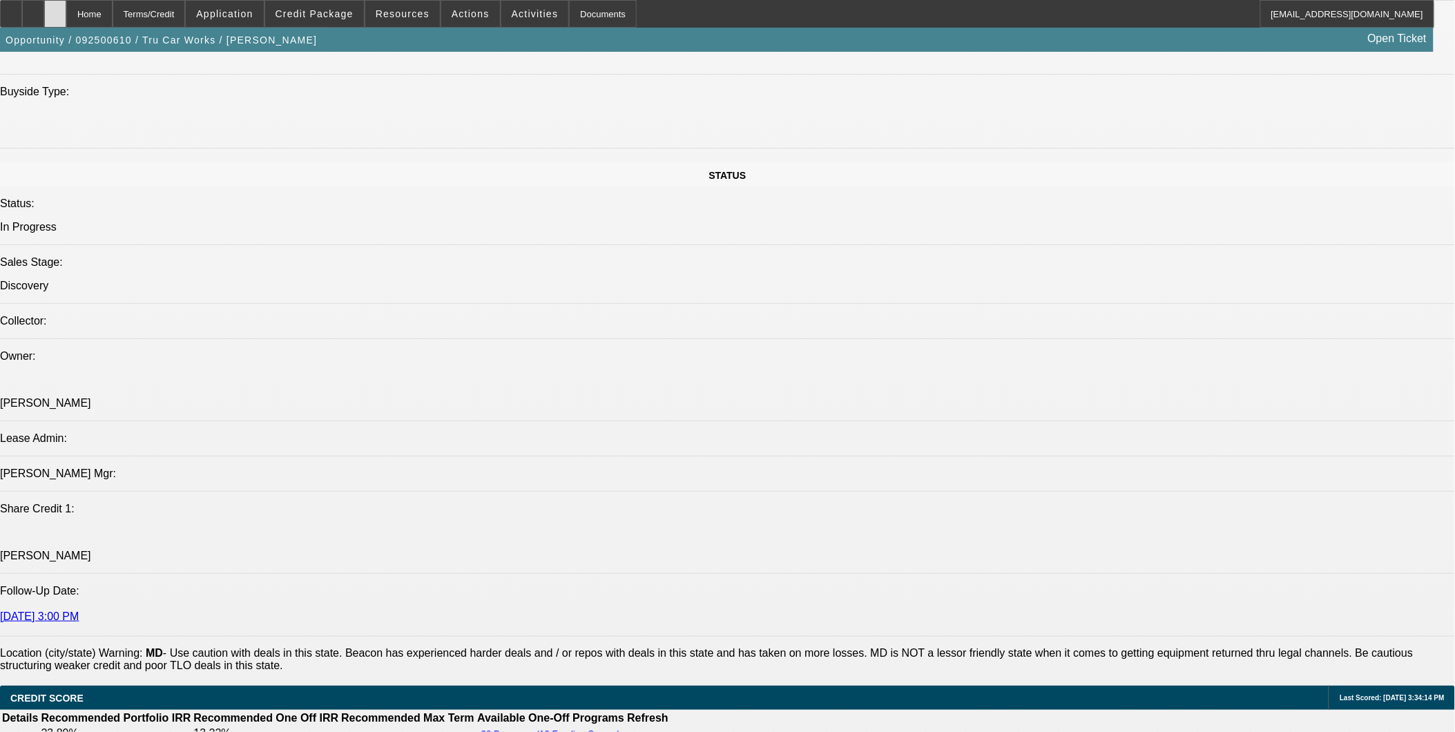
click at [55, 9] on icon at bounding box center [55, 9] width 0 height 0
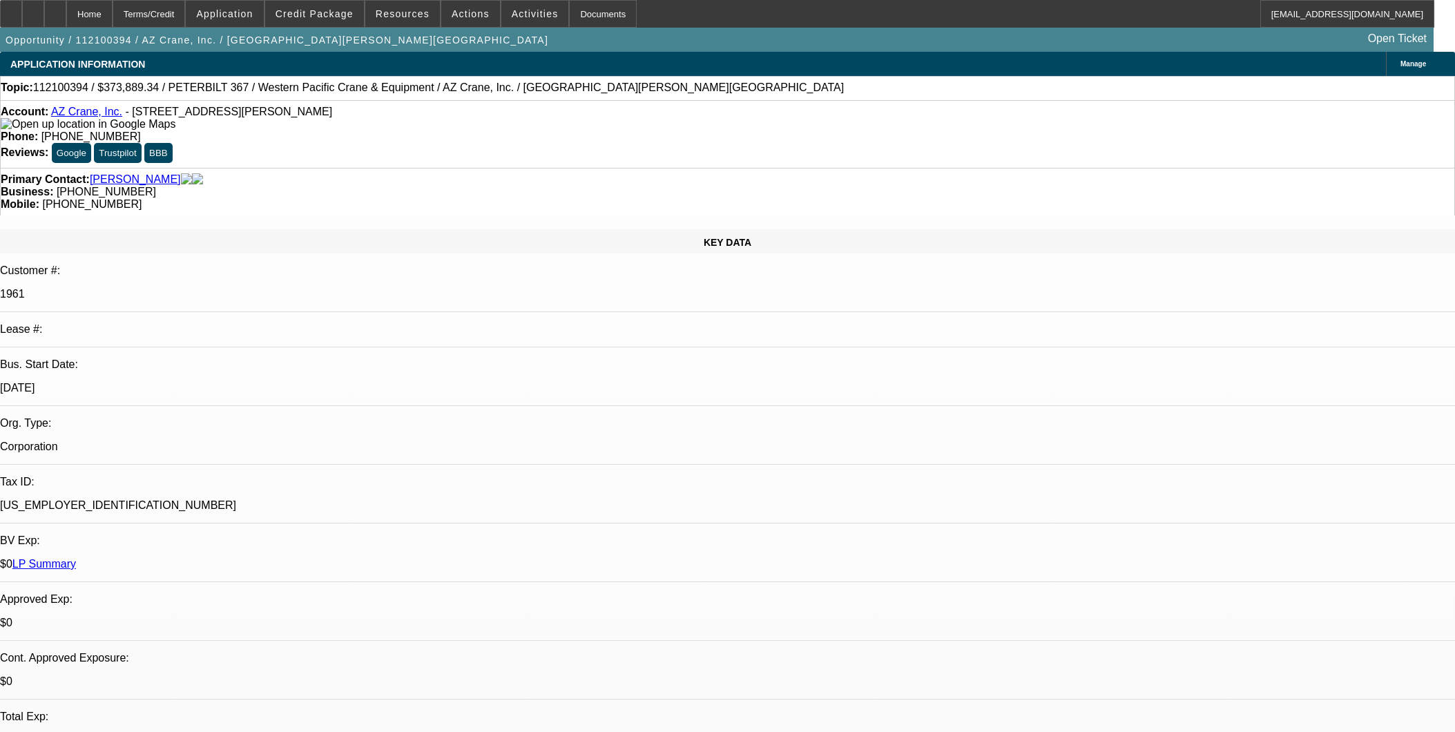
select select "0.2"
select select "0"
select select "2"
select select "0"
select select "6"
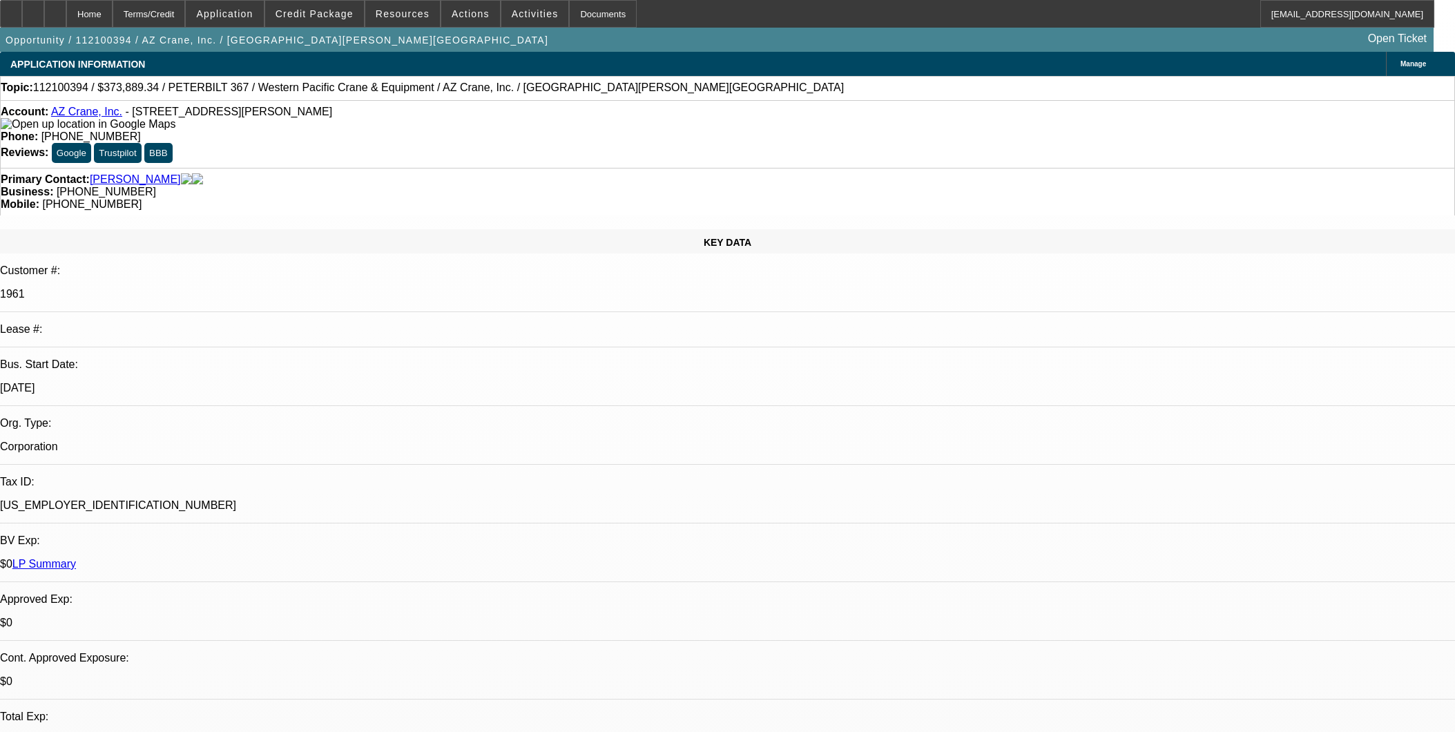
select select "0.2"
select select "0"
select select "2"
select select "0"
select select "6"
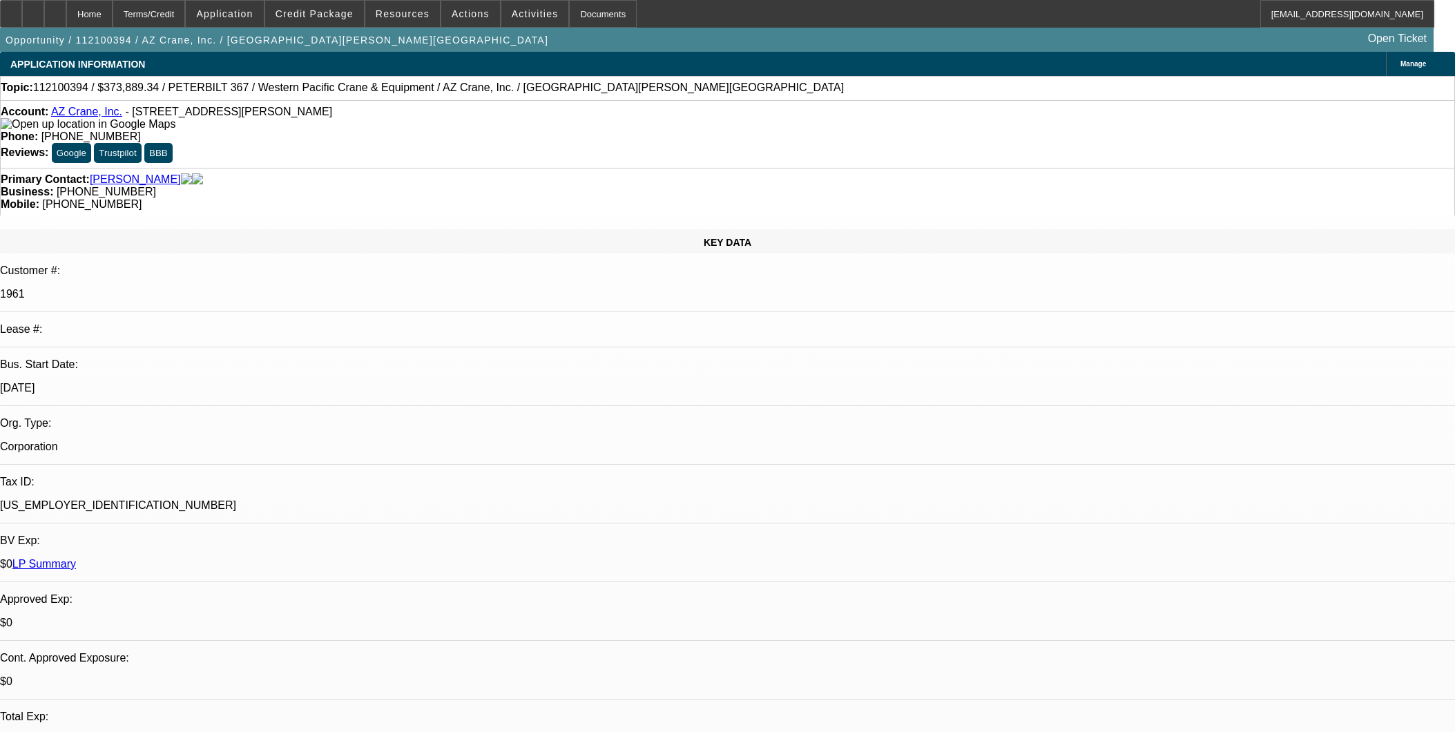
select select "0.2"
select select "0"
select select "2"
select select "0"
select select "6"
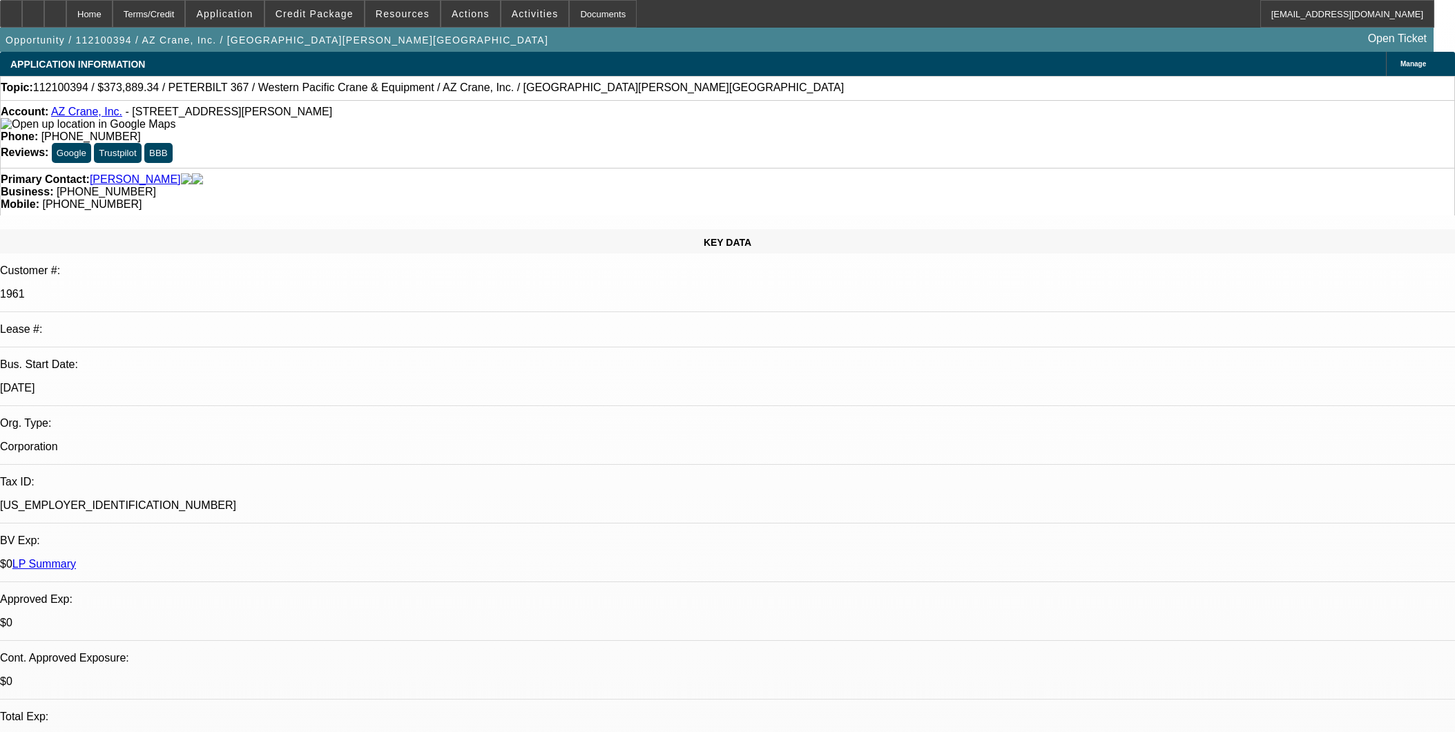
select select "0.2"
select select "2"
select select "0.2"
select select "17"
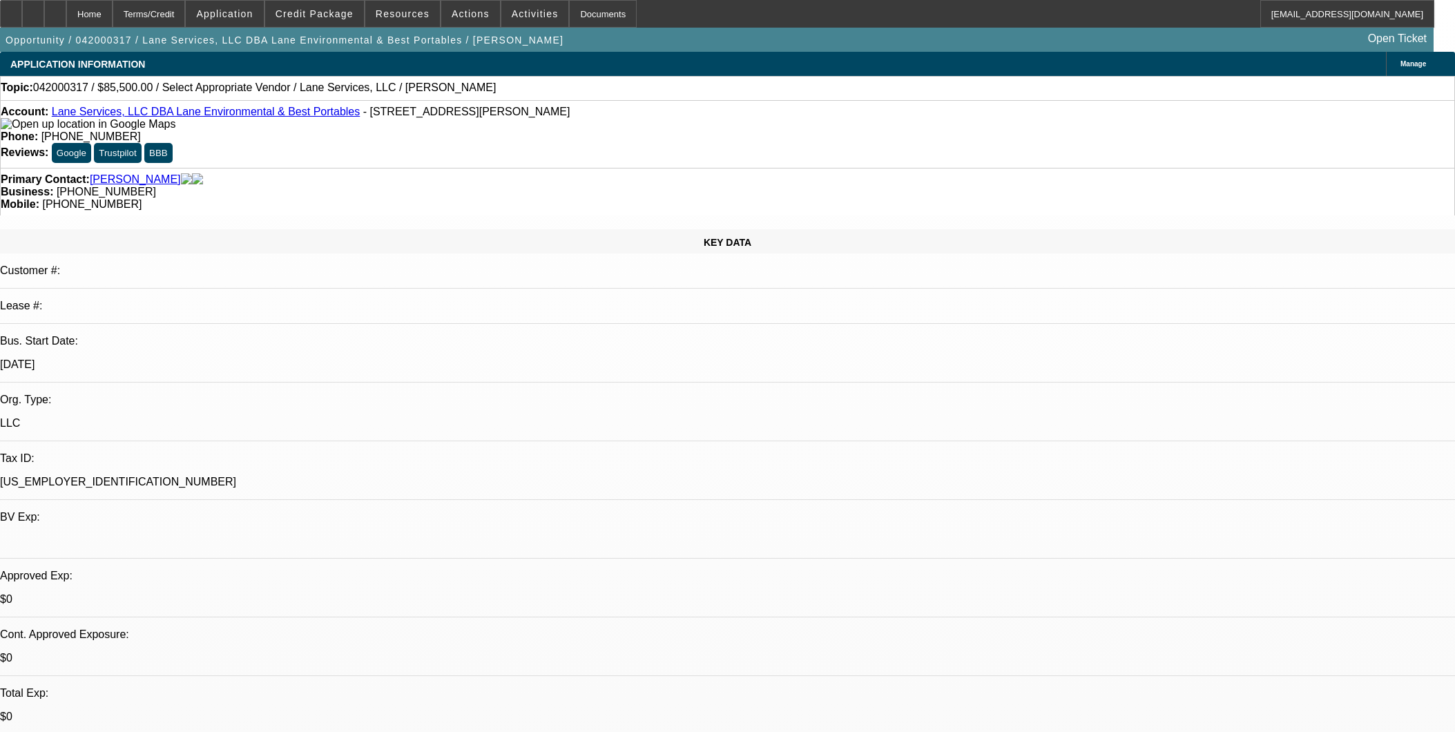
select select "0"
select select "2"
select select "0.1"
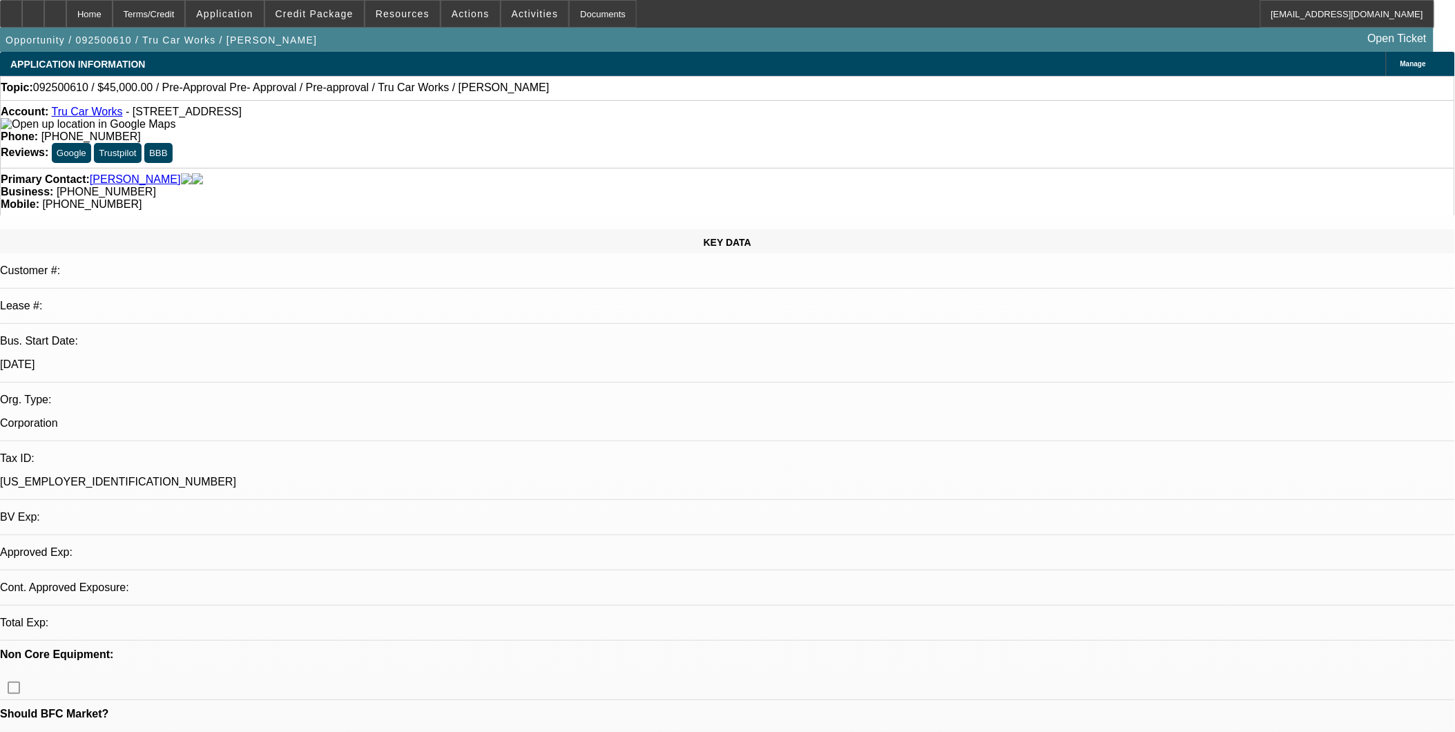
select select "0.1"
select select "0"
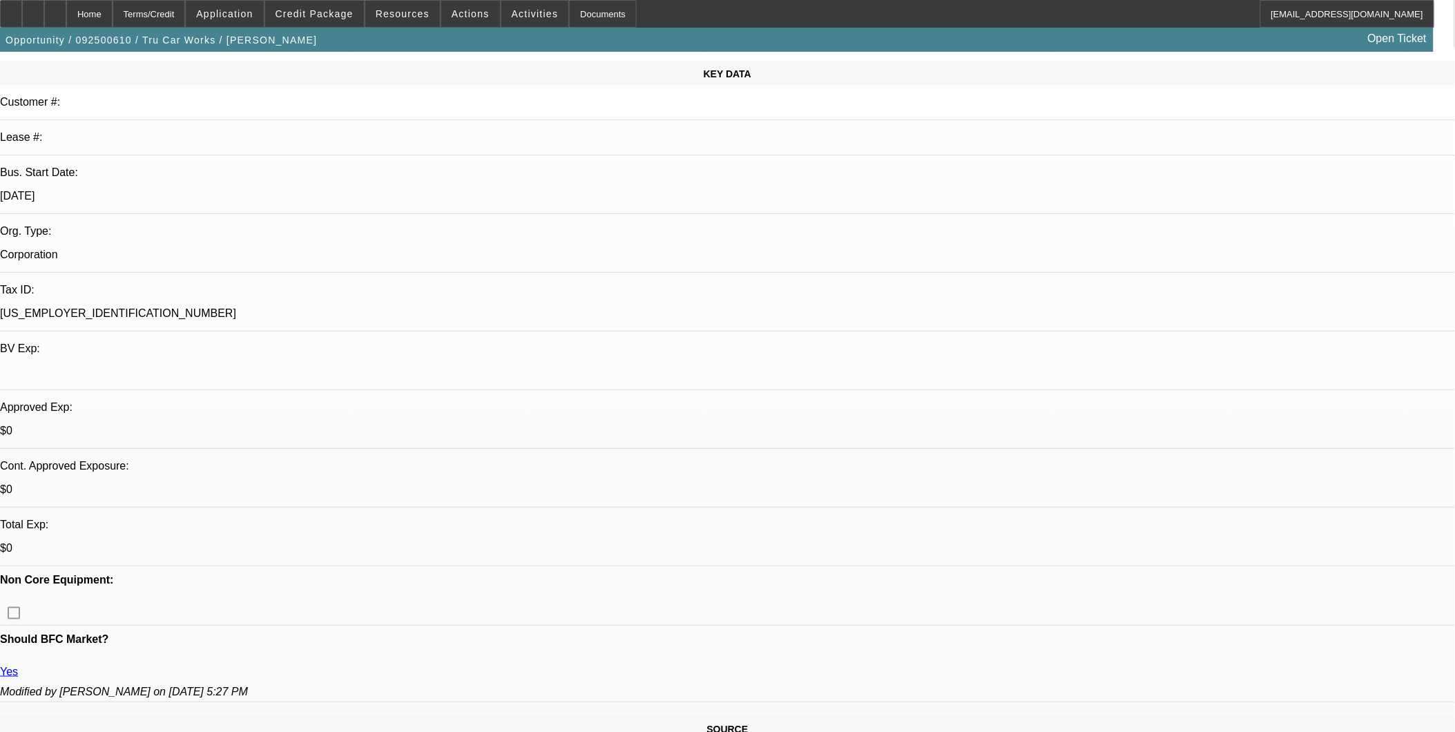
select select "1"
select select "6"
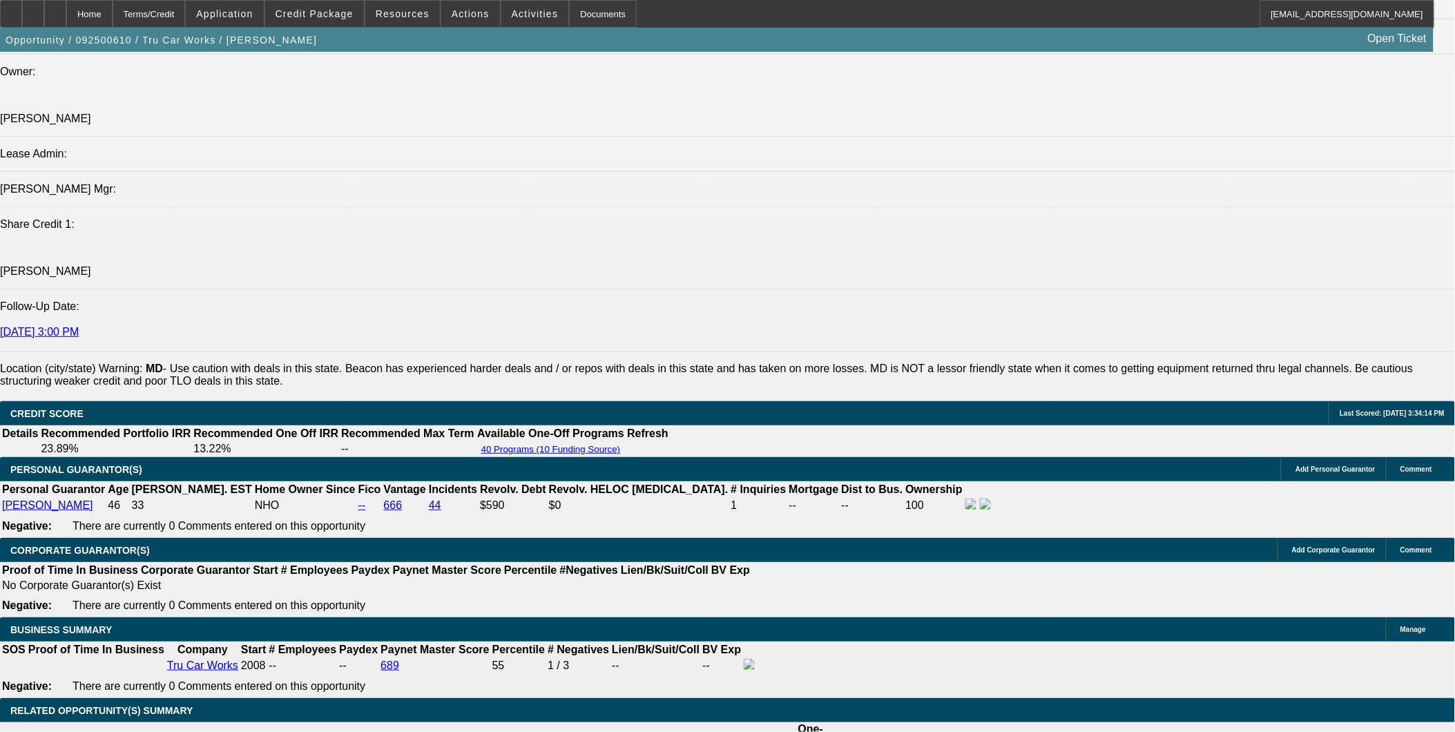
scroll to position [1652, 0]
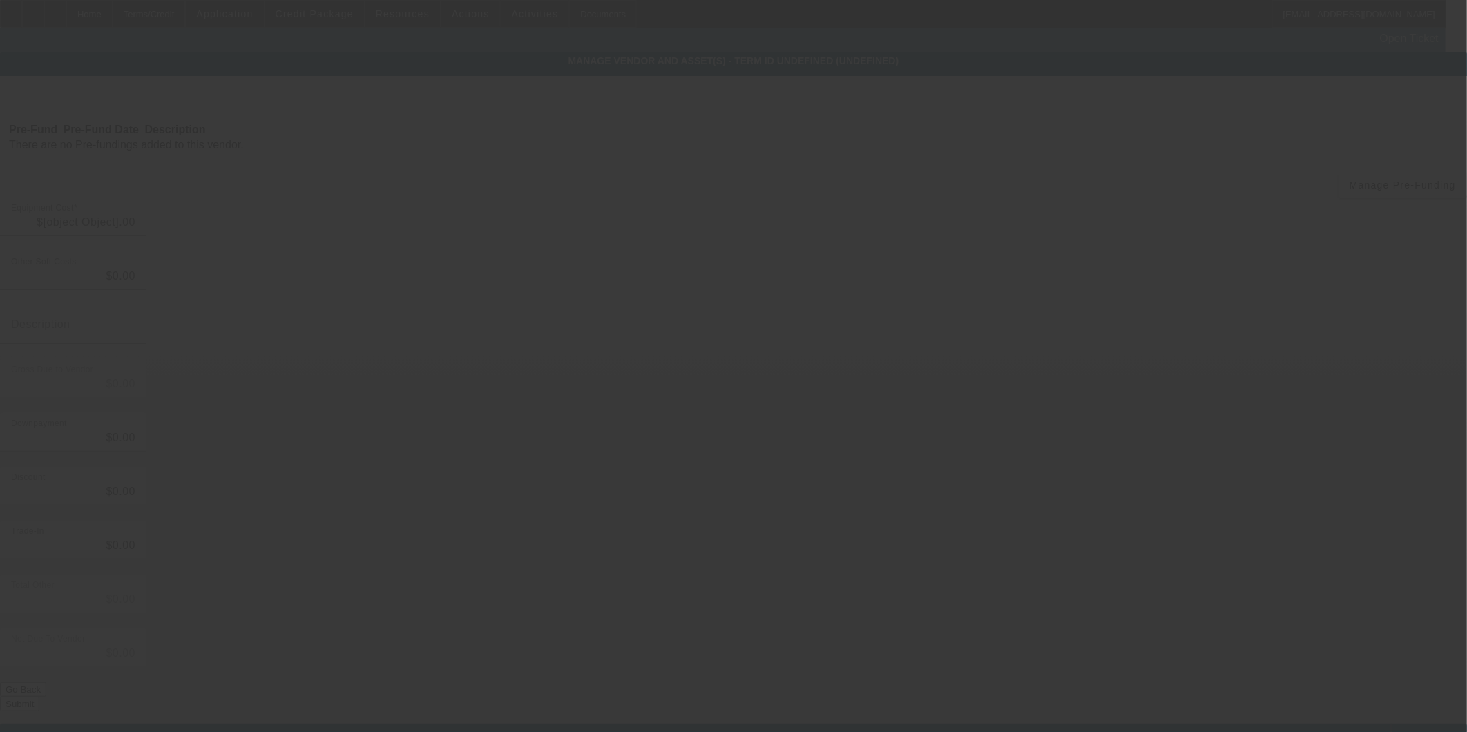
type input "$50,000.00"
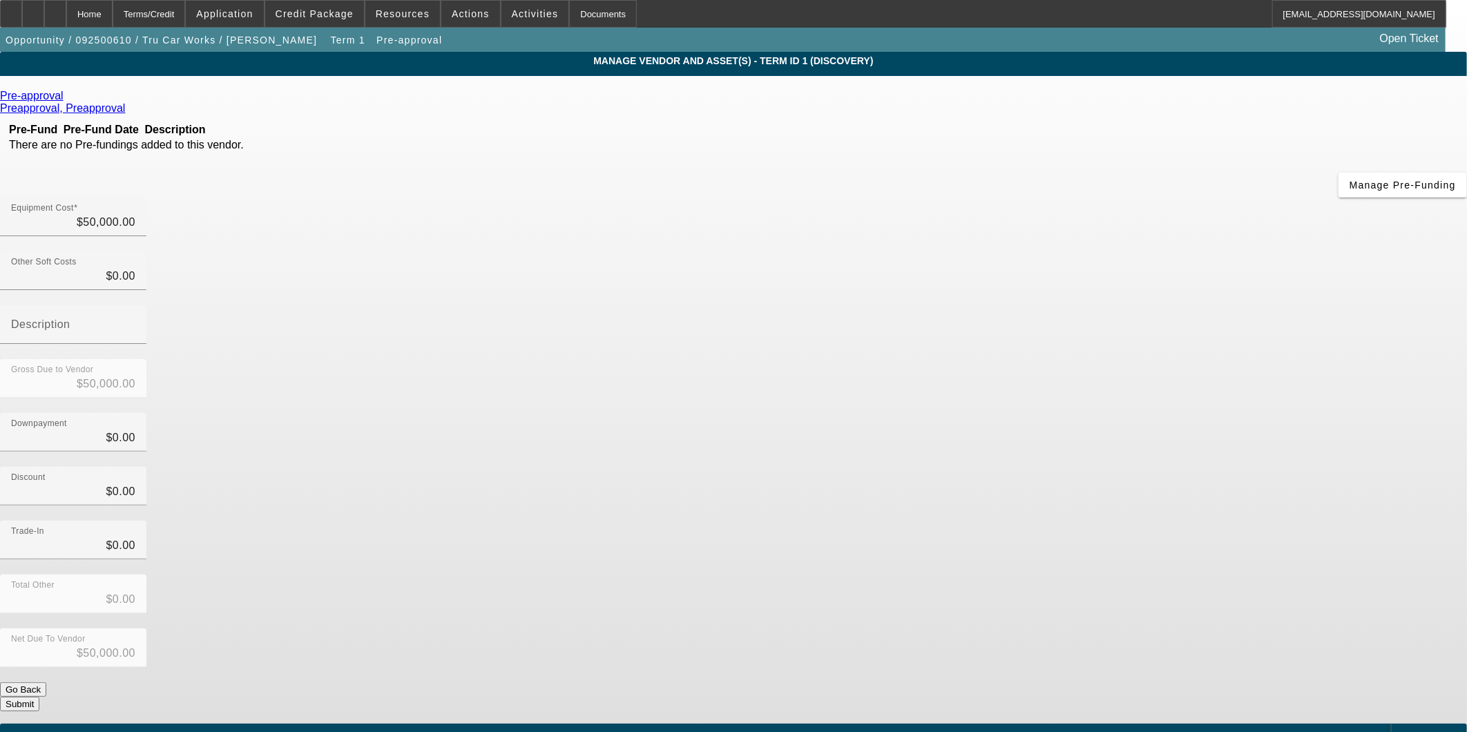
click at [1405, 731] on span "Add Equipment" at bounding box center [1430, 736] width 51 height 8
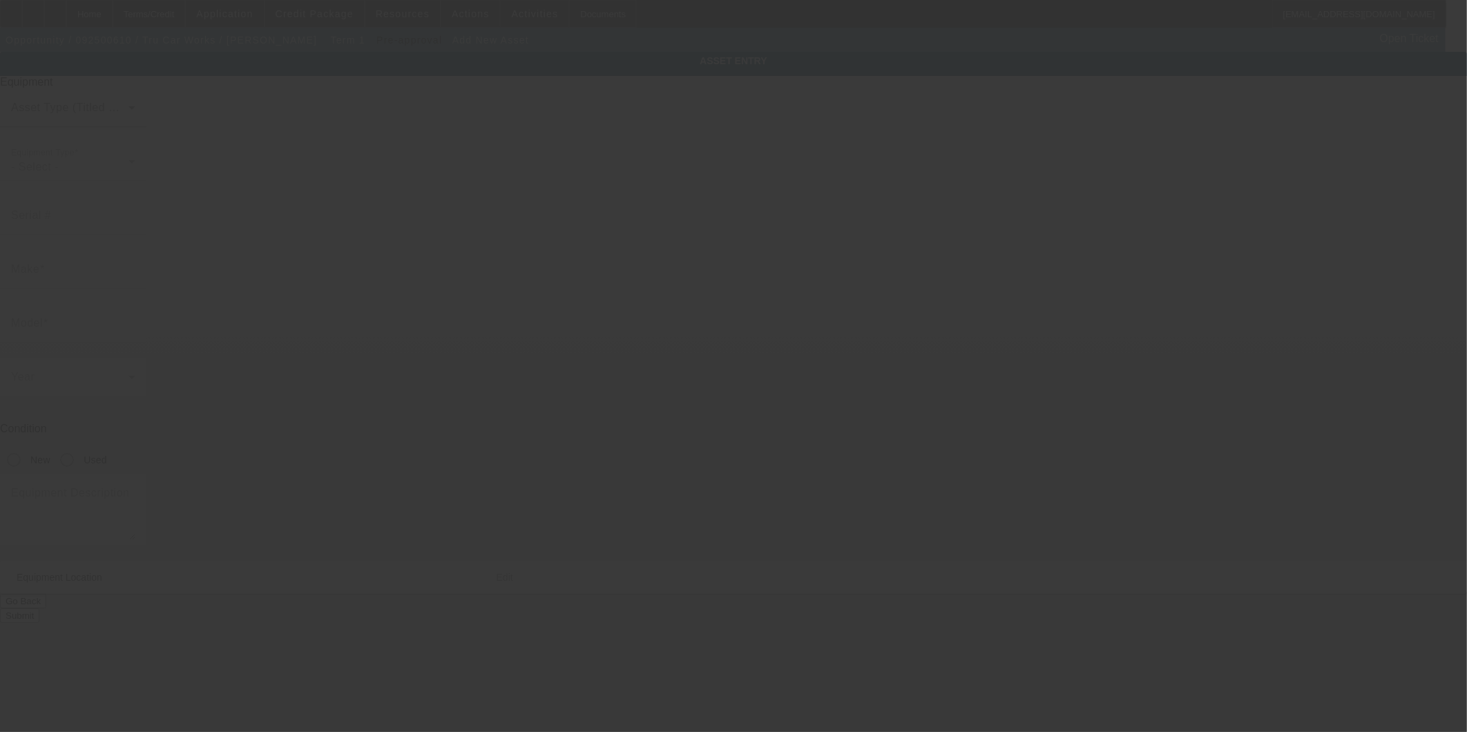
type input "[STREET_ADDRESS]"
type input "[GEOGRAPHIC_DATA]"
type input "20748"
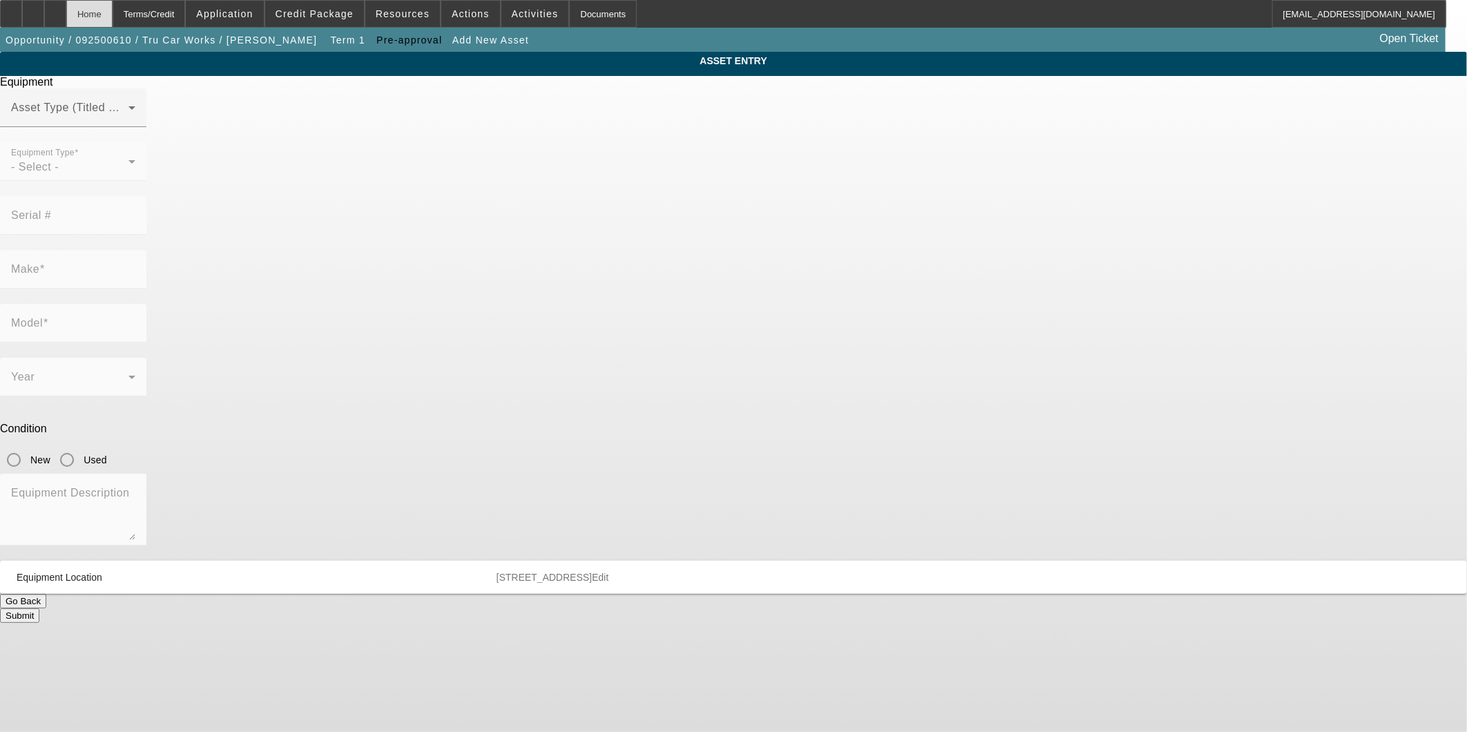
click at [113, 12] on div "Home" at bounding box center [89, 14] width 46 height 28
